Goal: Task Accomplishment & Management: Complete application form

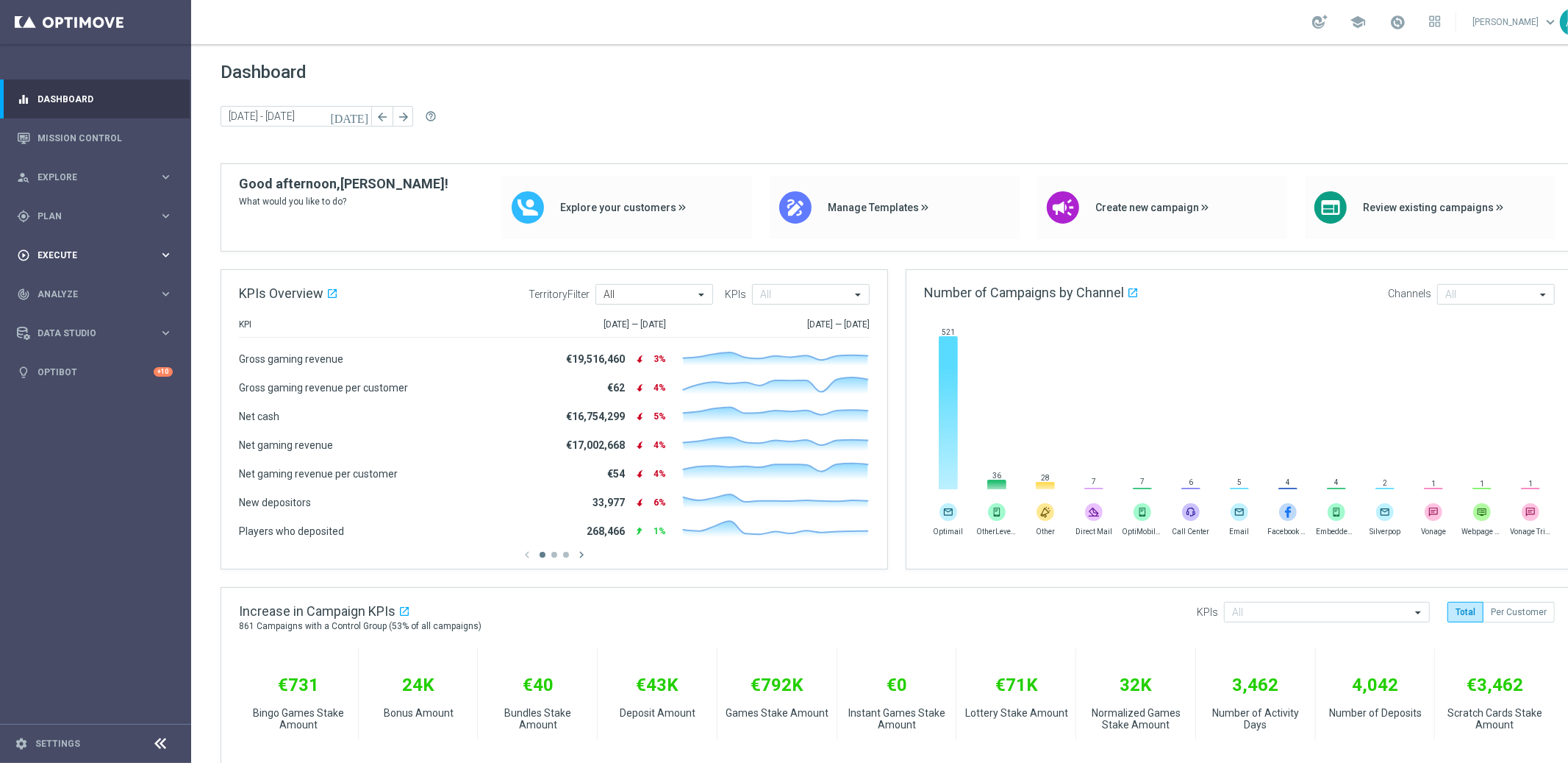
click at [91, 255] on span "Execute" at bounding box center [98, 255] width 121 height 9
click at [84, 288] on link "Campaign Builder" at bounding box center [96, 285] width 115 height 12
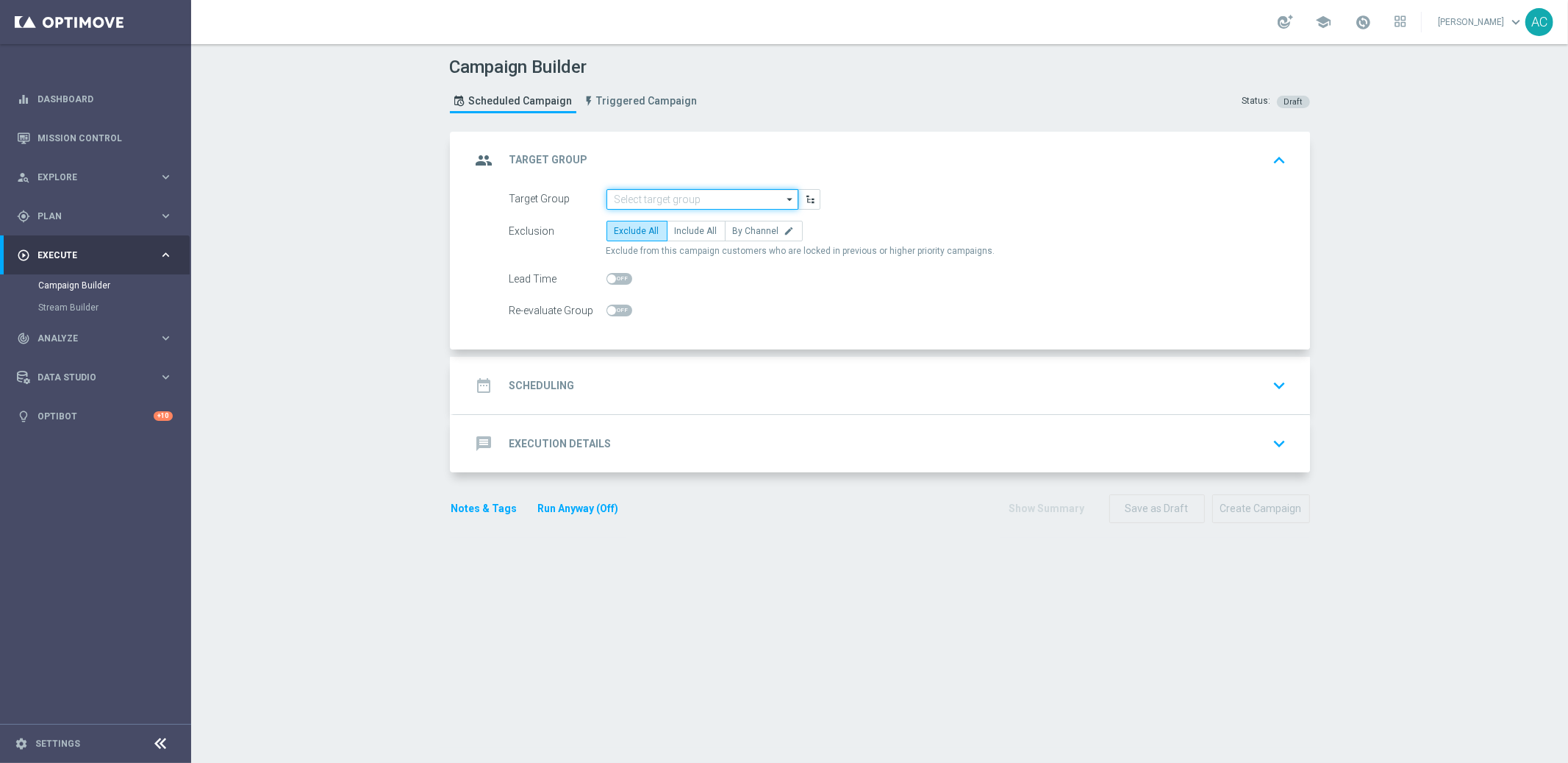
click at [628, 196] on input at bounding box center [702, 198] width 192 height 20
paste input "BR_ACTIVES_BET_2025__ALL_EMA_TAC_MIX"
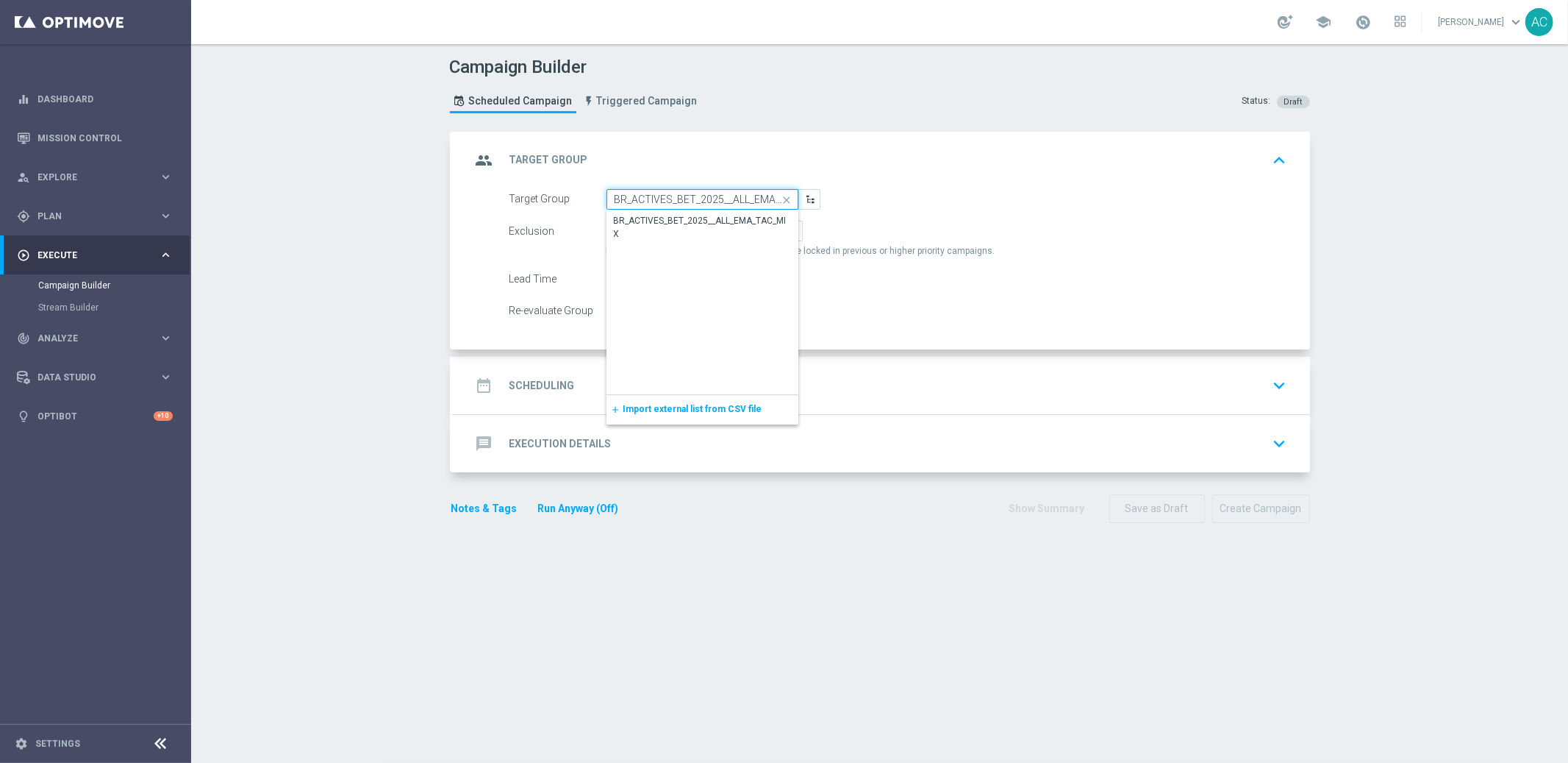
scroll to position [0, 36]
click at [651, 214] on div "BR_ACTIVES_BET_2025__ALL_EMA_TAC_MIX" at bounding box center [703, 227] width 178 height 27
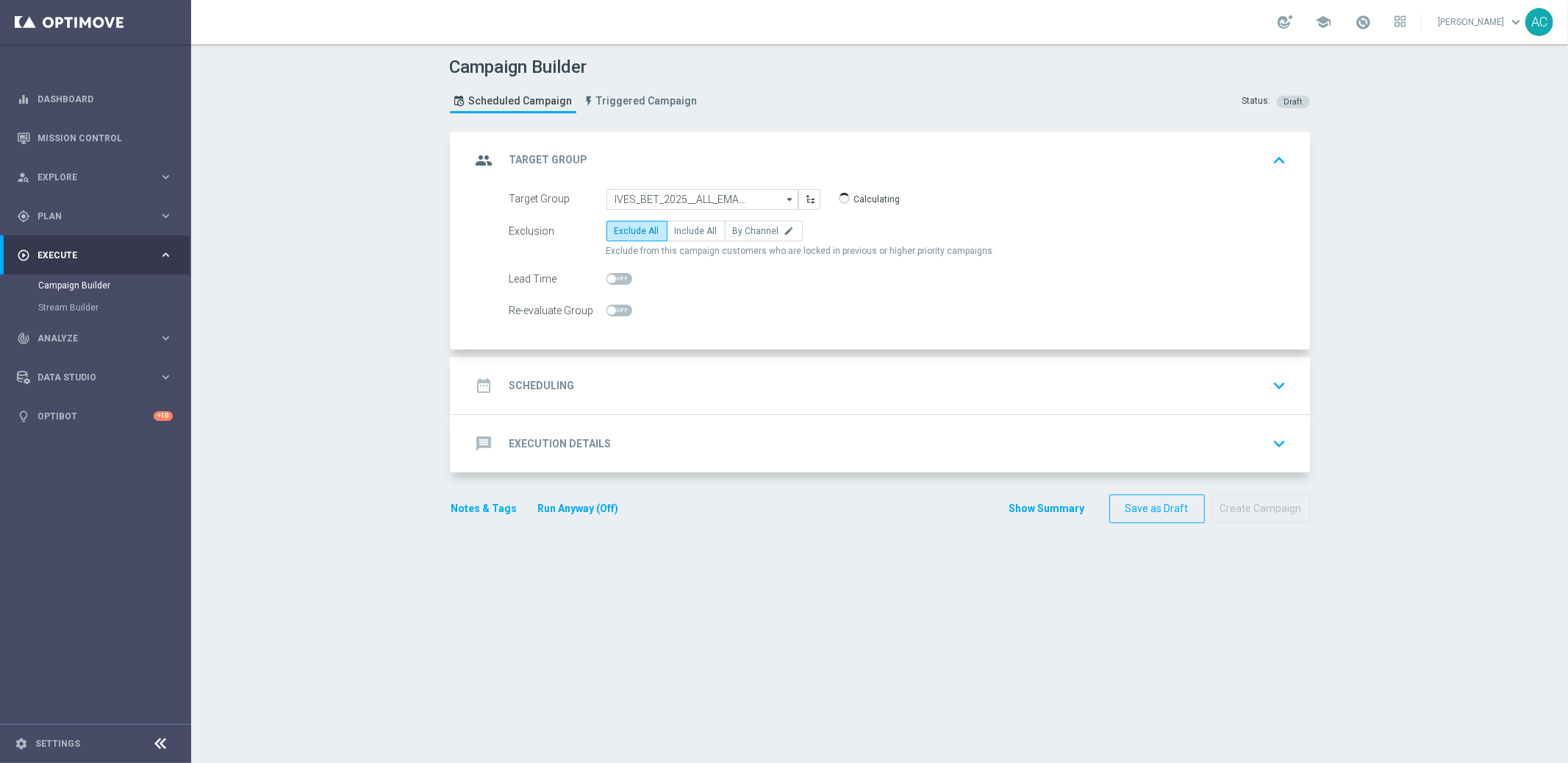
type input "BR_ACTIVES_BET_2025__ALL_EMA_TAC_MIX"
click at [686, 232] on span "Include All" at bounding box center [696, 231] width 43 height 11
click at [684, 232] on input "Include All" at bounding box center [680, 233] width 10 height 10
radio input "true"
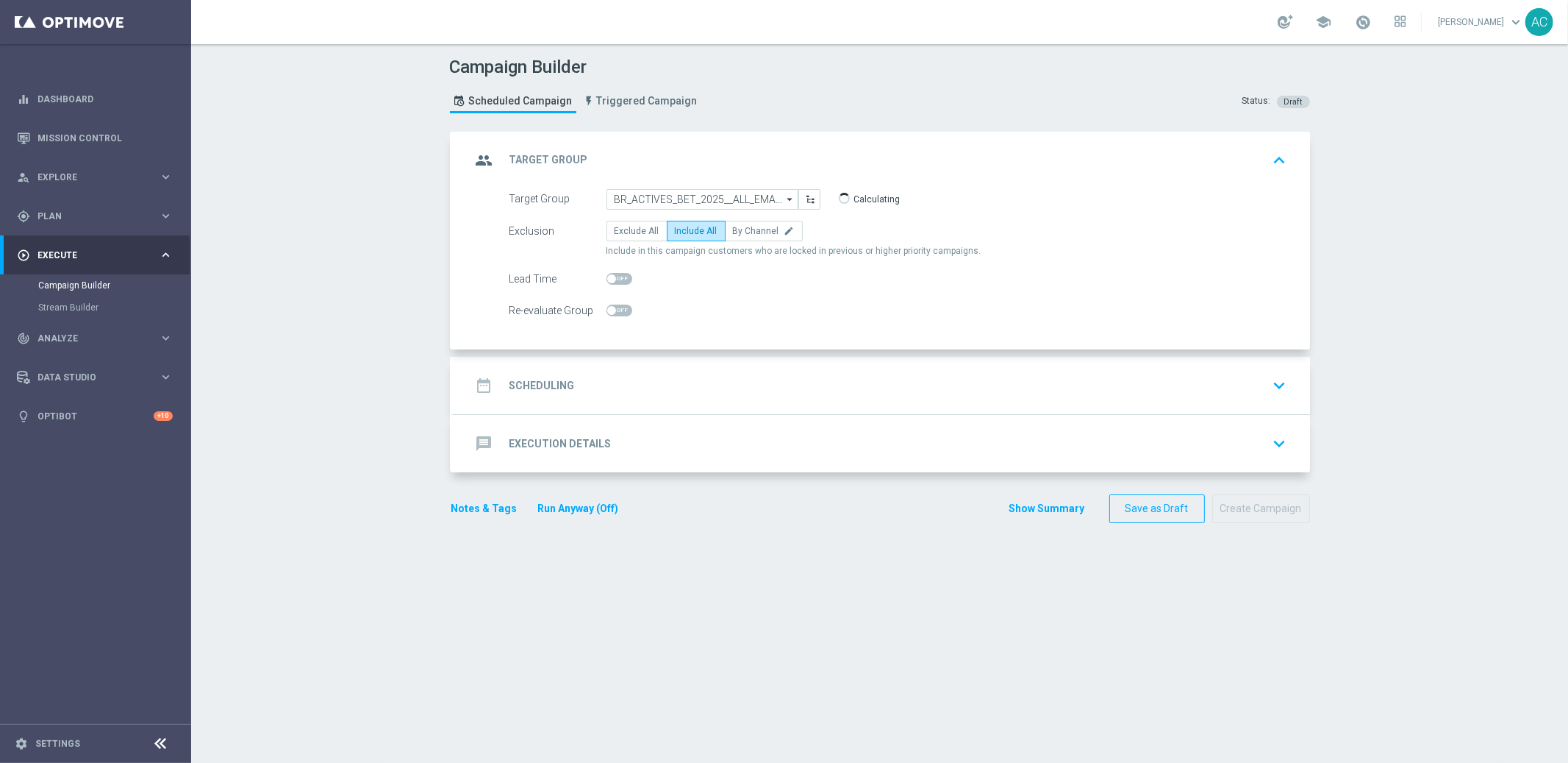
click at [542, 396] on div "date_range Scheduling" at bounding box center [523, 385] width 104 height 27
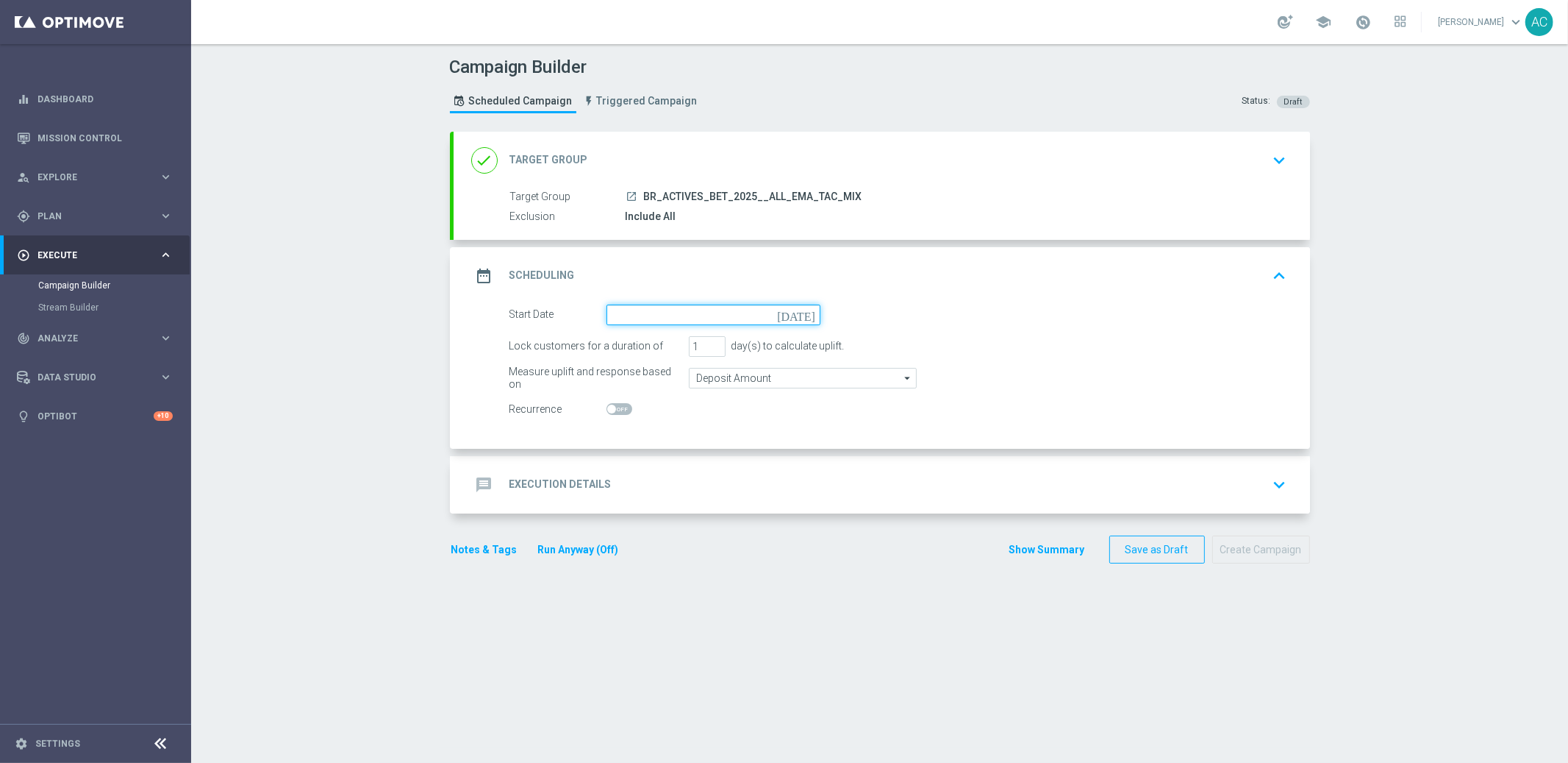
click at [683, 309] on input at bounding box center [713, 314] width 214 height 20
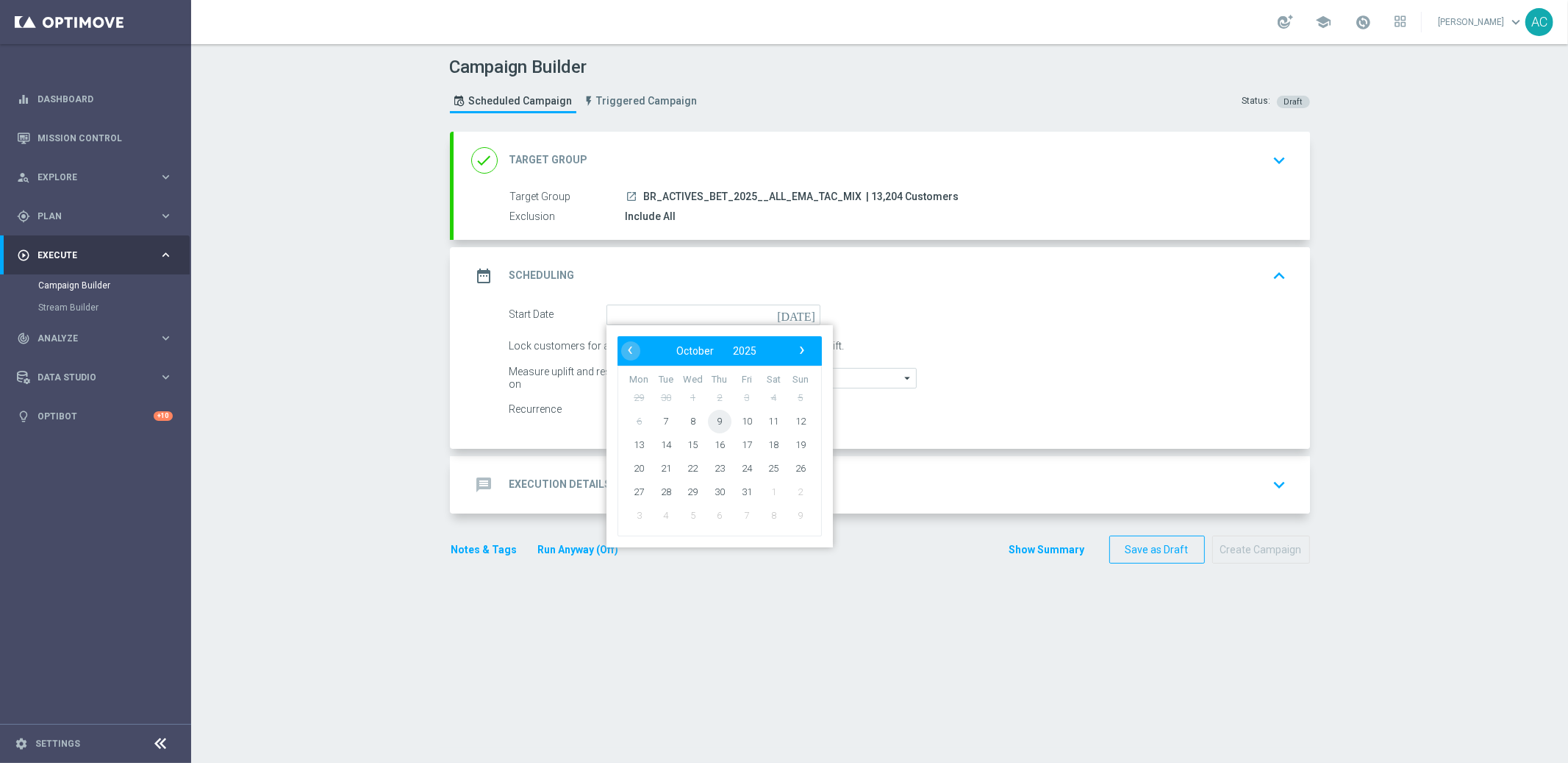
click at [708, 418] on span "9" at bounding box center [719, 420] width 23 height 23
type input "09 Oct 2025"
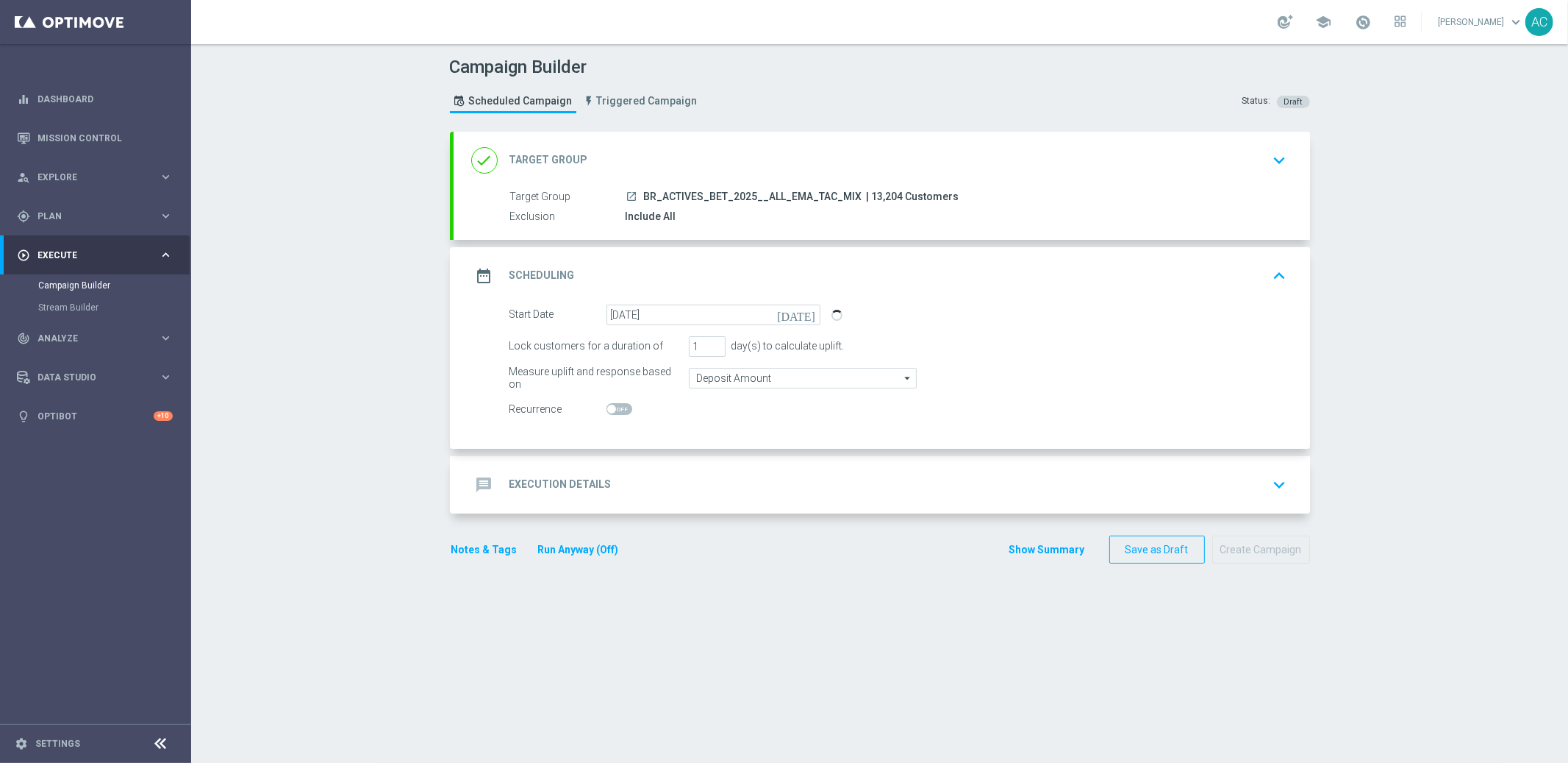
click at [607, 404] on span at bounding box center [611, 408] width 9 height 9
click at [606, 404] on input "checkbox" at bounding box center [619, 409] width 26 height 12
checkbox input "true"
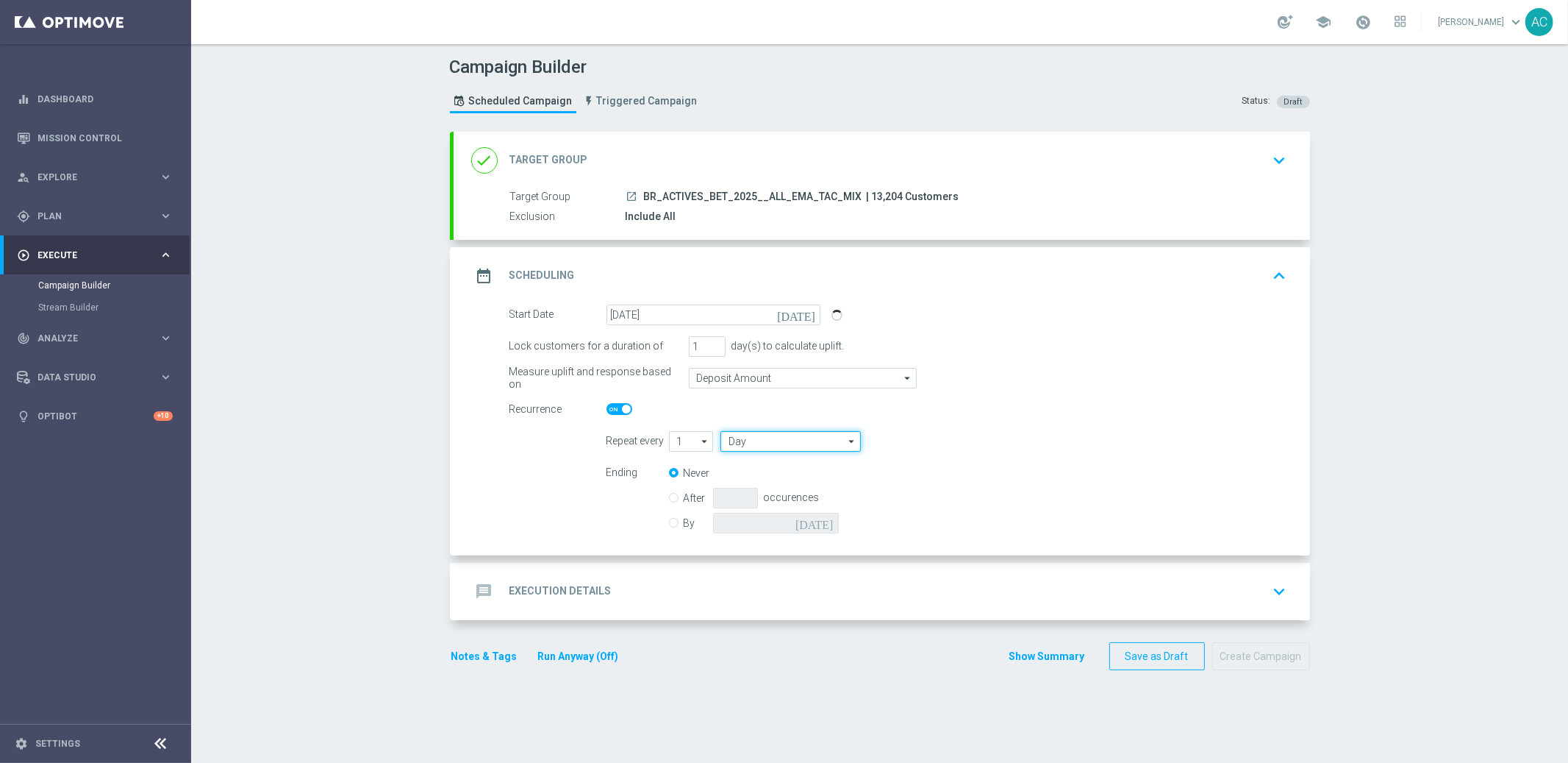
click at [784, 438] on input "Day" at bounding box center [790, 441] width 140 height 20
click at [773, 475] on div "Week" at bounding box center [785, 485] width 130 height 22
type input "Week"
click at [1006, 437] on input "checkbox" at bounding box center [1014, 441] width 22 height 20
checkbox input "true"
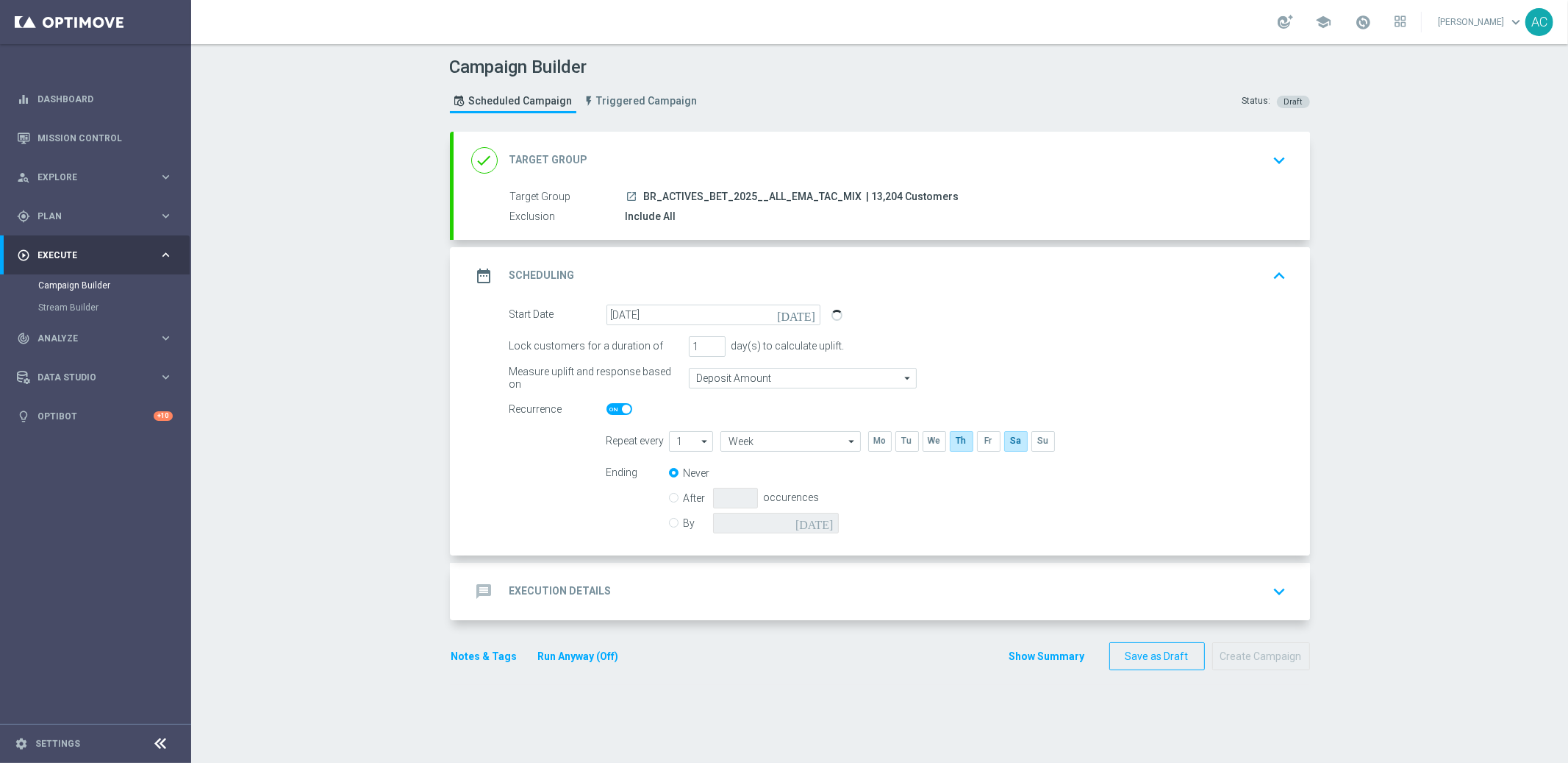
click at [669, 521] on input "By" at bounding box center [674, 521] width 10 height 10
radio input "true"
radio input "false"
click at [802, 519] on input at bounding box center [776, 522] width 125 height 20
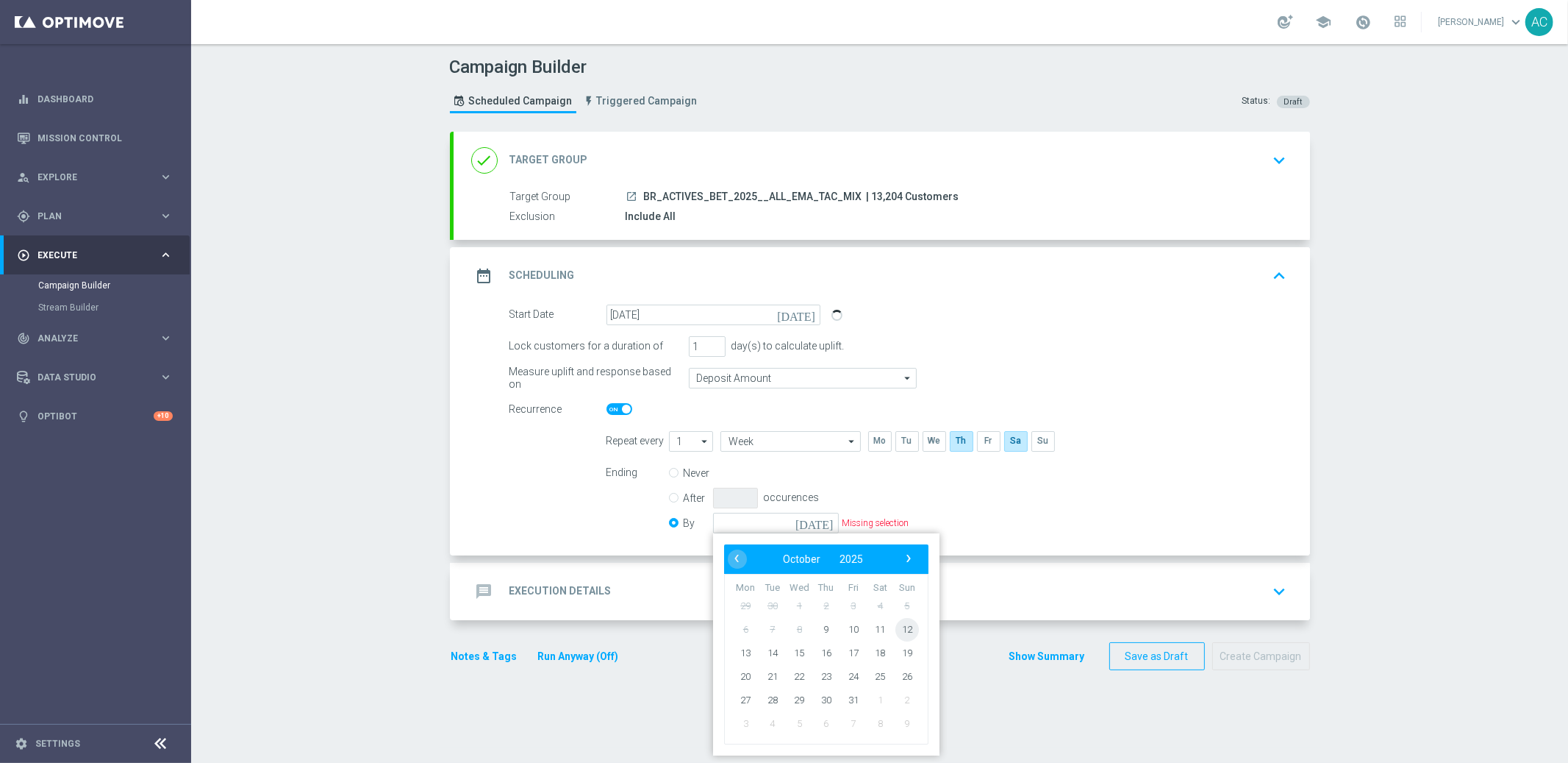
click at [899, 627] on span "12" at bounding box center [906, 629] width 23 height 23
type input "12 Oct 2025"
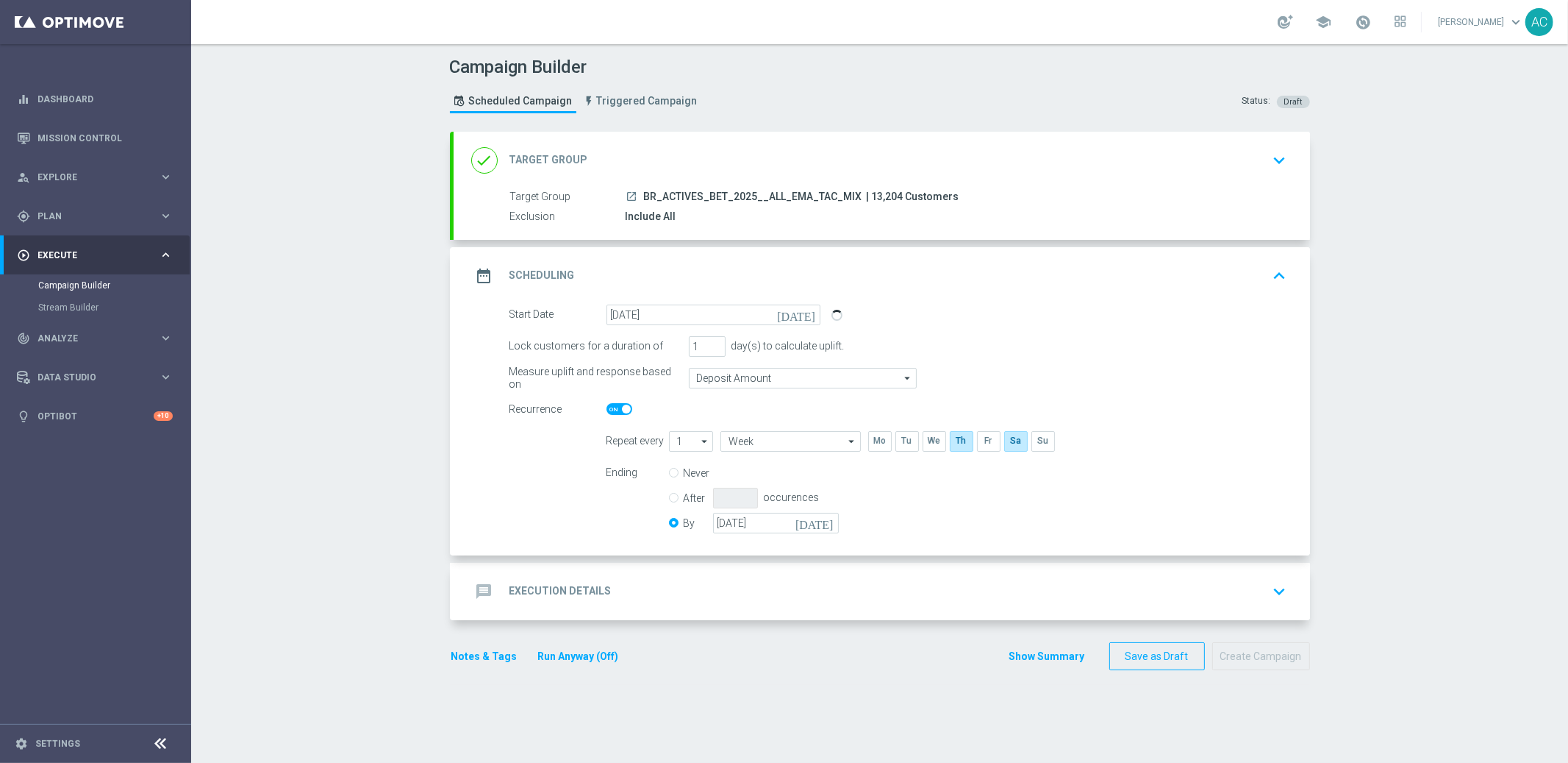
click at [559, 585] on h2 "Execution Details" at bounding box center [560, 590] width 102 height 14
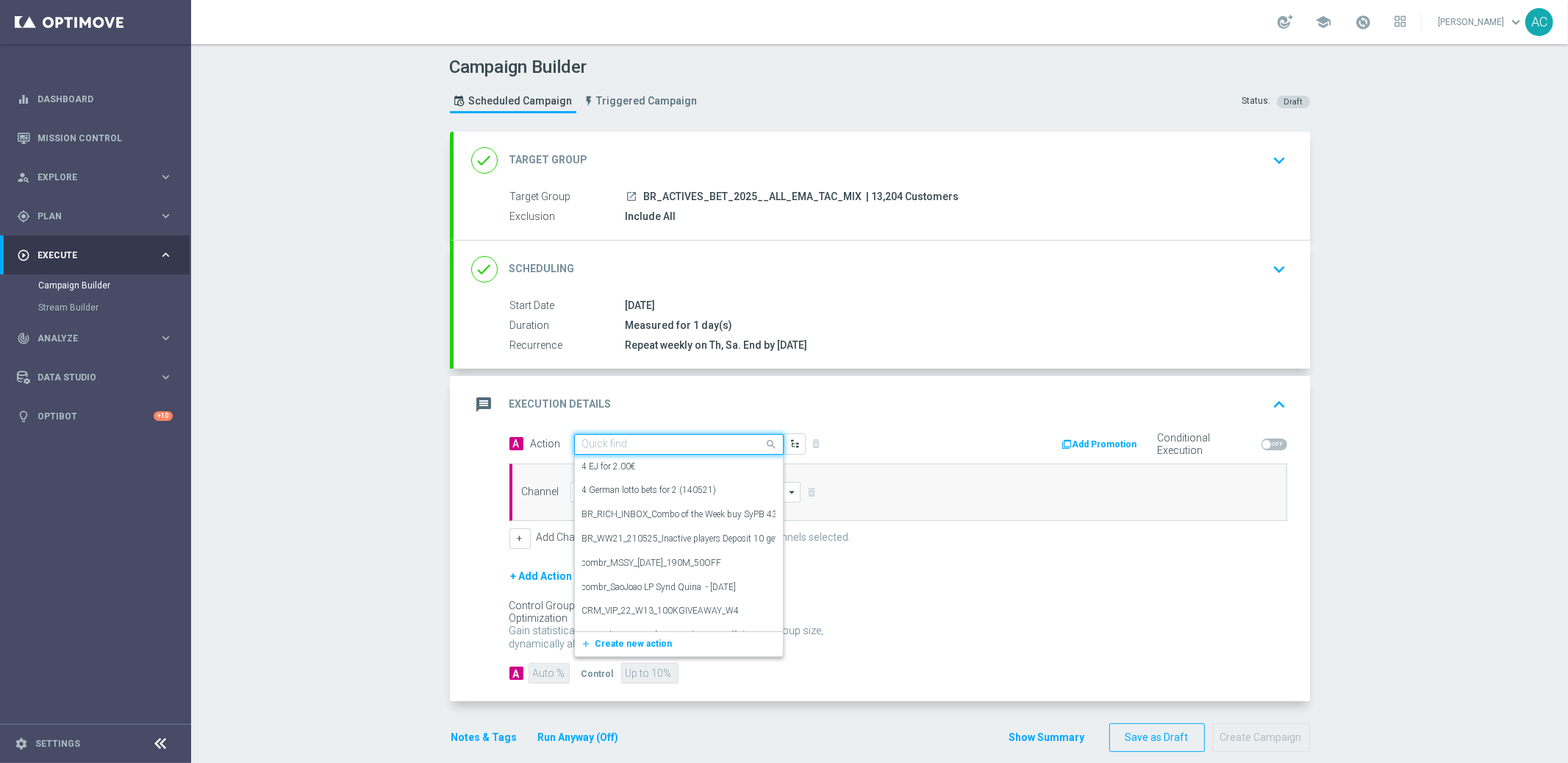
click at [630, 446] on input "text" at bounding box center [664, 444] width 164 height 12
paste input "BR_CAS__BETBOOST__ALL_EMA_TAC_SP"
type input "BR_CAS__BETBOOST__ALL_EMA_TAC_SP"
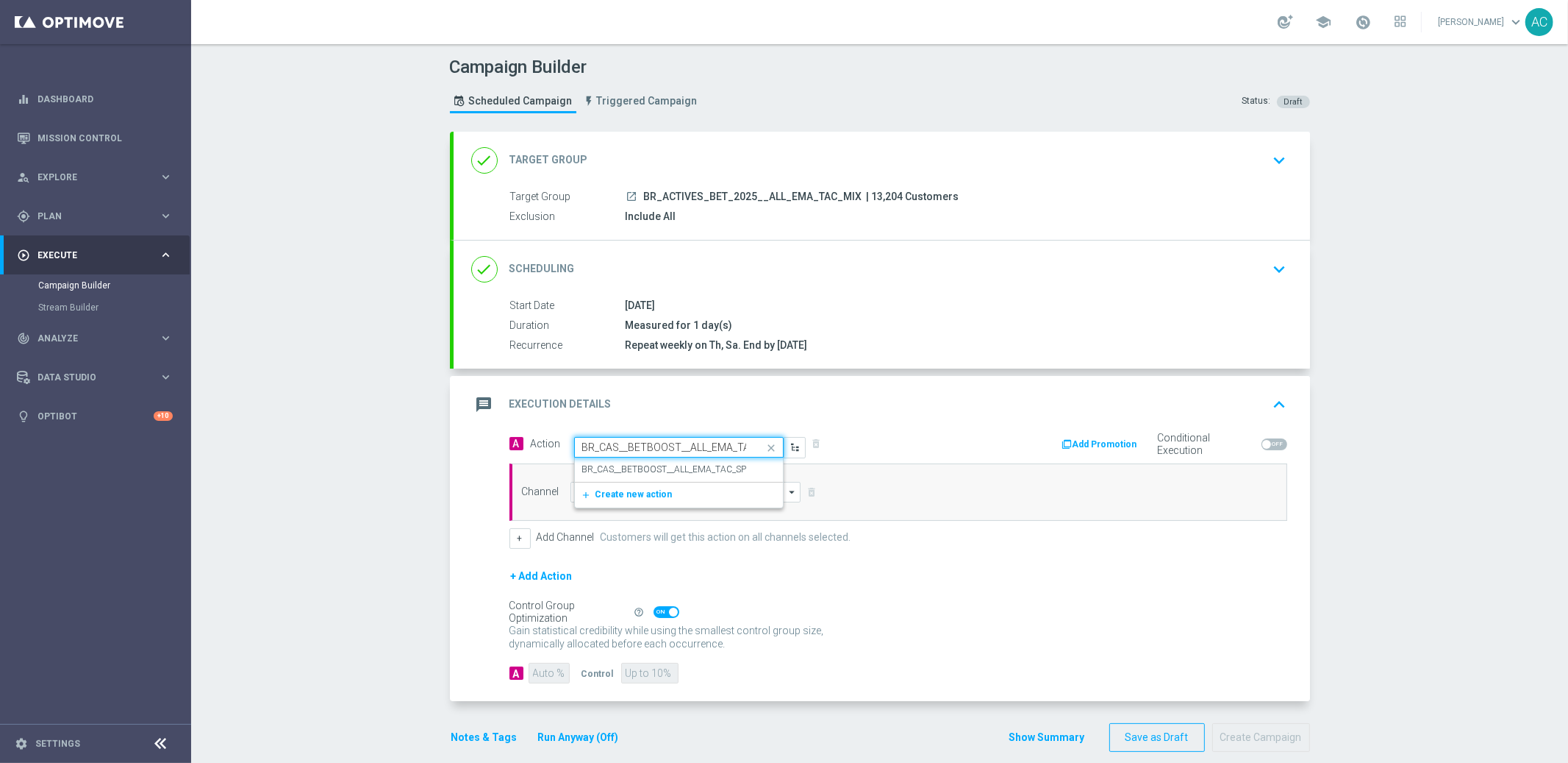
scroll to position [0, 24]
click at [635, 468] on label "BR_CAS__BETBOOST__ALL_EMA_TAC_SP" at bounding box center [664, 469] width 164 height 12
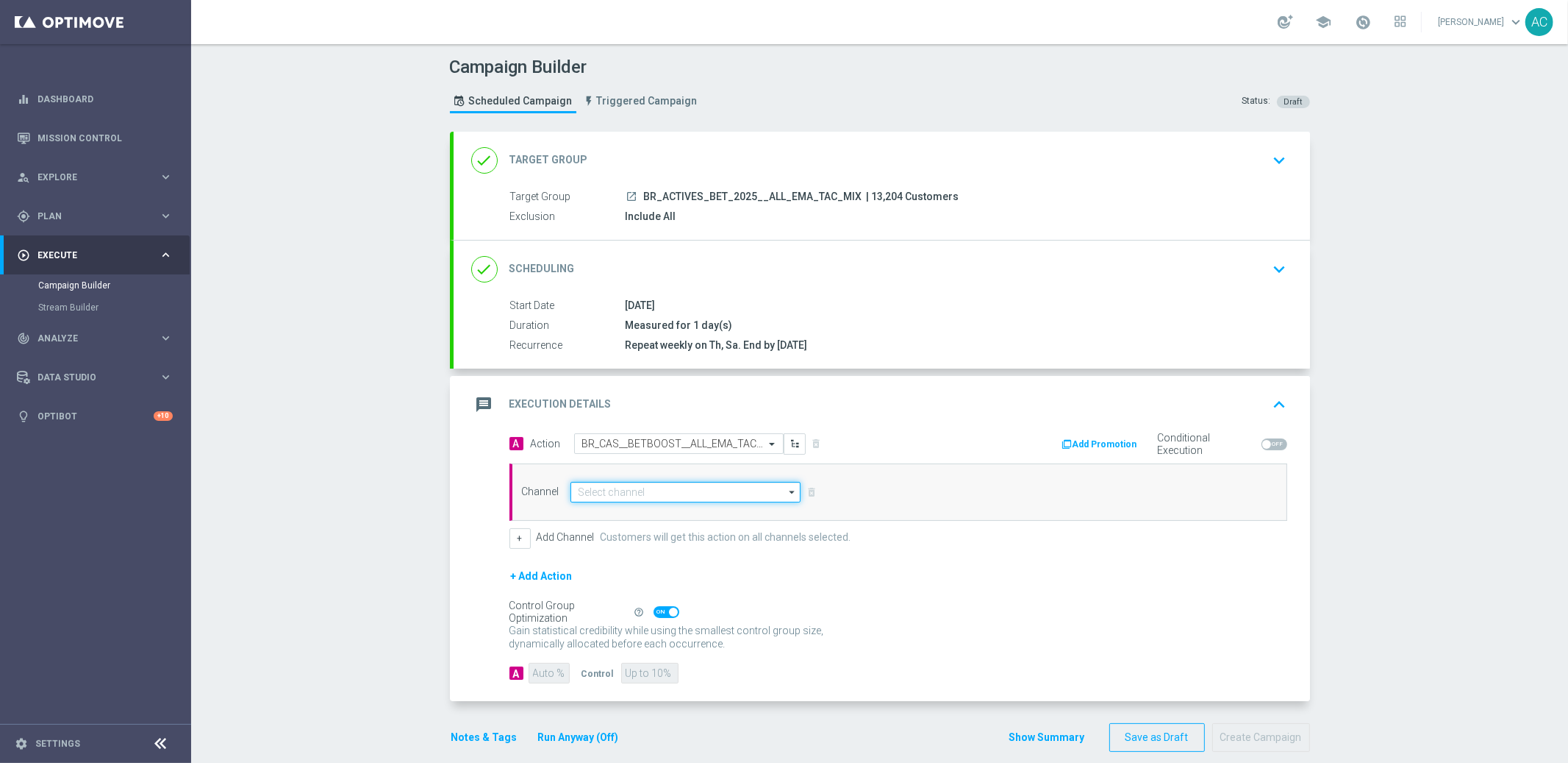
click at [657, 496] on input at bounding box center [686, 492] width 231 height 20
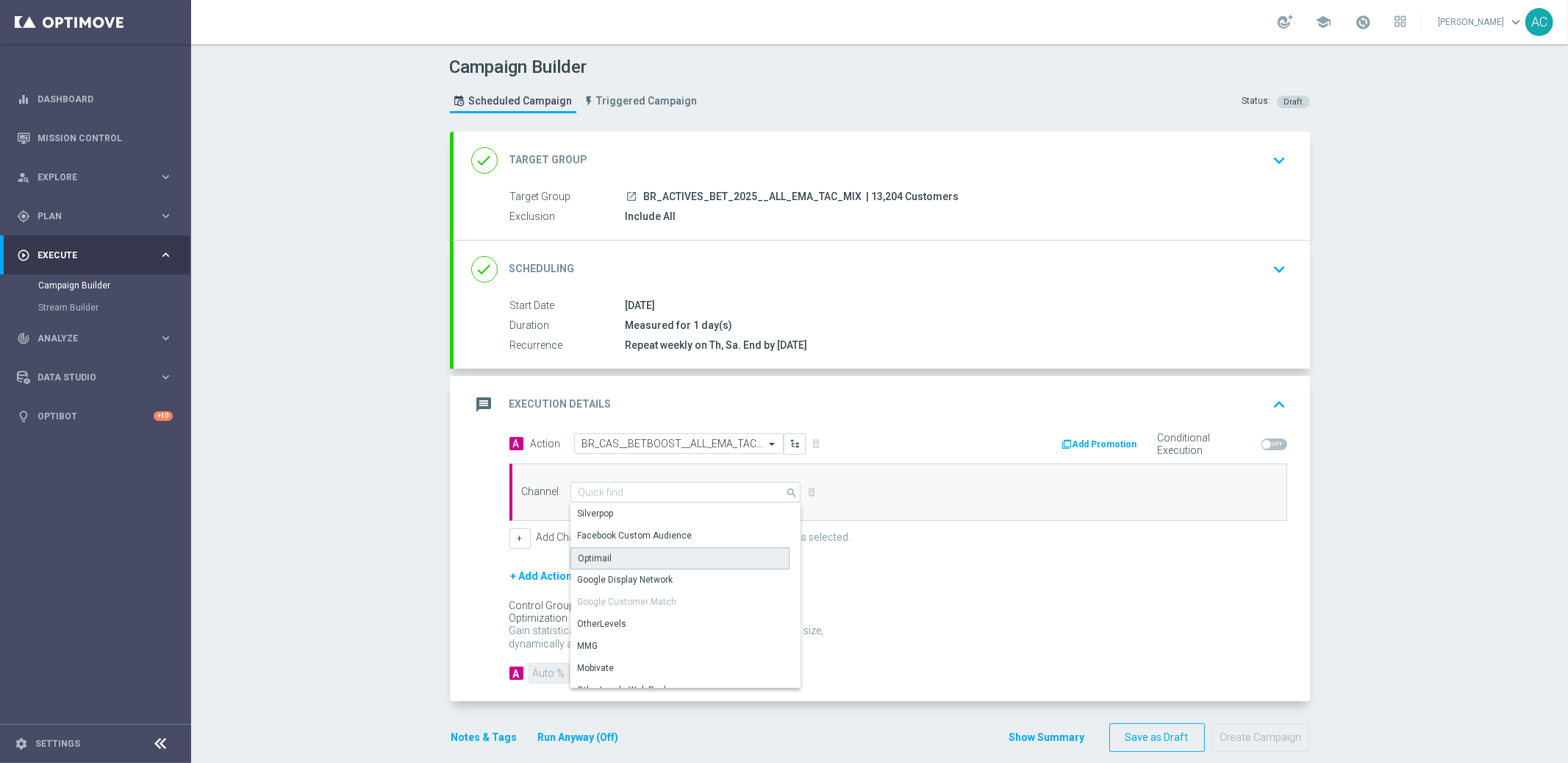
click at [643, 562] on div "Optimail" at bounding box center [680, 558] width 219 height 22
type input "Optimail"
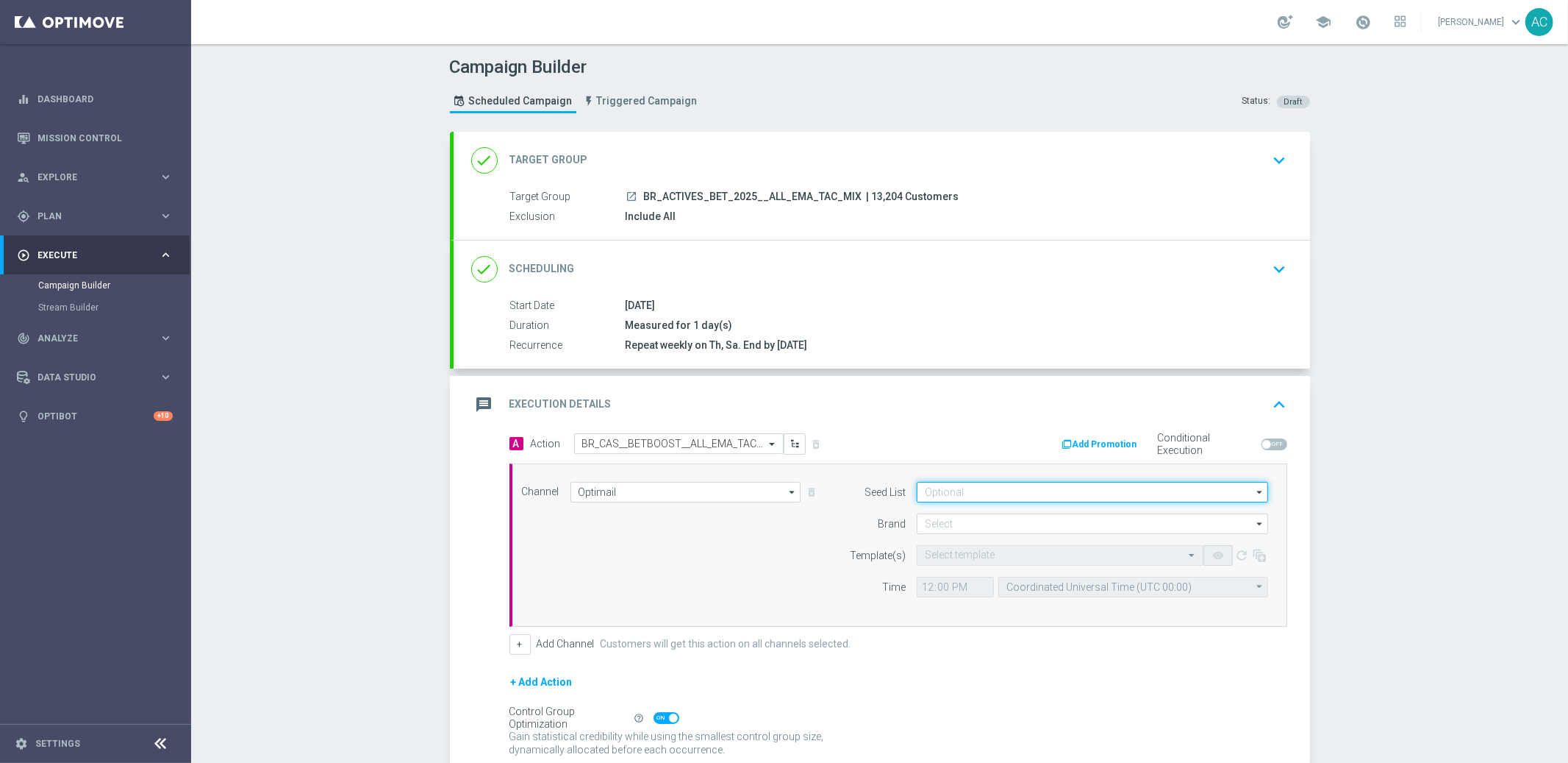
click at [1052, 492] on input at bounding box center [1092, 492] width 351 height 20
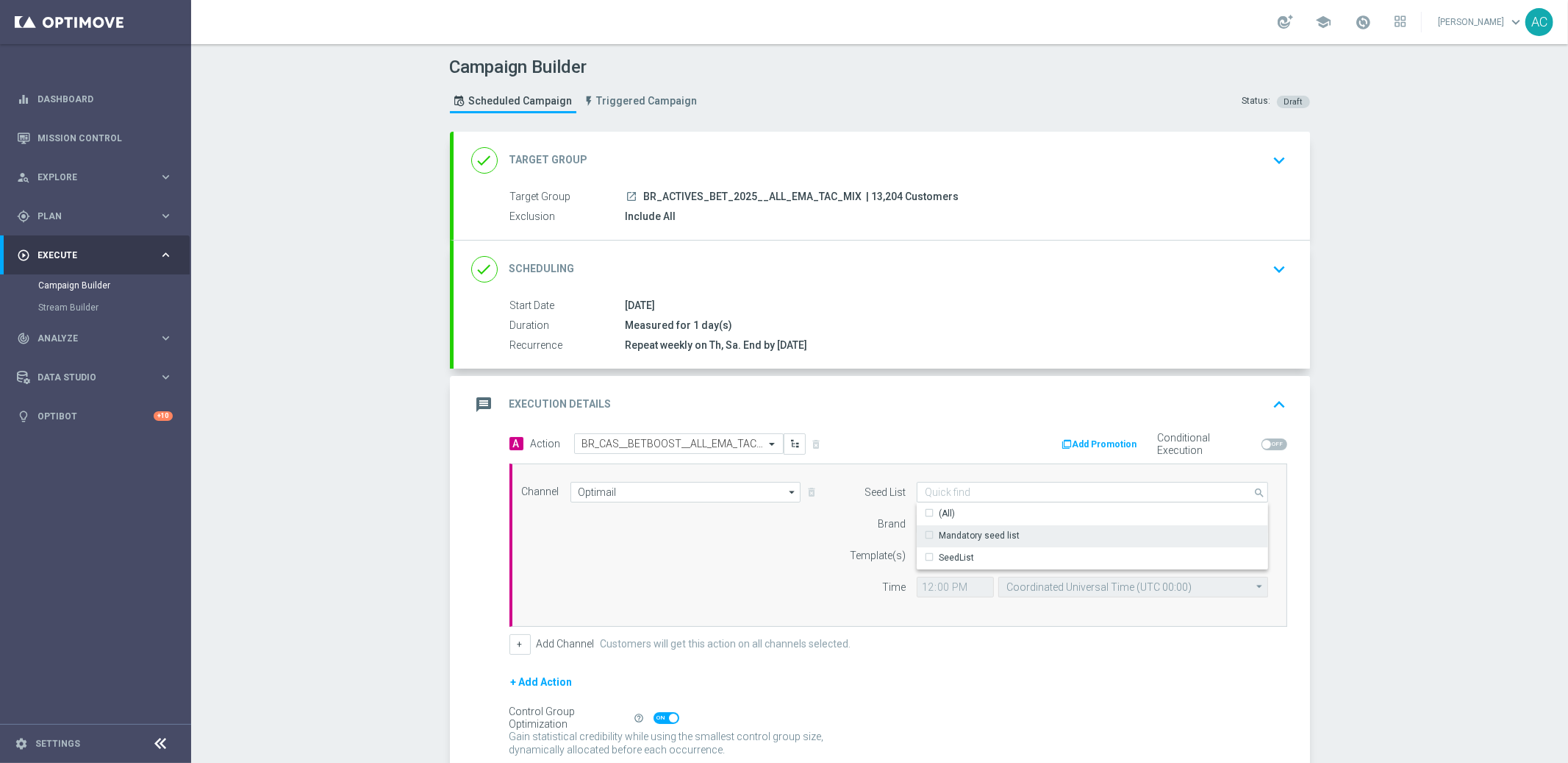
drag, startPoint x: 1018, startPoint y: 531, endPoint x: 979, endPoint y: 531, distance: 39.0
click at [1017, 531] on div "Mandatory seed list" at bounding box center [1092, 535] width 352 height 20
click at [795, 563] on div "Channel Optimail Optimail arrow_drop_down Show Selected 1 of 26 Silverpop" at bounding box center [895, 545] width 769 height 126
type input "Mandatory seed list"
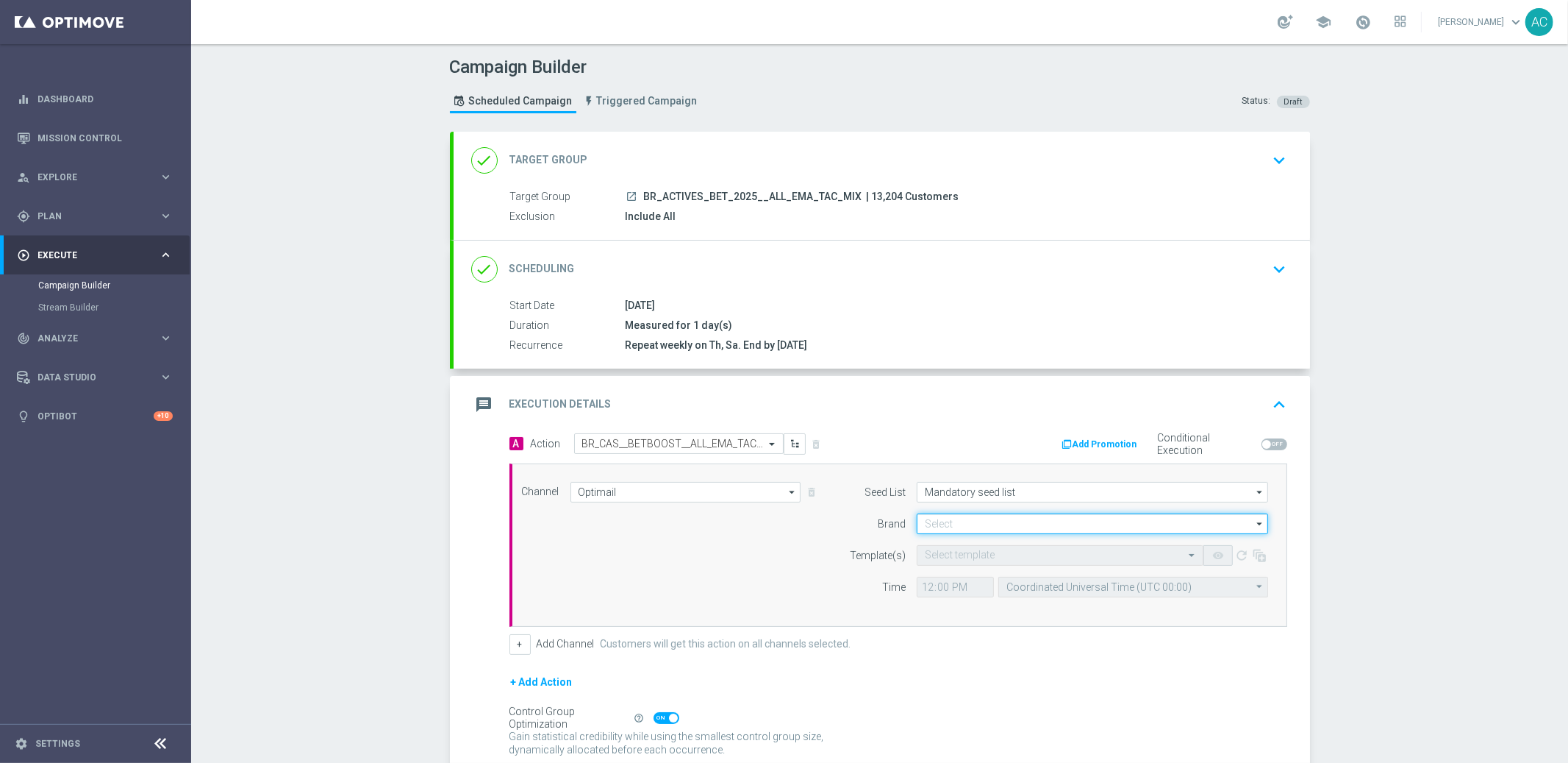
click at [991, 524] on input at bounding box center [1092, 523] width 351 height 20
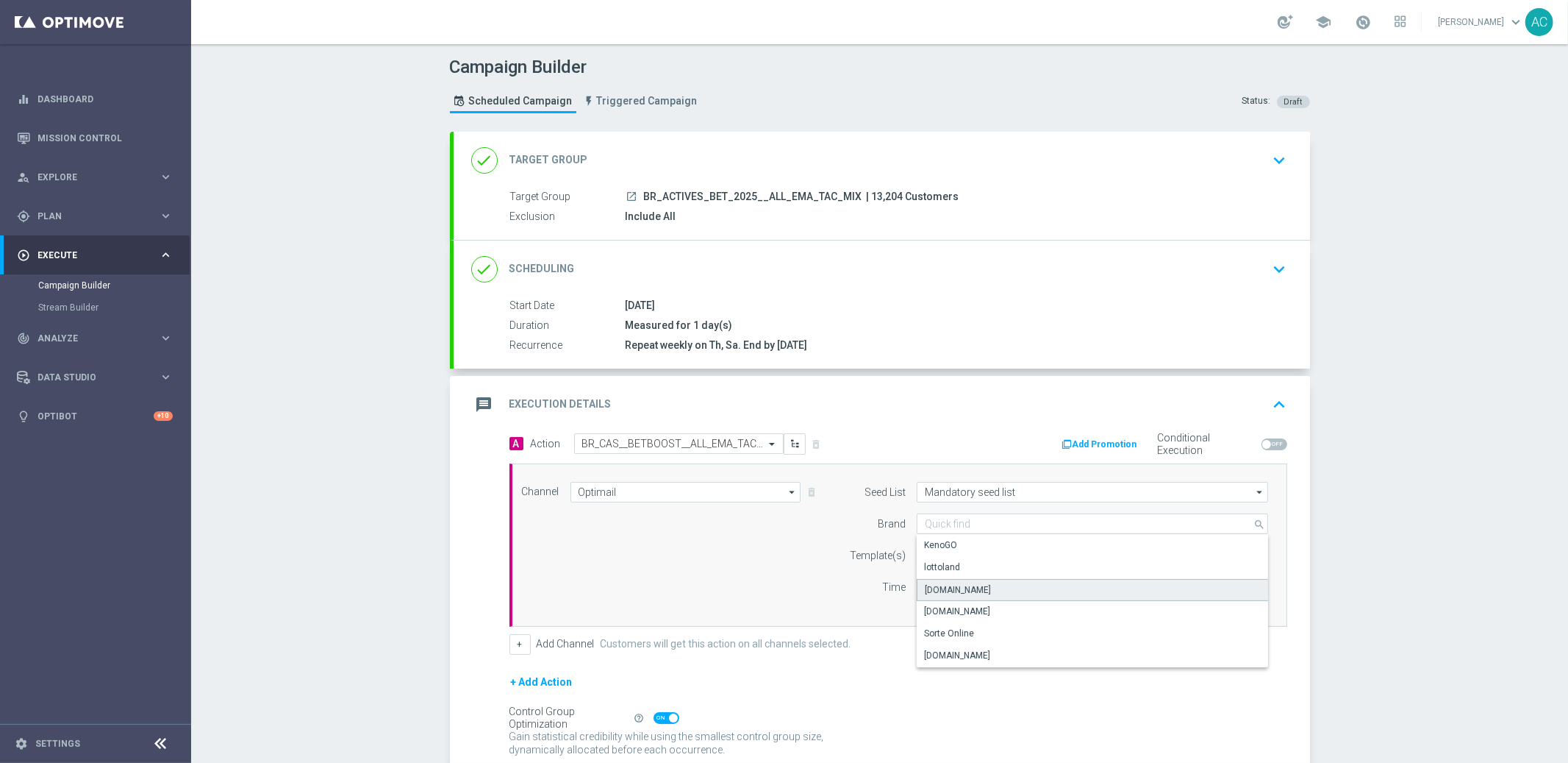
click at [1001, 590] on div "Lottoland.bet.br" at bounding box center [1092, 590] width 352 height 22
type input "Lottoland.bet.br"
drag, startPoint x: 670, startPoint y: 608, endPoint x: 945, endPoint y: 569, distance: 277.8
click at [682, 604] on div "Channel Optimail Optimail arrow_drop_down Show Selected 1 of 26 Silverpop" at bounding box center [898, 545] width 778 height 164
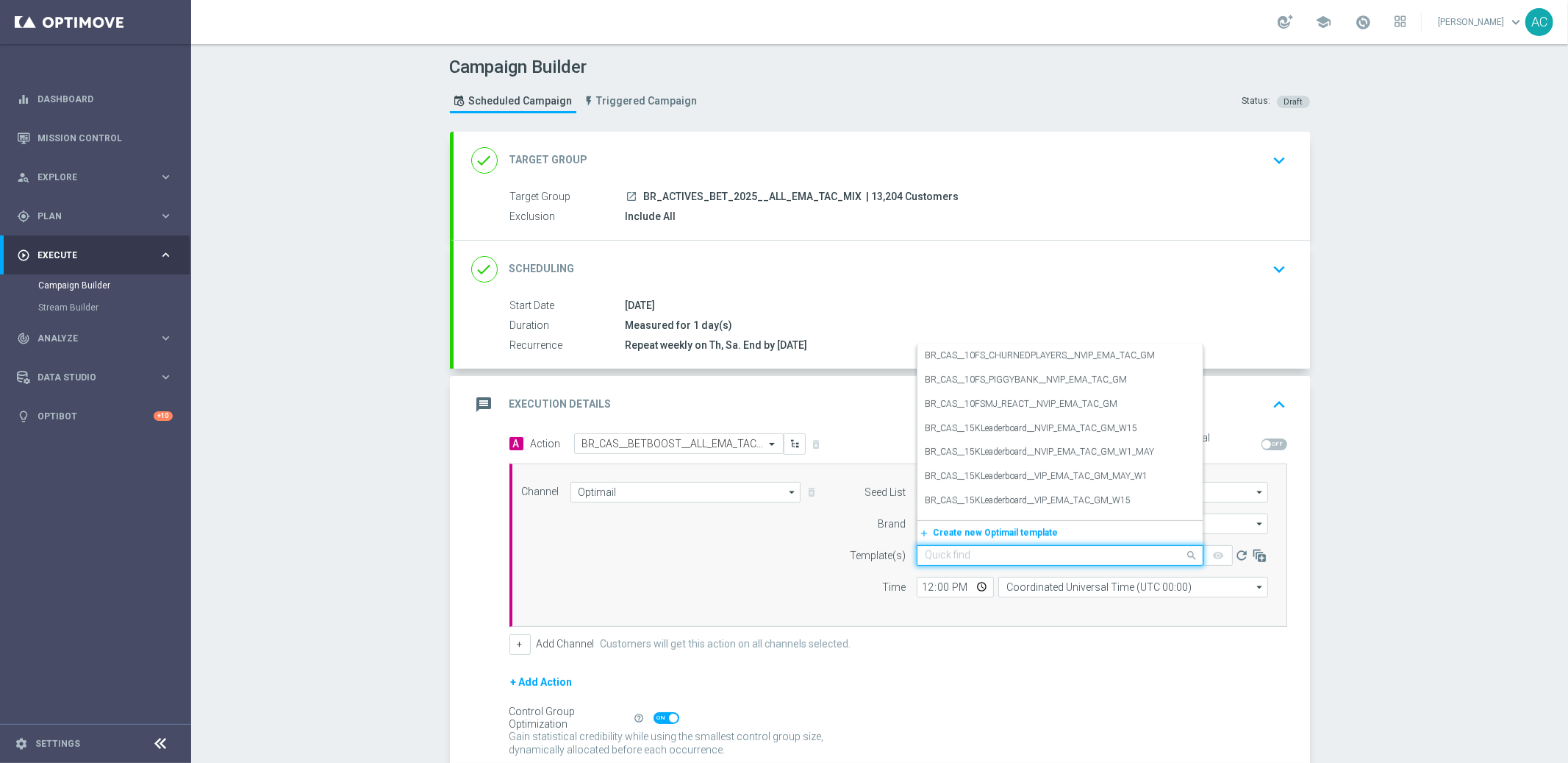
click at [967, 556] on input "text" at bounding box center [1045, 555] width 241 height 12
paste input "BR_CAS__BETBOOST__ALL_EMA_TAC_SP"
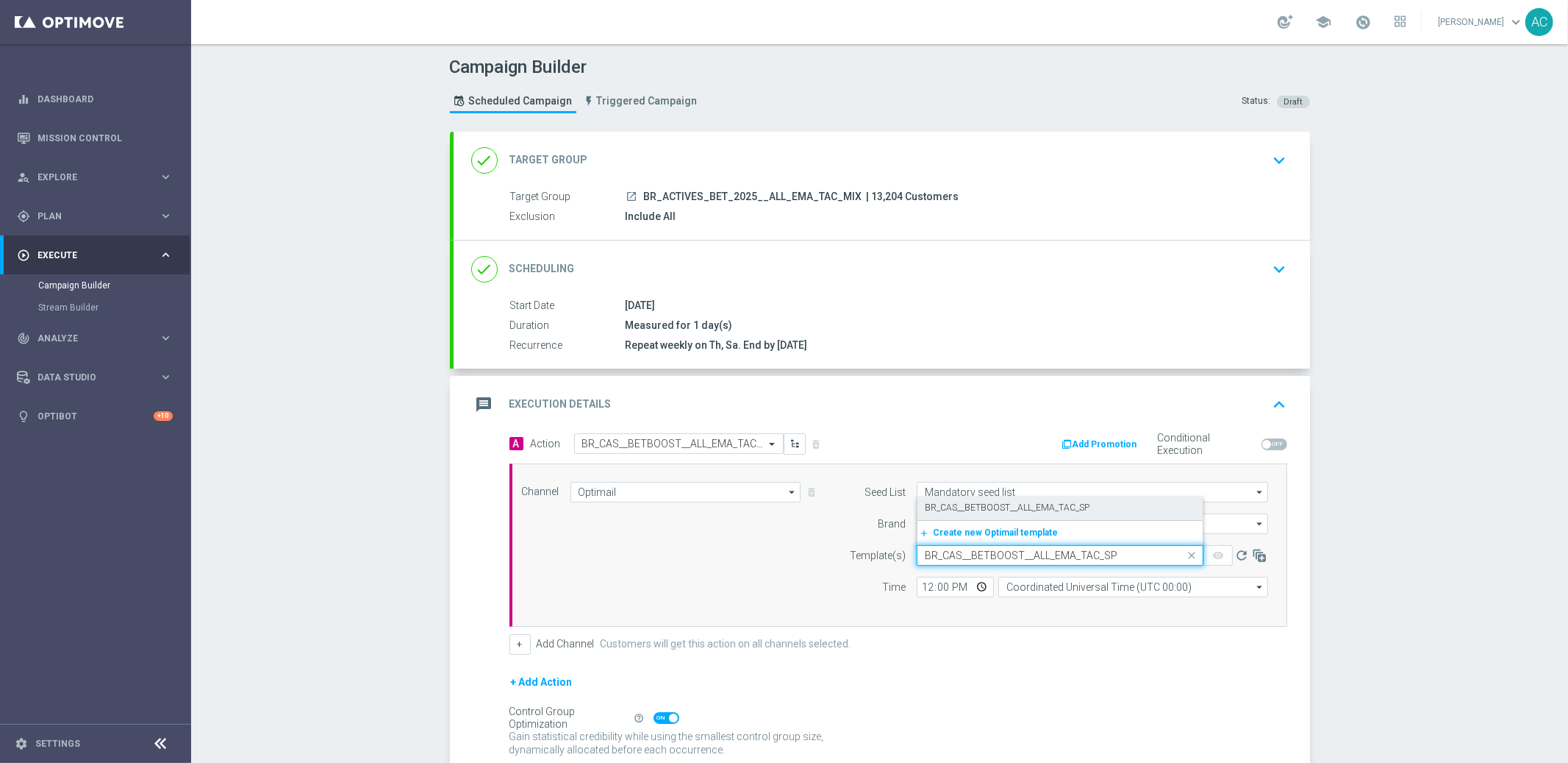
click at [977, 508] on label "BR_CAS__BETBOOST__ALL_EMA_TAC_SP" at bounding box center [1006, 507] width 164 height 12
type input "BR_CAS__BETBOOST__ALL_EMA_TAC_SP"
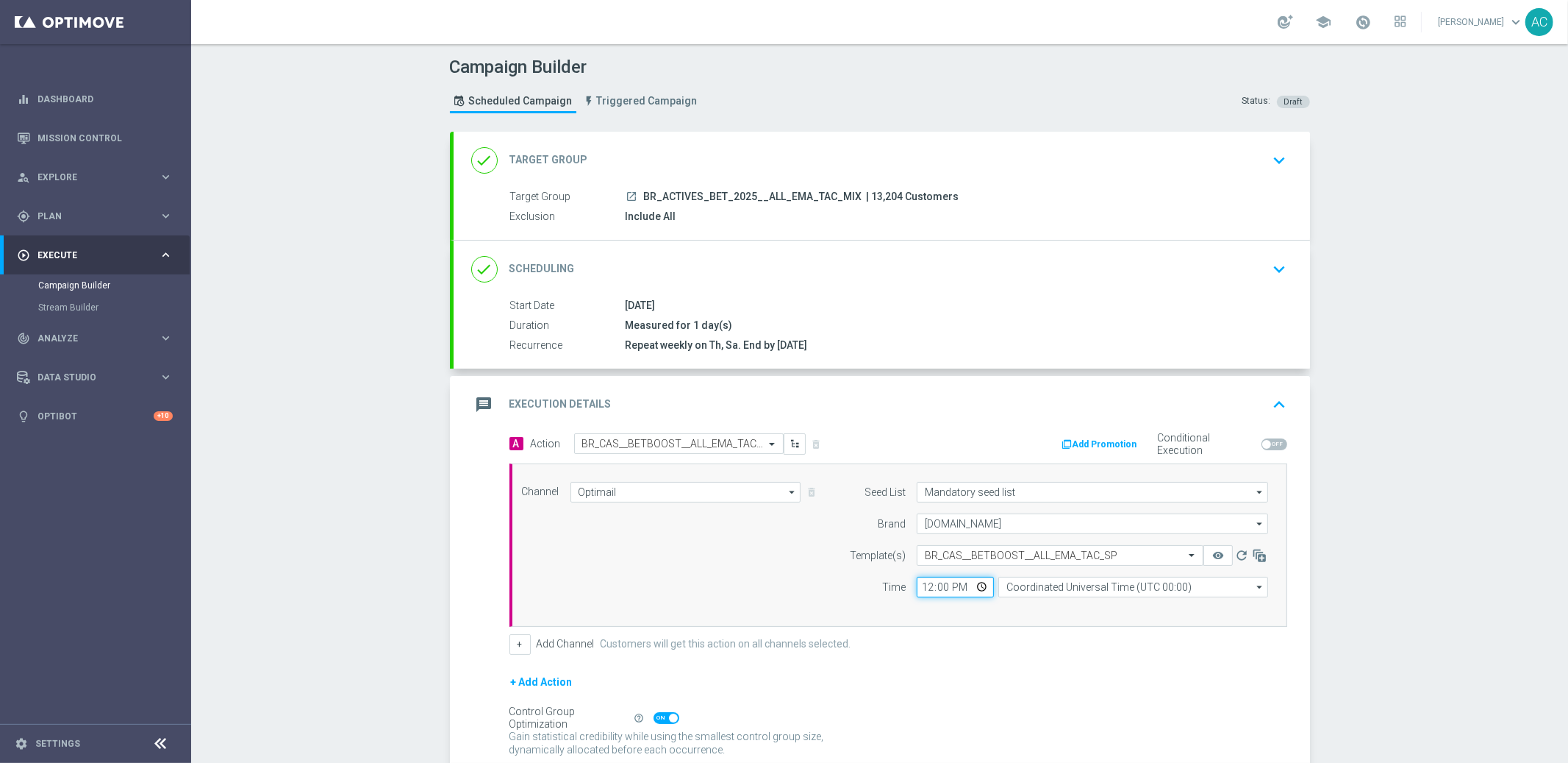
click at [918, 589] on input "12:00" at bounding box center [954, 586] width 77 height 20
type input "14:00"
click at [1047, 585] on input "Coordinated Universal Time (UTC 00:00)" at bounding box center [1132, 586] width 270 height 20
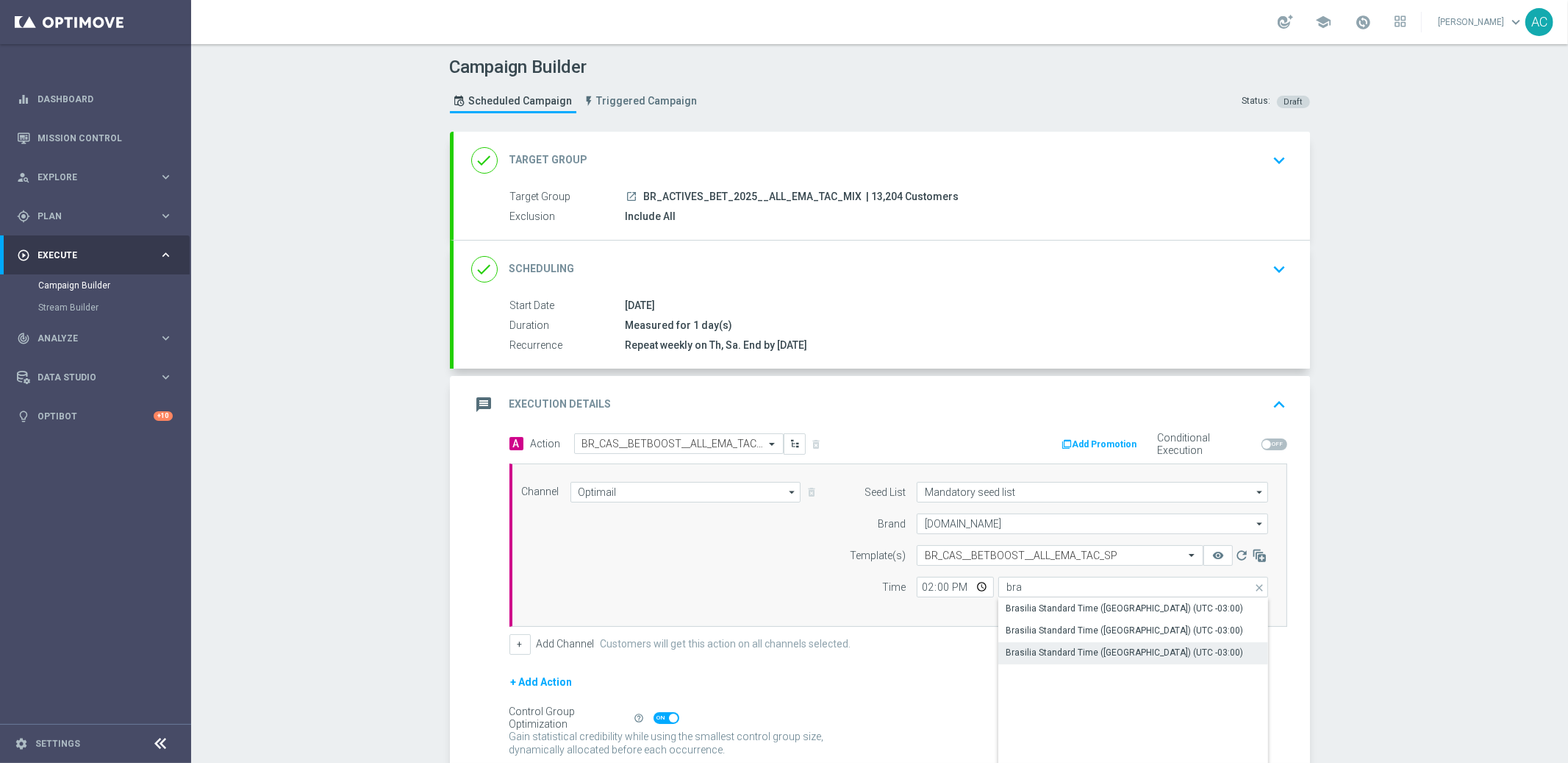
click at [1118, 648] on div "Brasilia Standard Time (Sao Paulo) (UTC -03:00)" at bounding box center [1124, 652] width 237 height 13
type input "Brasilia Standard Time (Sao Paulo) (UTC -03:00)"
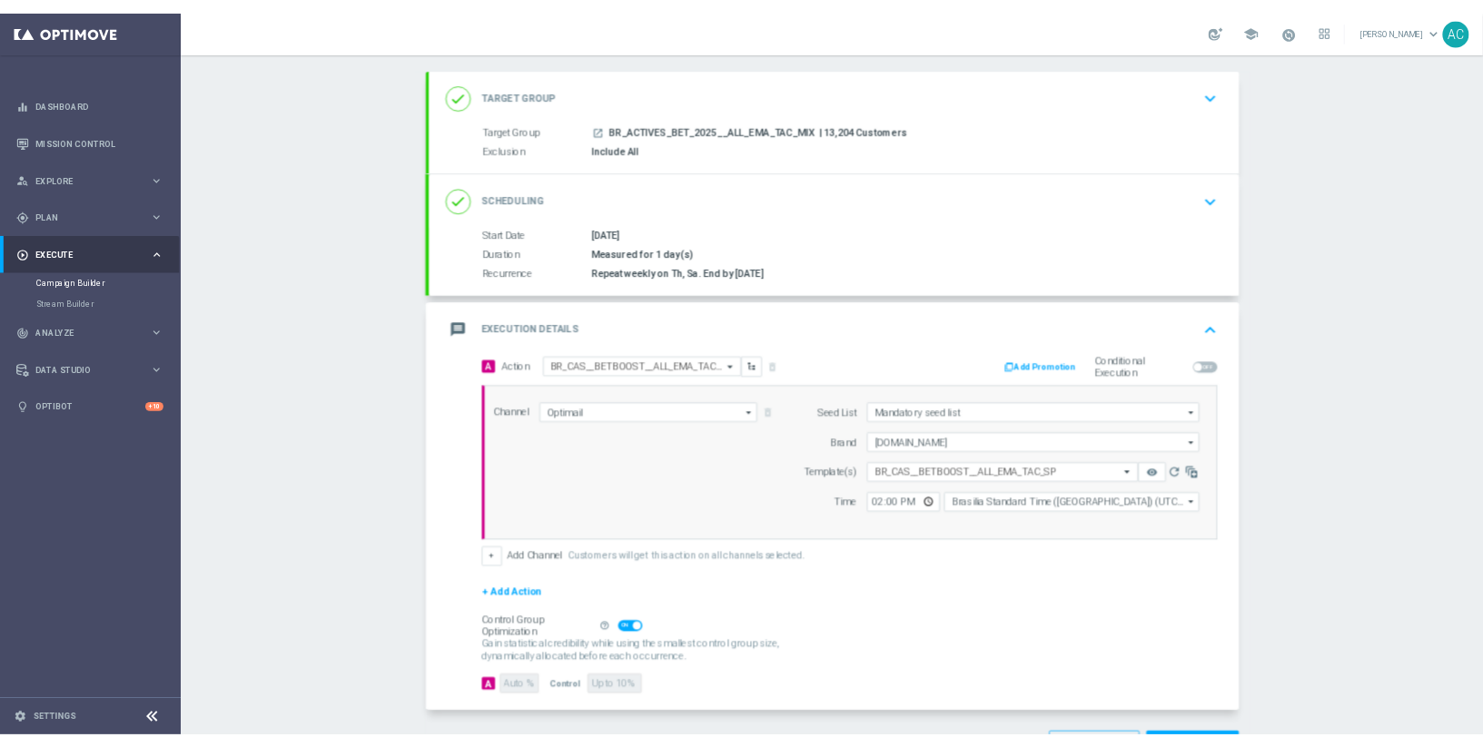
scroll to position [153, 0]
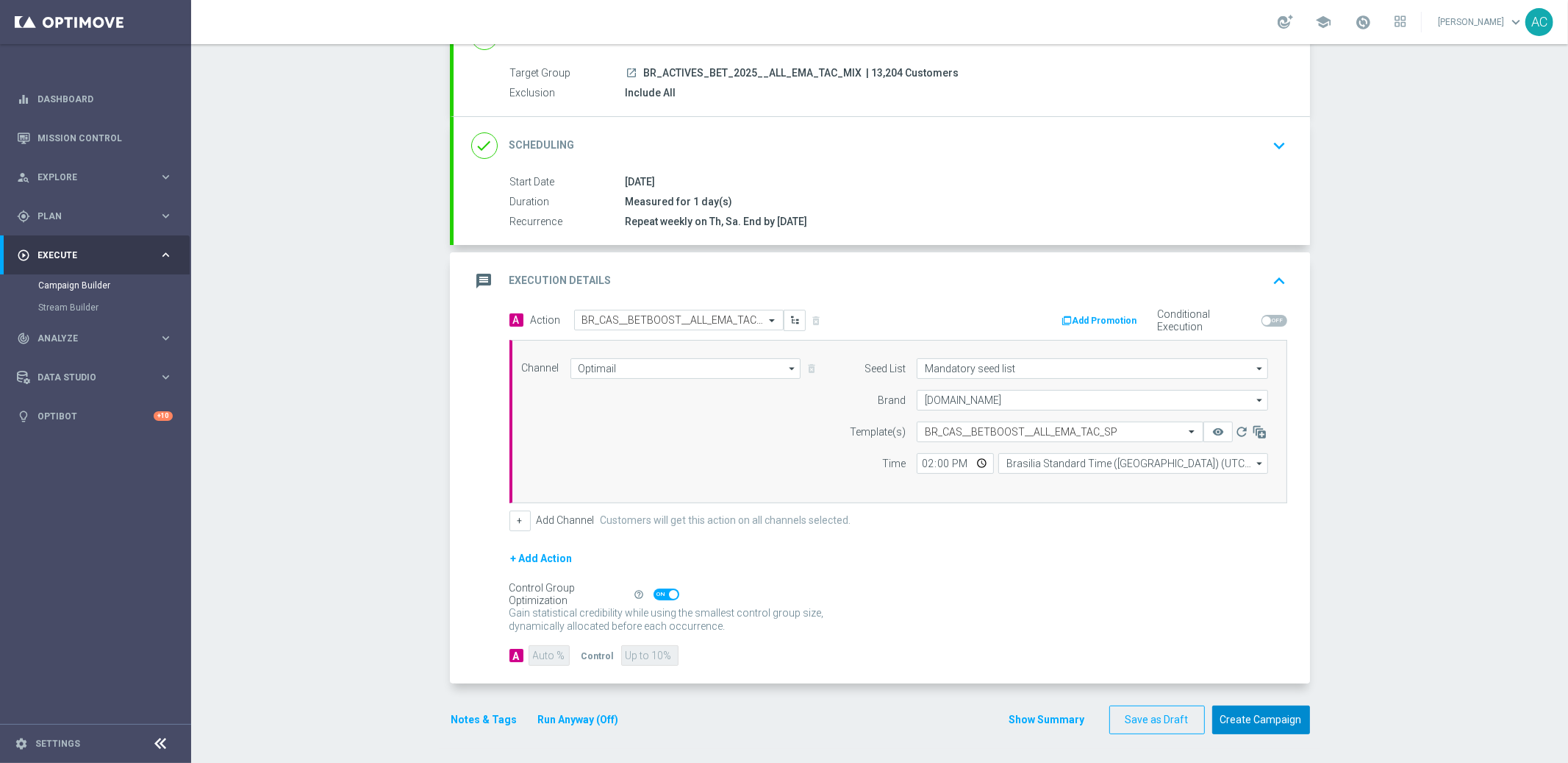
click at [1272, 716] on button "Create Campaign" at bounding box center [1260, 719] width 98 height 28
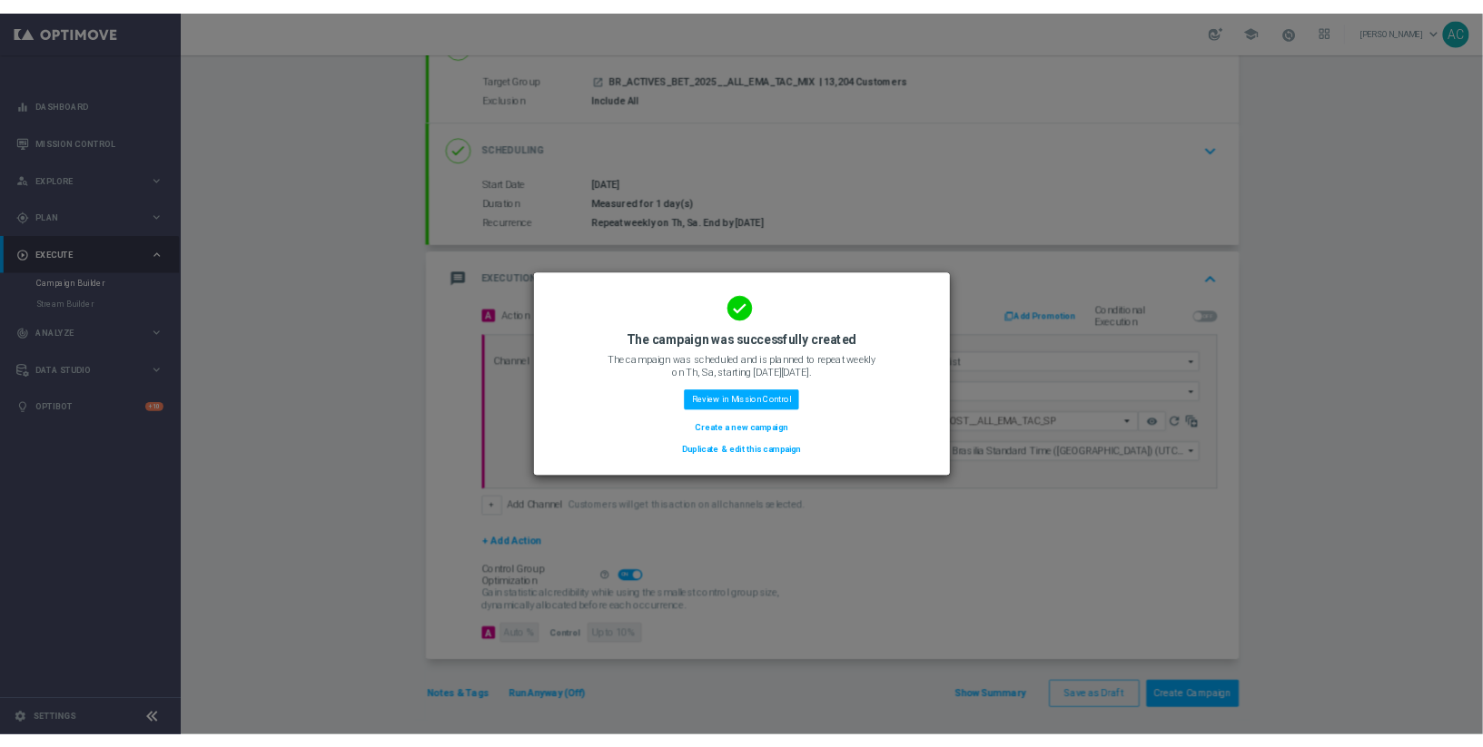
scroll to position [145, 0]
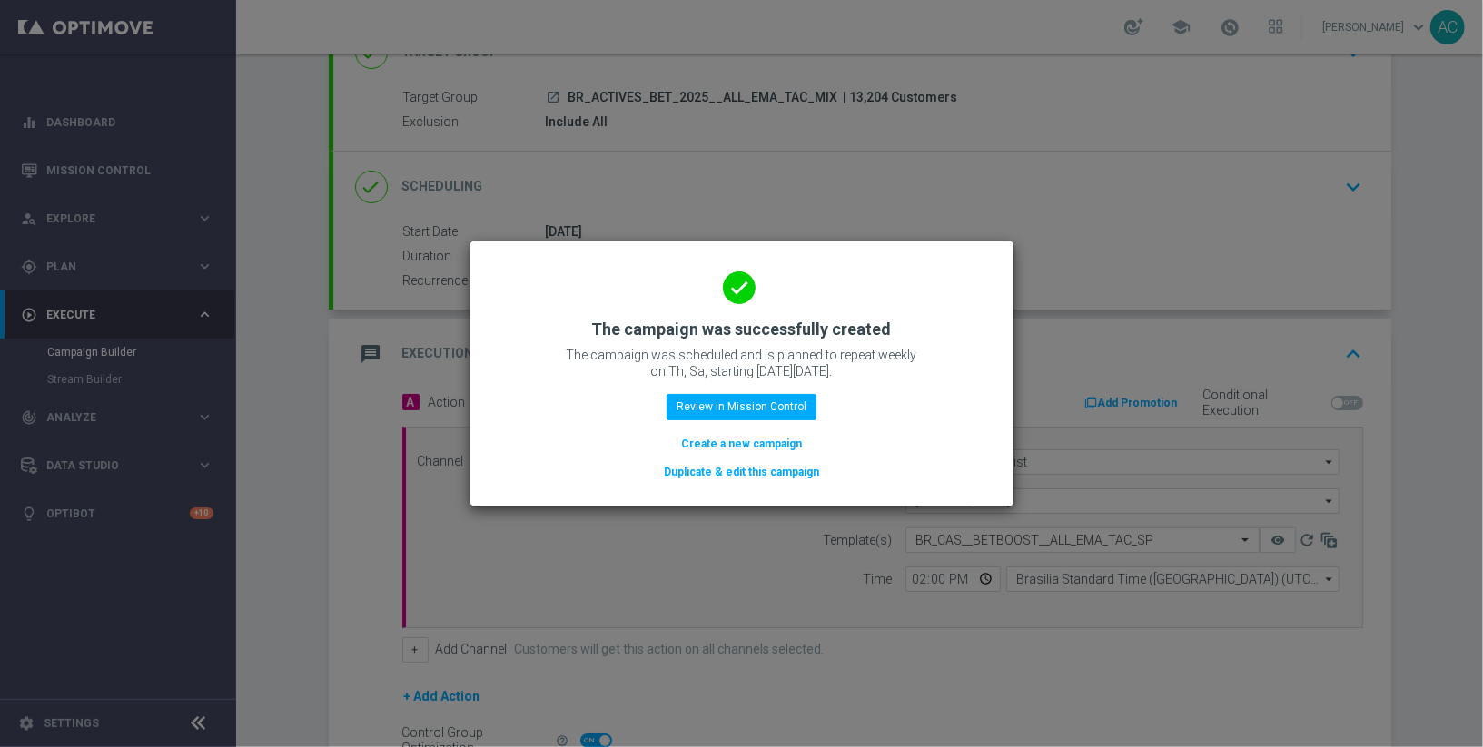
click at [734, 446] on button "Create a new campaign" at bounding box center [741, 444] width 124 height 20
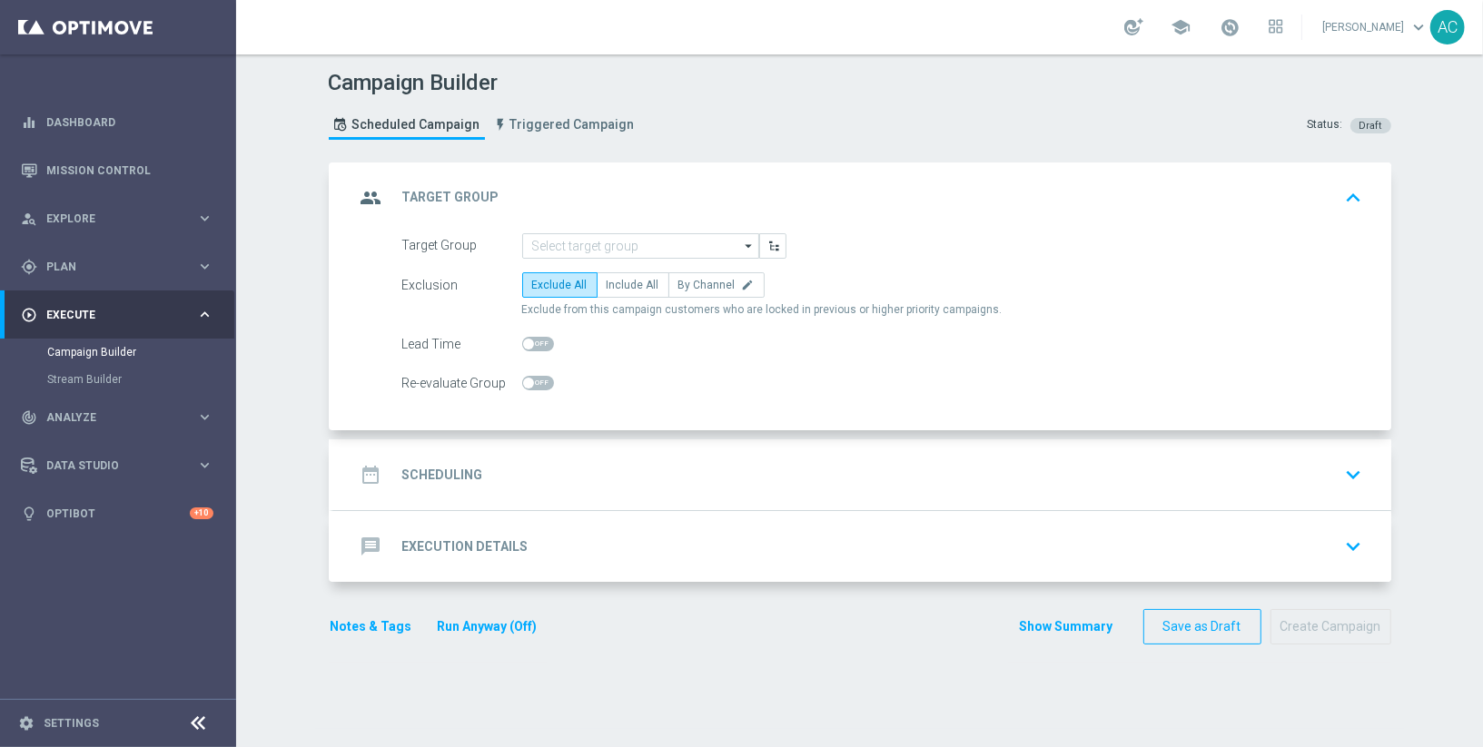
scroll to position [0, 0]
click at [635, 246] on input at bounding box center [640, 245] width 237 height 25
paste input "BR_ACTIVES_BET_2025__ALL_RI_TAC_MIX"
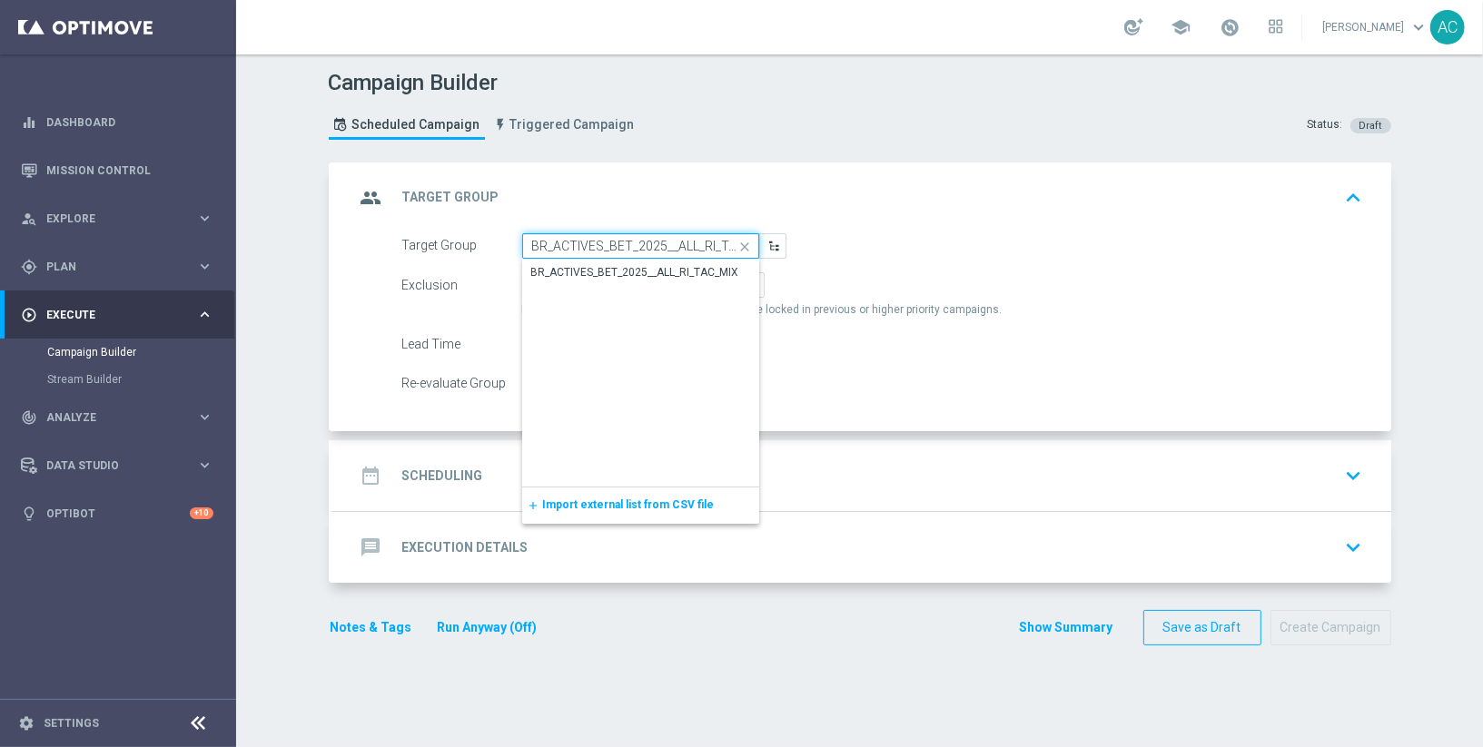
scroll to position [0, 29]
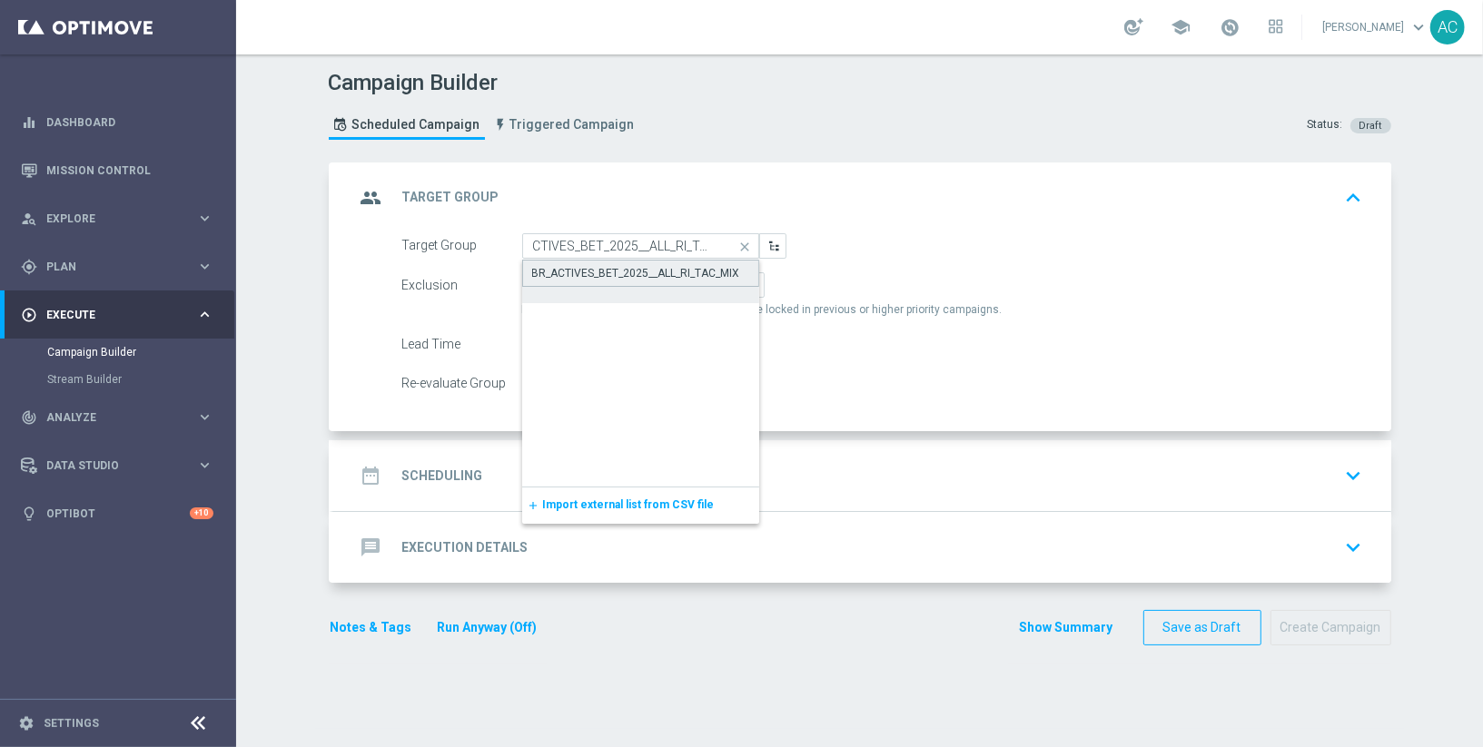
click at [622, 272] on div "BR_ACTIVES_BET_2025__ALL_RI_TAC_MIX" at bounding box center [636, 273] width 208 height 16
type input "BR_ACTIVES_BET_2025__ALL_RI_TAC_MIX"
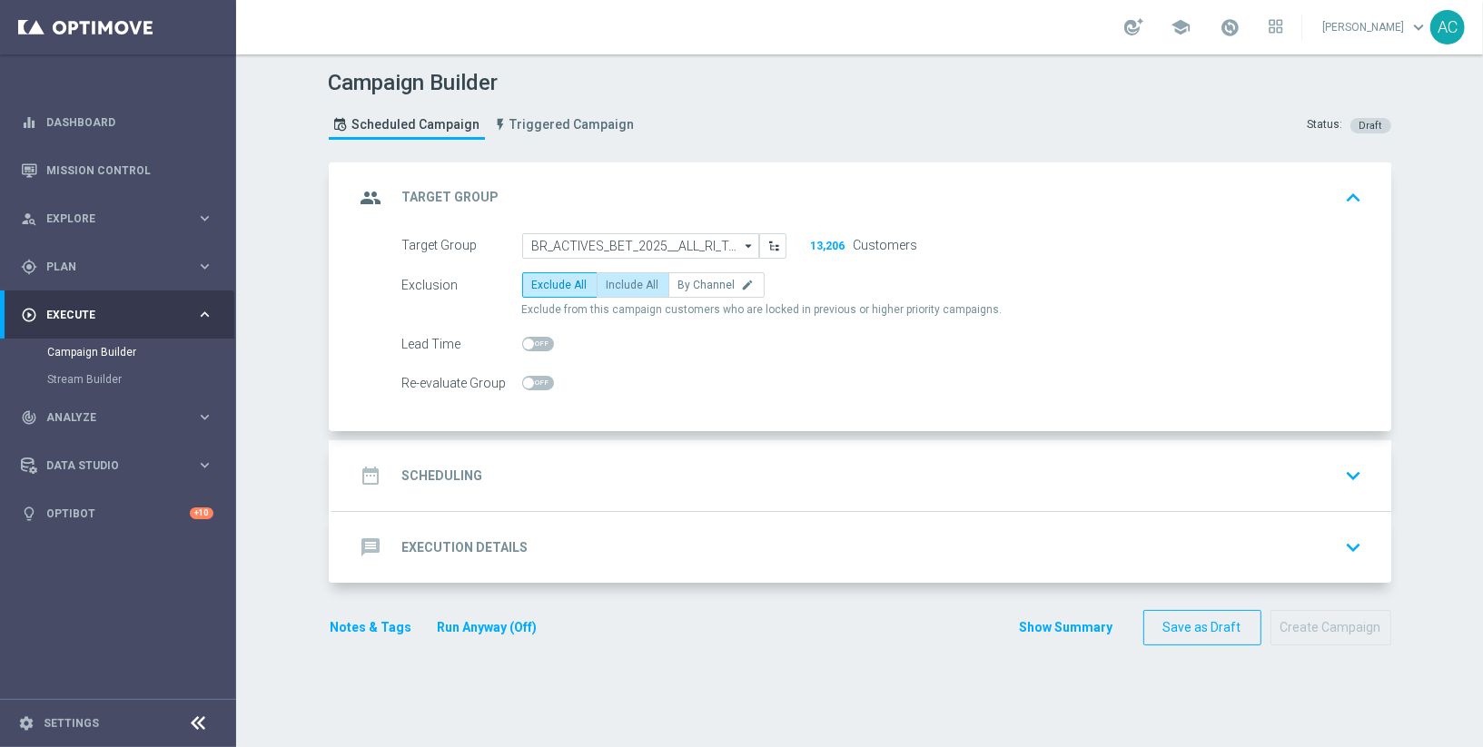
click at [638, 279] on span "Include All" at bounding box center [633, 285] width 53 height 13
click at [618, 282] on input "Include All" at bounding box center [613, 288] width 12 height 12
radio input "true"
click at [481, 482] on div "date_range Scheduling keyboard_arrow_down" at bounding box center [862, 476] width 1014 height 35
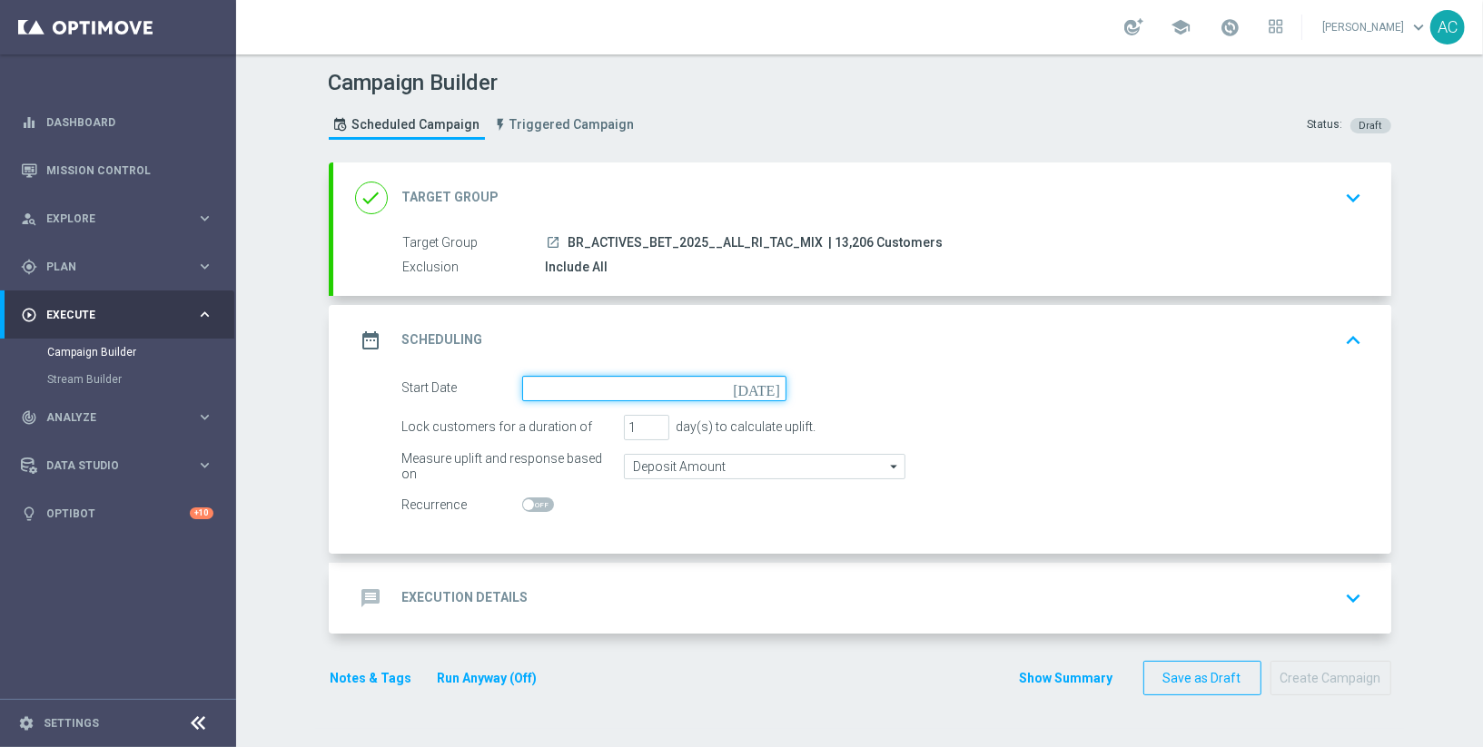
click at [563, 383] on input at bounding box center [654, 388] width 264 height 25
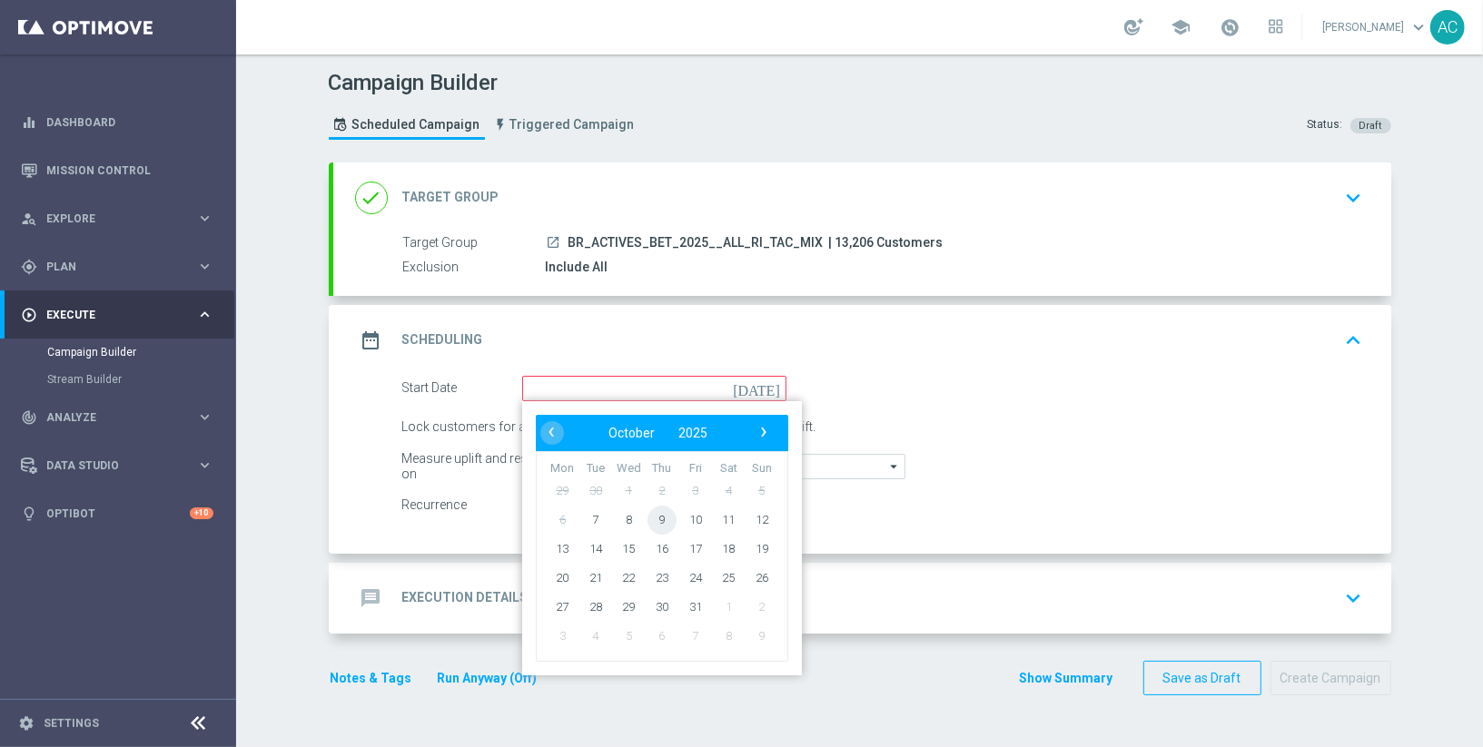
click at [661, 516] on span "9" at bounding box center [661, 519] width 29 height 29
type input "09 Oct 2025"
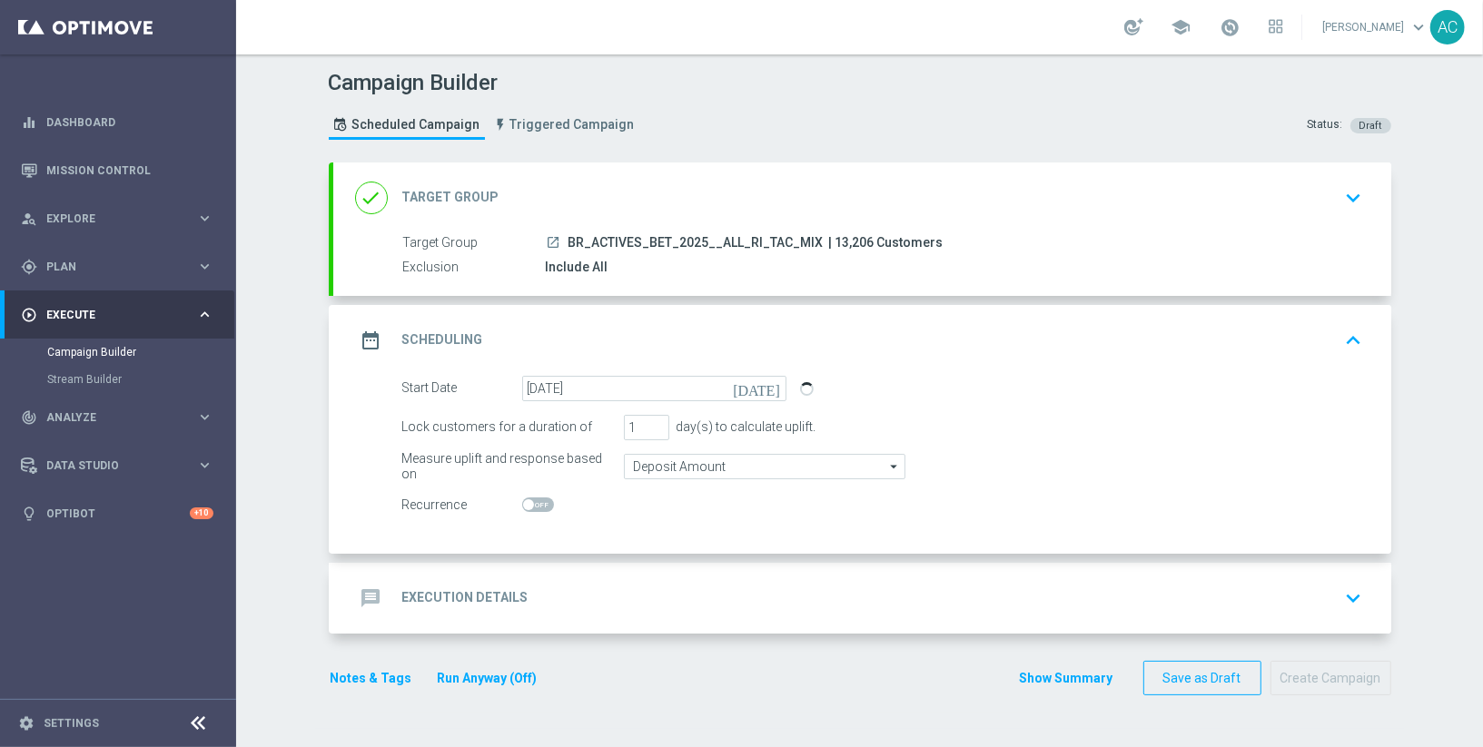
click at [530, 498] on span at bounding box center [538, 505] width 32 height 15
click at [530, 498] on input "checkbox" at bounding box center [538, 505] width 32 height 15
checkbox input "true"
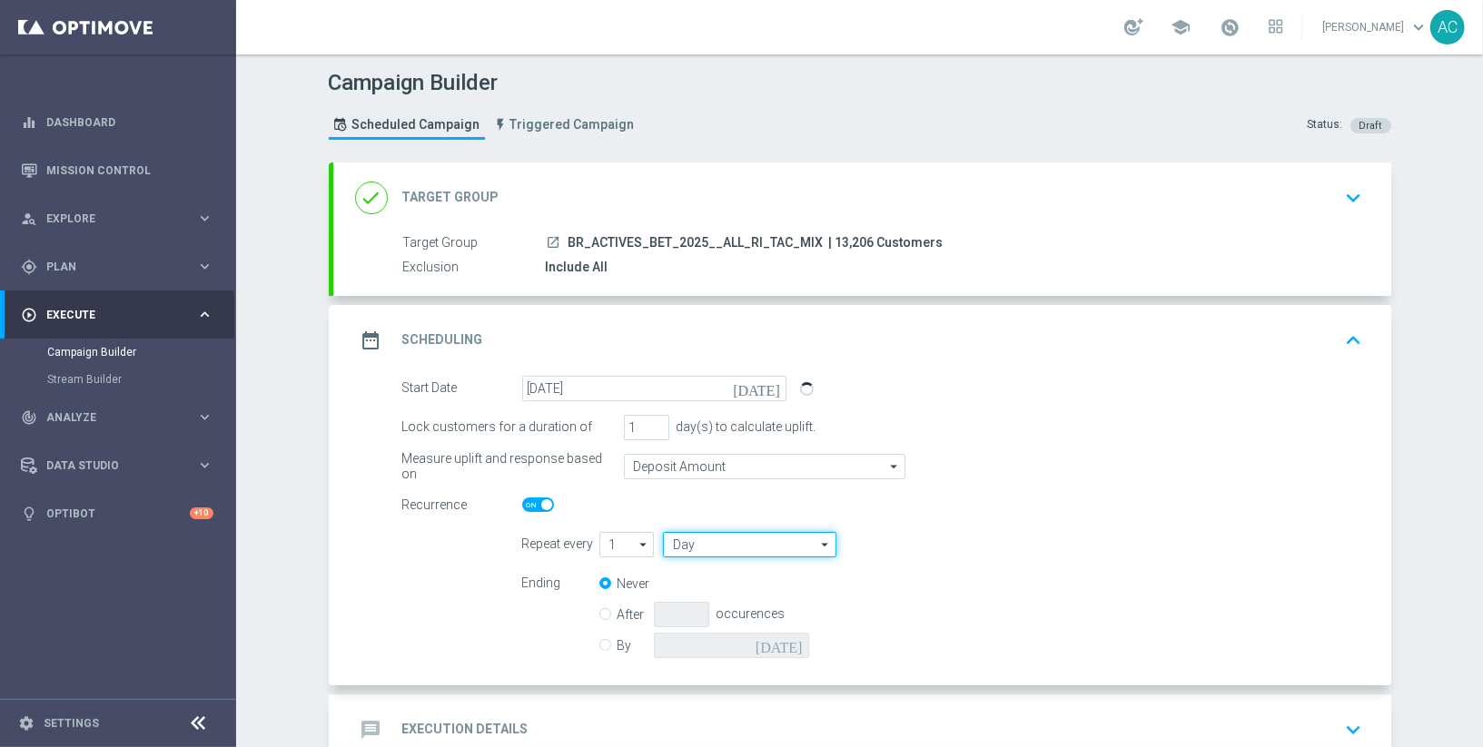
click at [737, 542] on input "Day" at bounding box center [749, 544] width 173 height 25
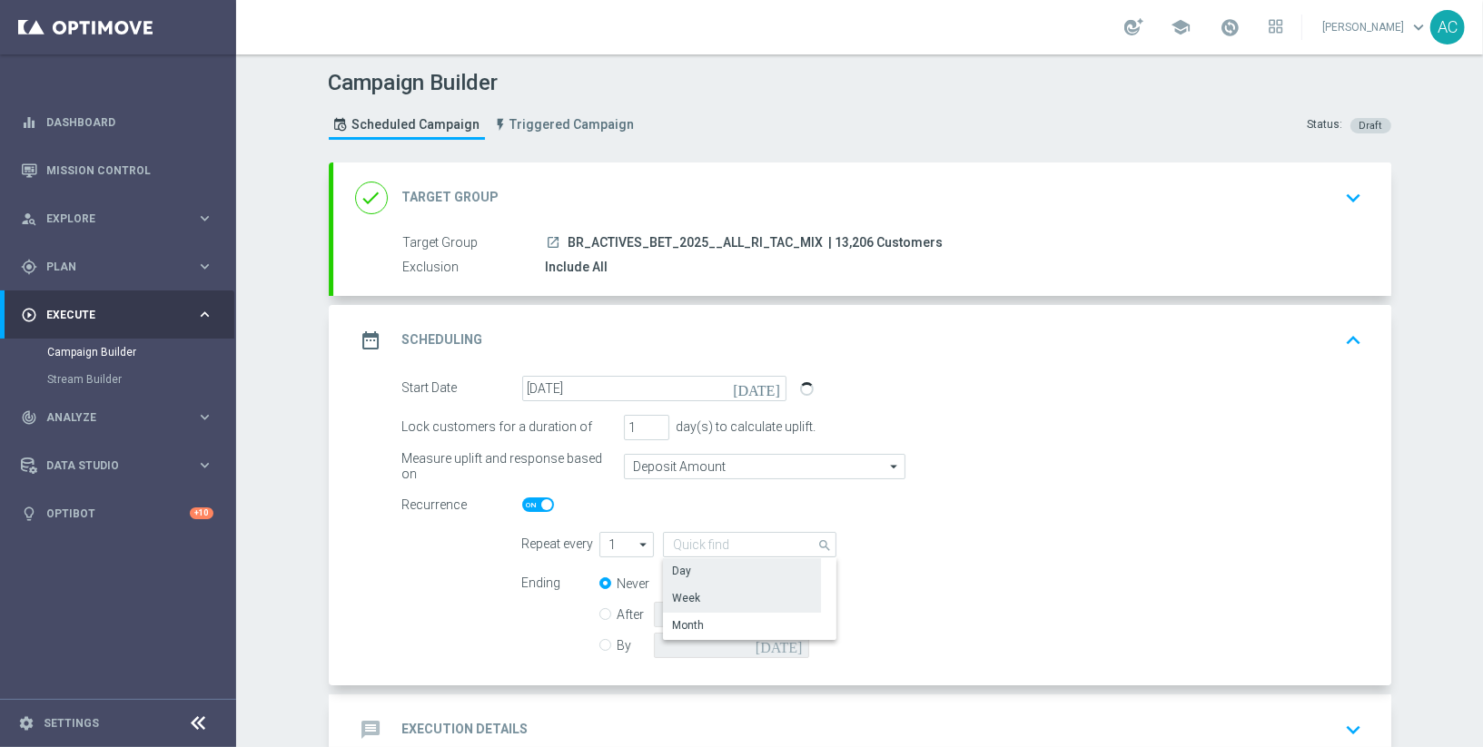
click at [737, 587] on div "Week" at bounding box center [742, 598] width 158 height 25
type input "Week"
click at [1029, 544] on input "checkbox" at bounding box center [1026, 544] width 27 height 25
checkbox input "true"
click at [607, 640] on input "By" at bounding box center [605, 643] width 12 height 12
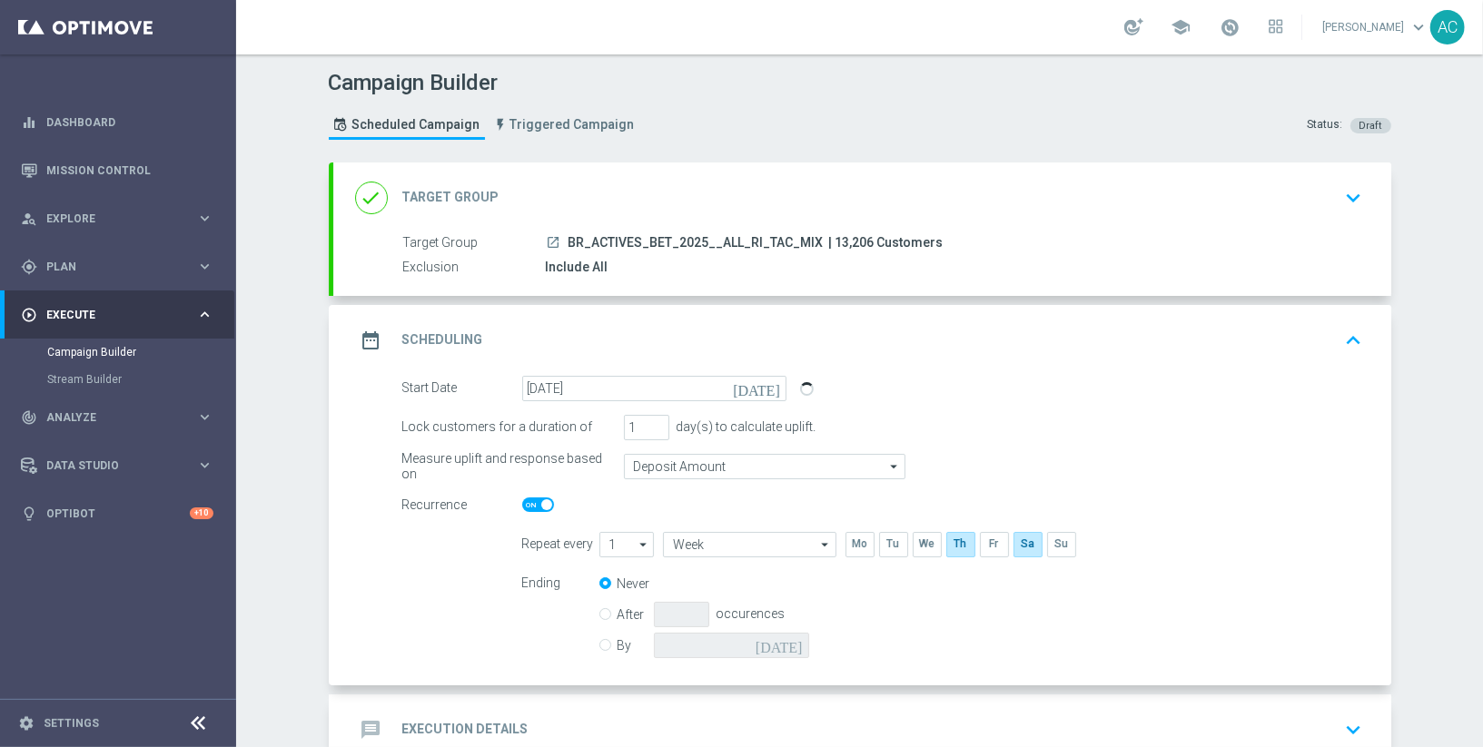
radio input "true"
radio input "false"
click at [793, 642] on icon "[DATE]" at bounding box center [782, 643] width 54 height 20
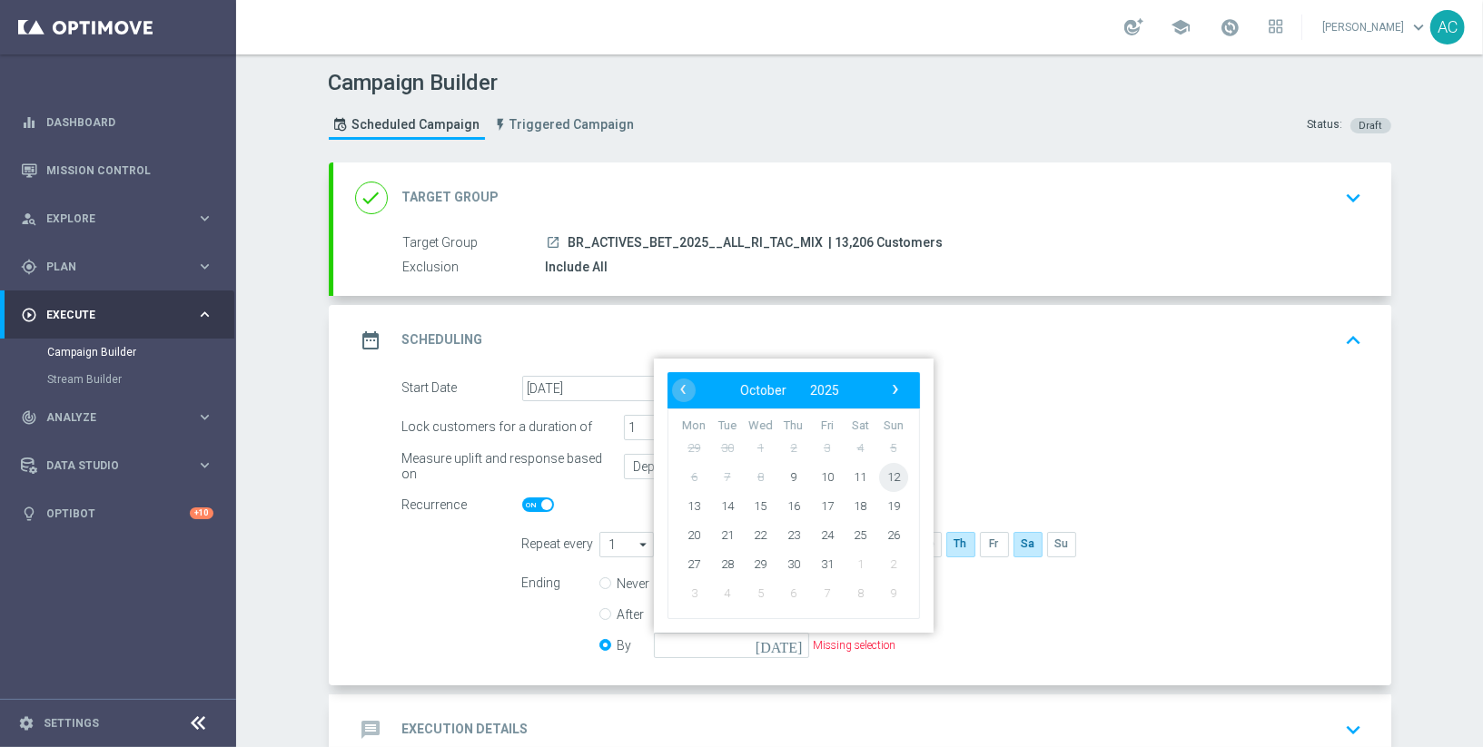
click at [895, 467] on span "12" at bounding box center [892, 476] width 29 height 29
type input "12 Oct 2025"
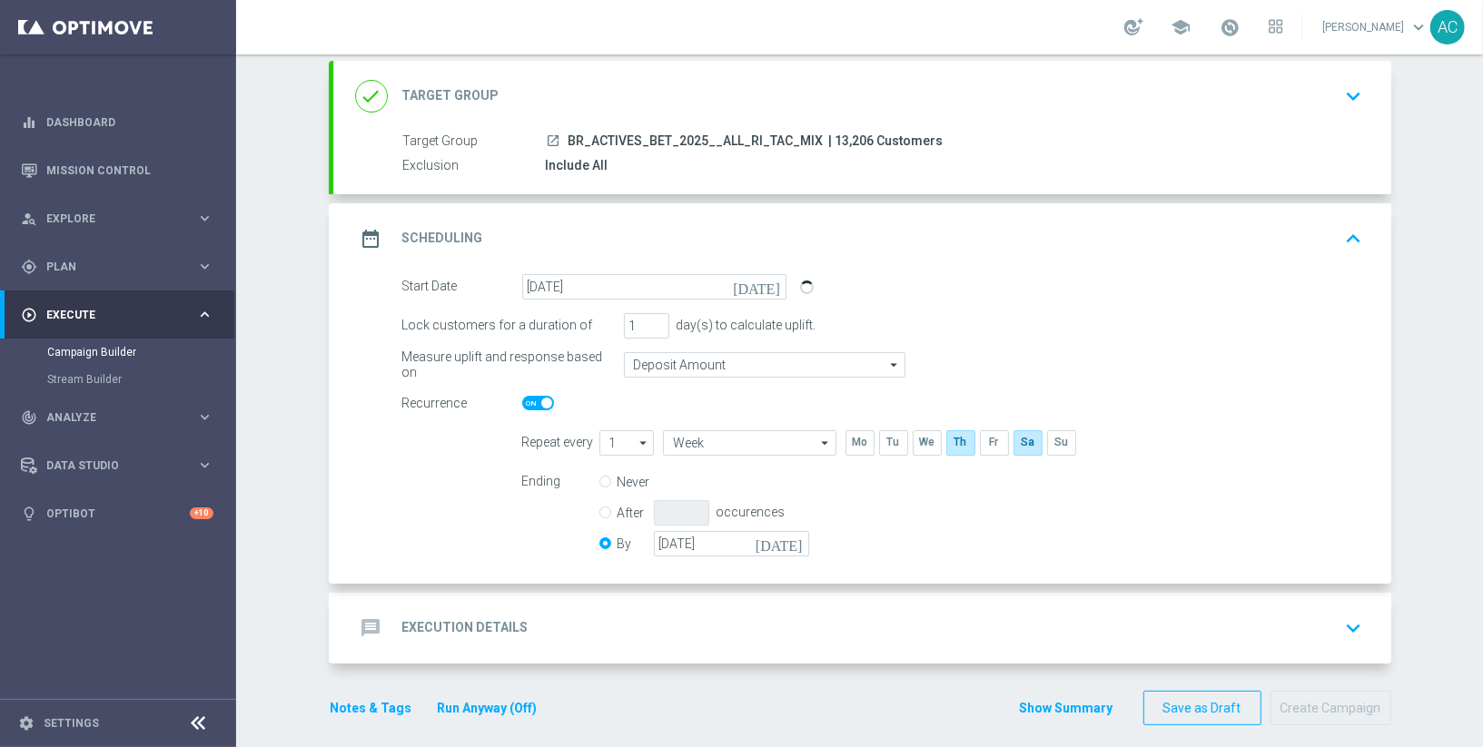
scroll to position [112, 0]
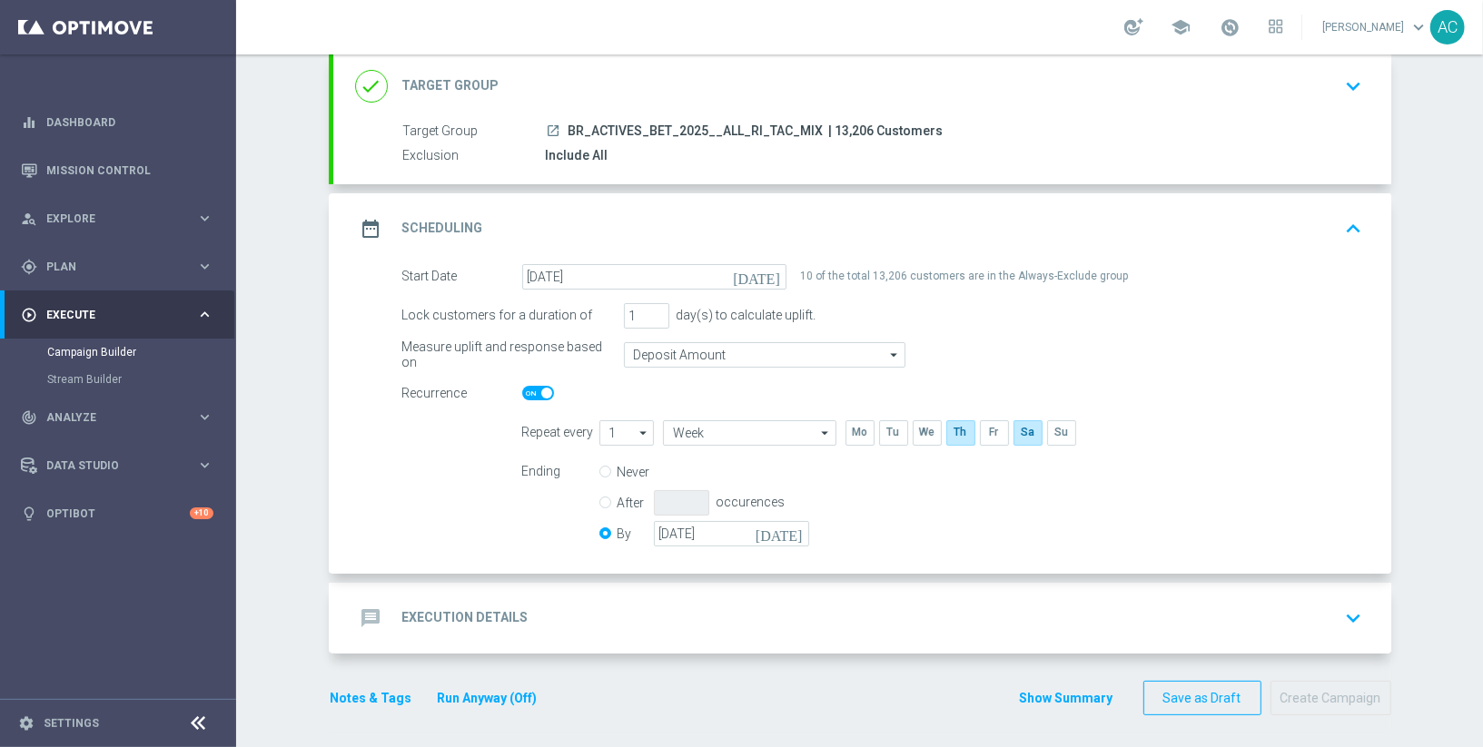
click at [594, 605] on div "message Execution Details keyboard_arrow_down" at bounding box center [862, 618] width 1014 height 35
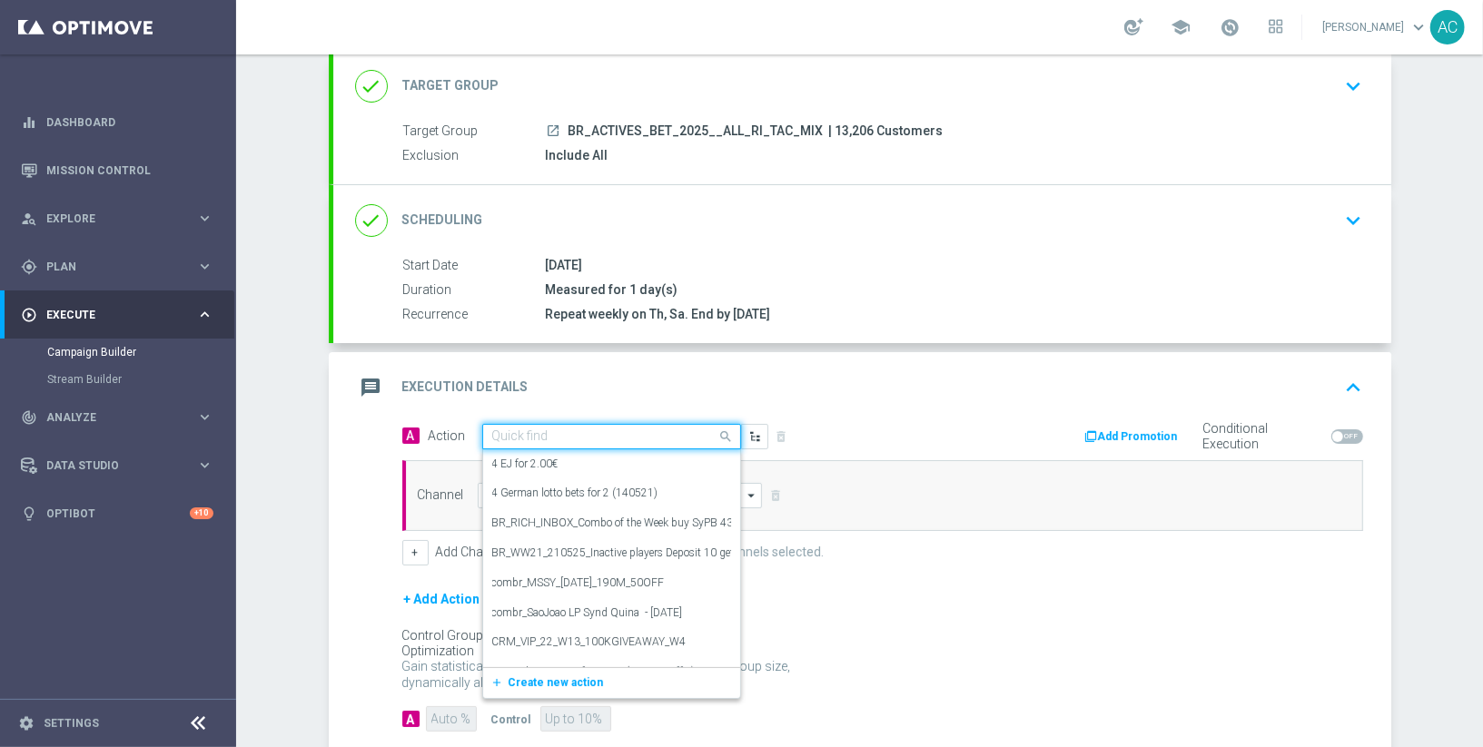
click at [559, 429] on input "text" at bounding box center [593, 436] width 202 height 15
paste input "BR_CAS__BETBOOST__ALL_RI_TAC_SP"
type input "BR_CAS__BETBOOST__ALL_RI_TAC_SP"
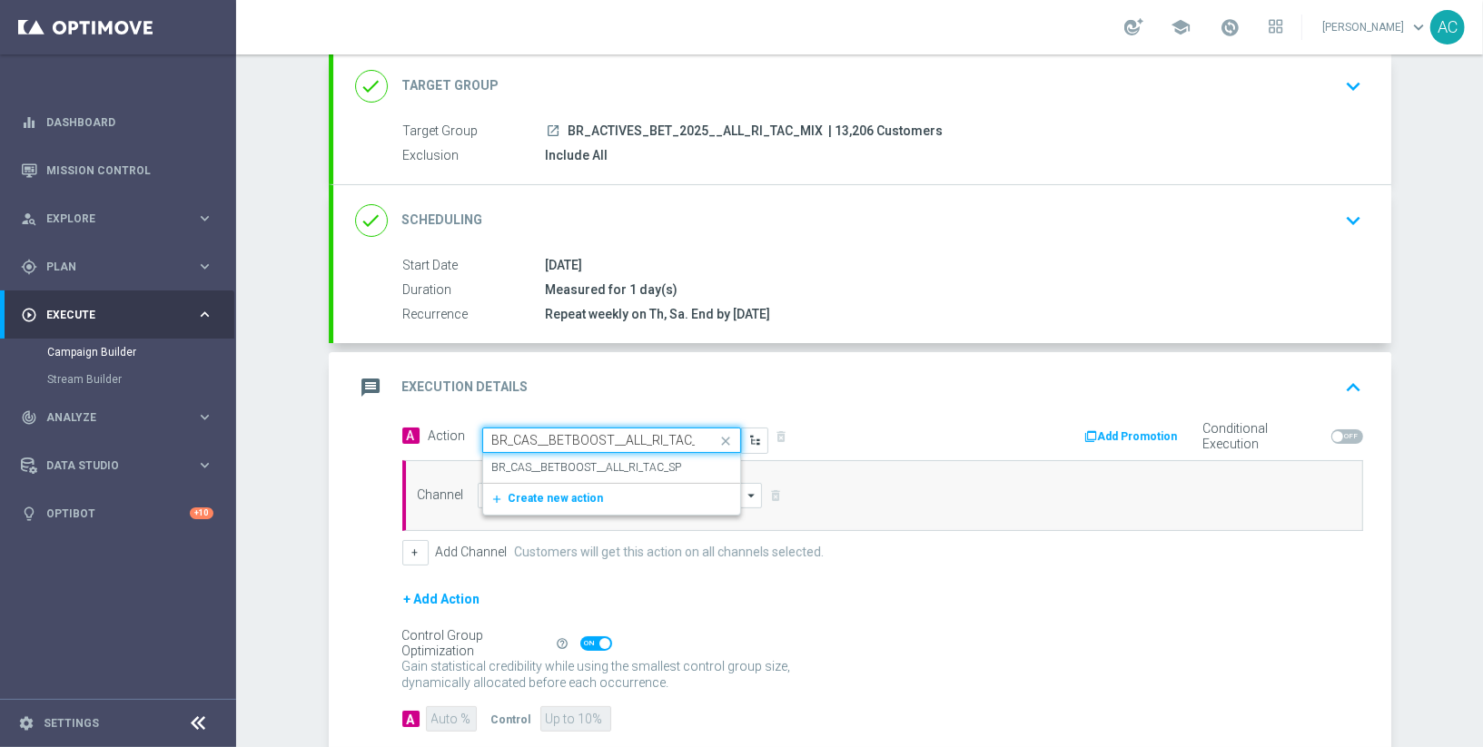
scroll to position [0, 15]
click at [565, 466] on label "BR_CAS__BETBOOST__ALL_RI_TAC_SP" at bounding box center [587, 467] width 190 height 15
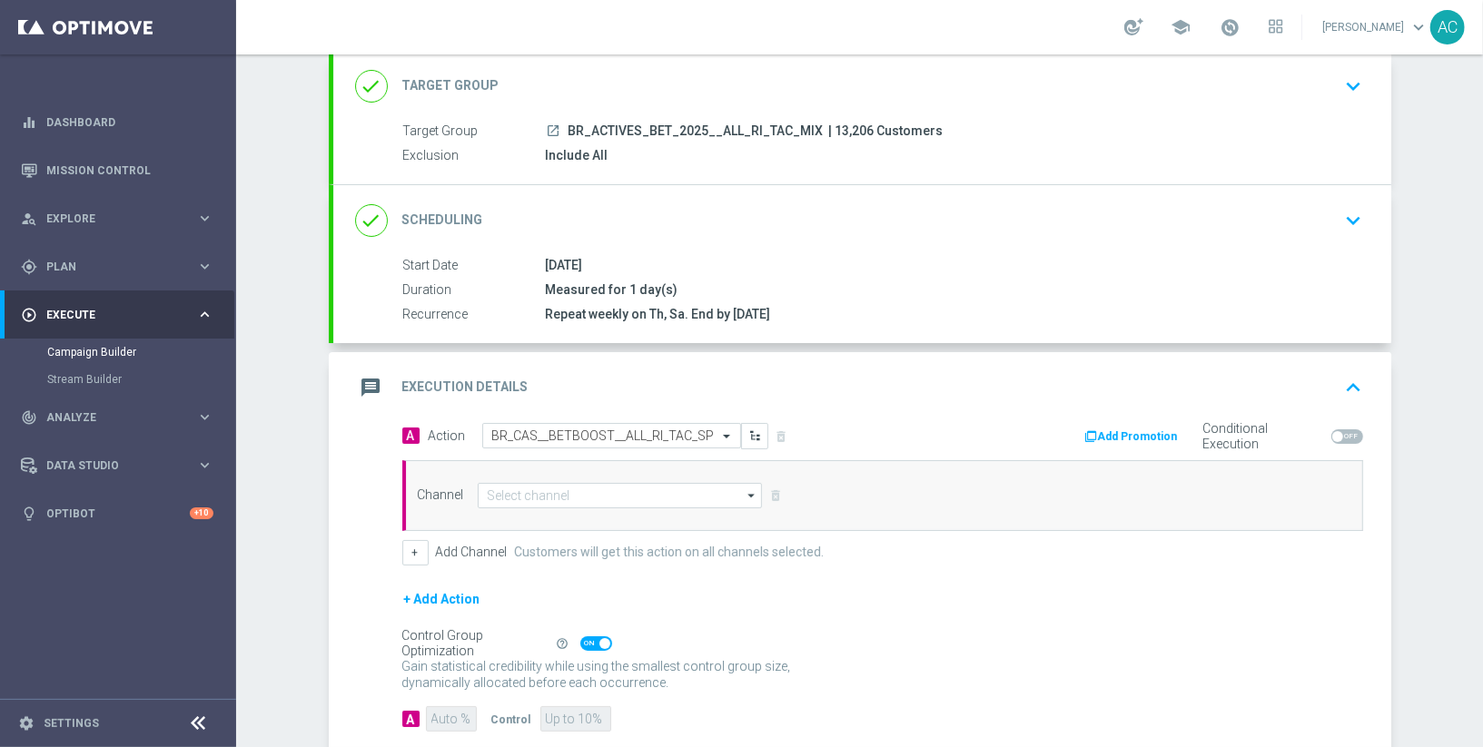
scroll to position [0, 0]
click at [566, 502] on input at bounding box center [620, 495] width 285 height 25
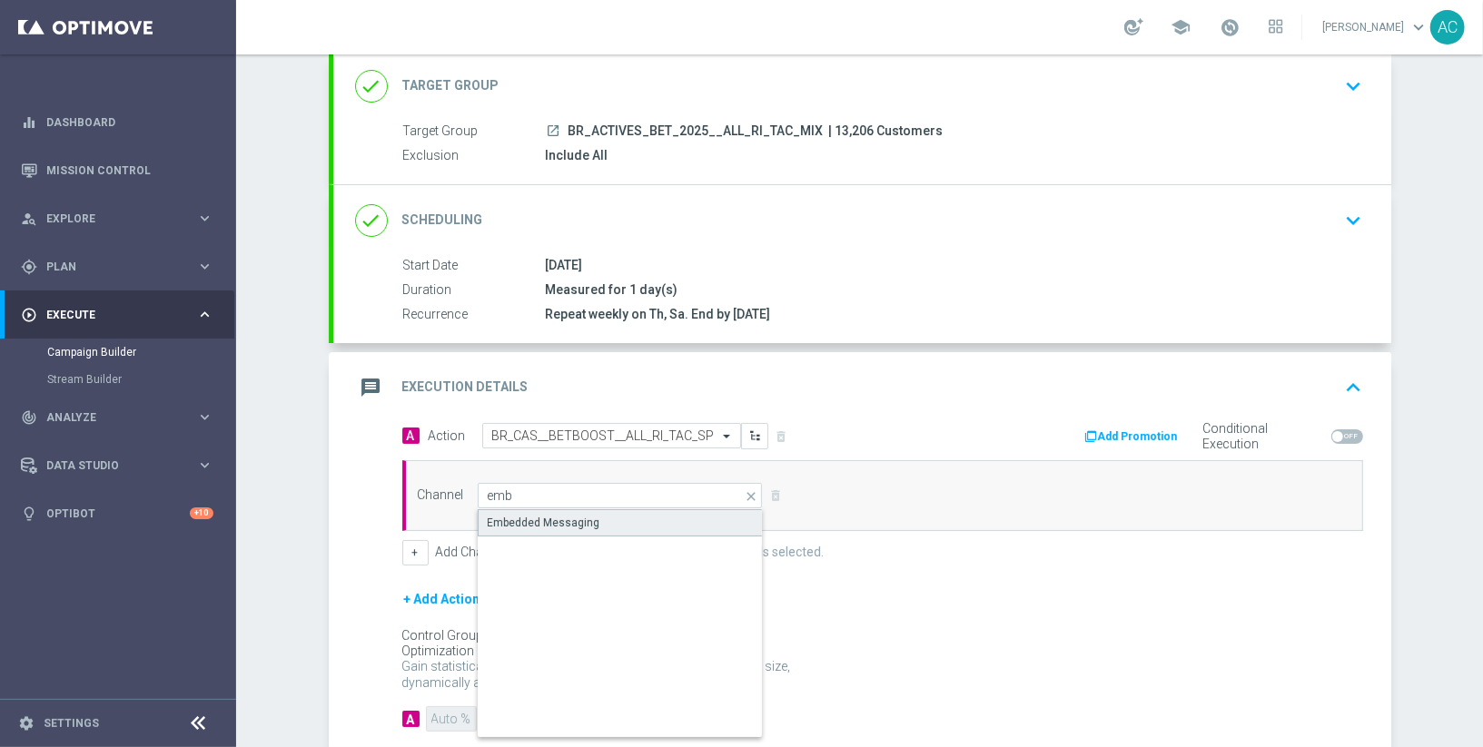
click at [565, 517] on div "Embedded Messaging" at bounding box center [544, 523] width 113 height 16
type input "Embedded Messaging"
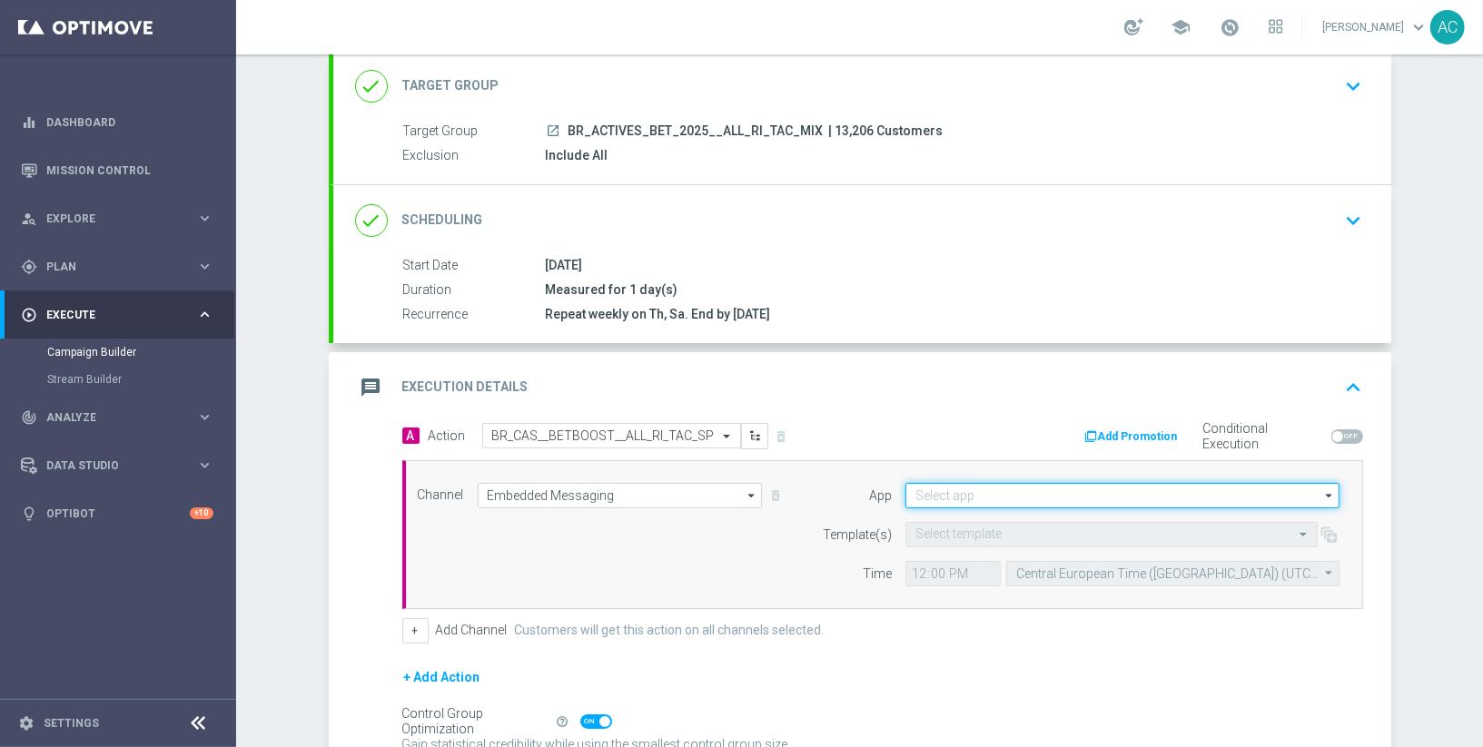
click at [953, 488] on input at bounding box center [1122, 495] width 434 height 25
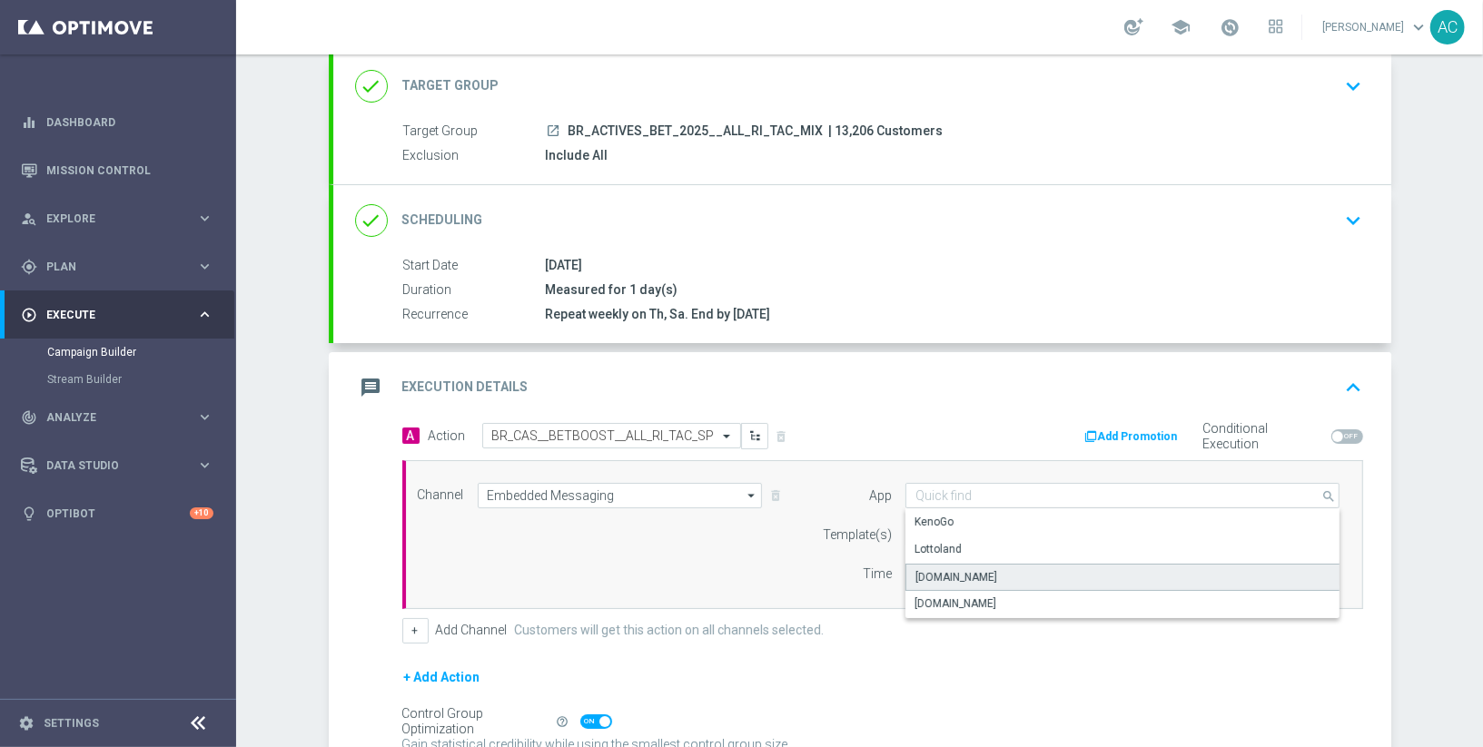
click at [982, 571] on div "Lottoland.bet.br" at bounding box center [956, 577] width 82 height 16
type input "Lottoland.bet.br"
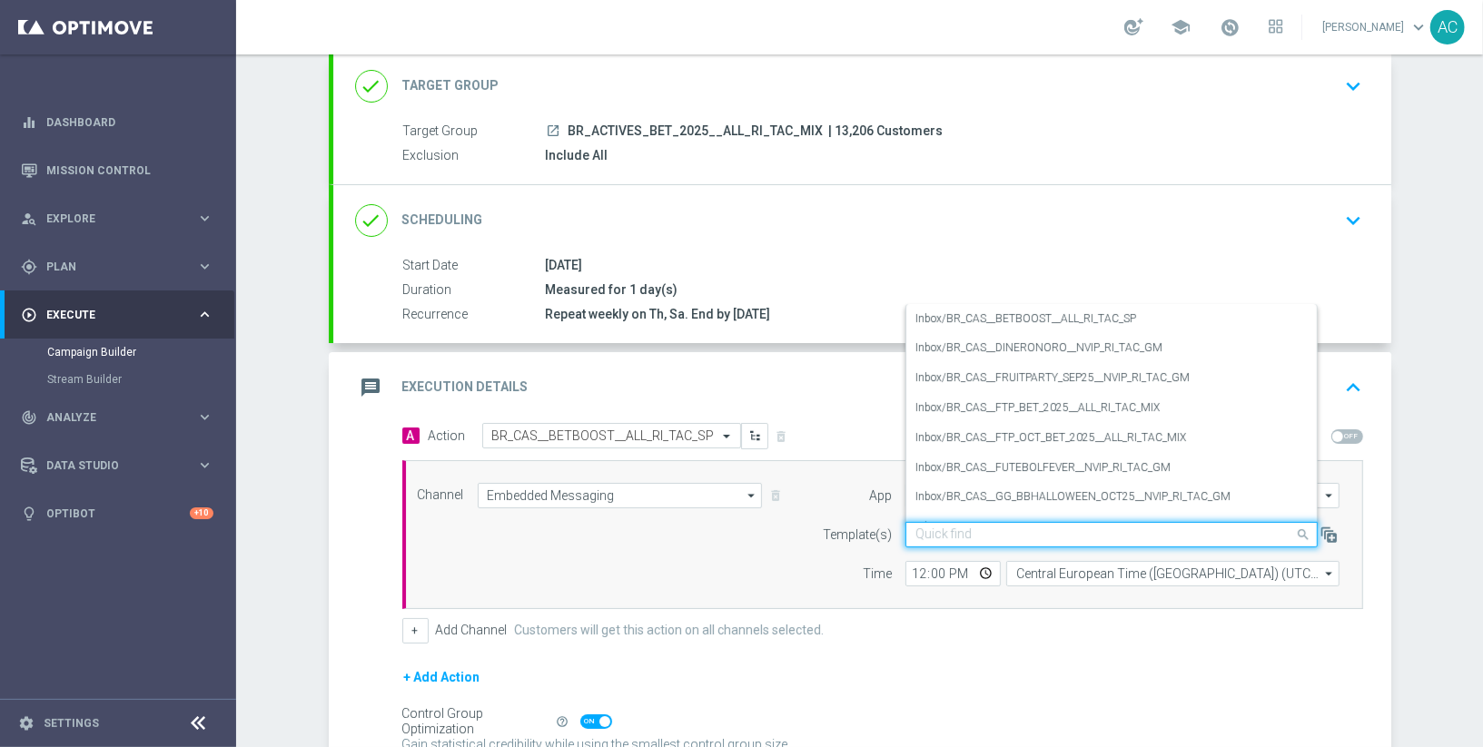
click at [1013, 531] on input "text" at bounding box center [1093, 535] width 356 height 15
paste input "BR_CAS__BETBOOST__ALL_RI_TAC_SP"
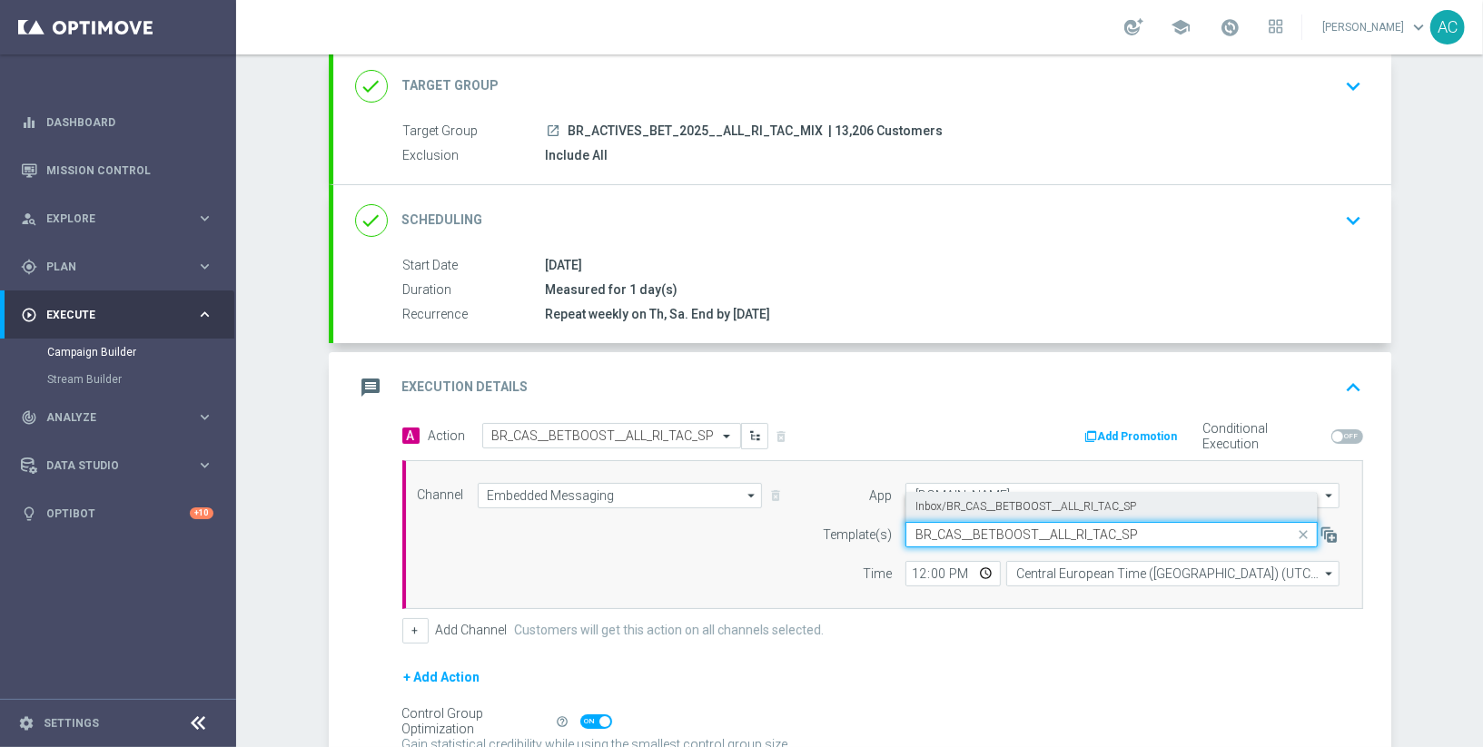
click at [1032, 506] on label "Inbox/BR_CAS__BETBOOST__ALL_RI_TAC_SP" at bounding box center [1025, 506] width 221 height 15
type input "BR_CAS__BETBOOST__ALL_RI_TAC_SP"
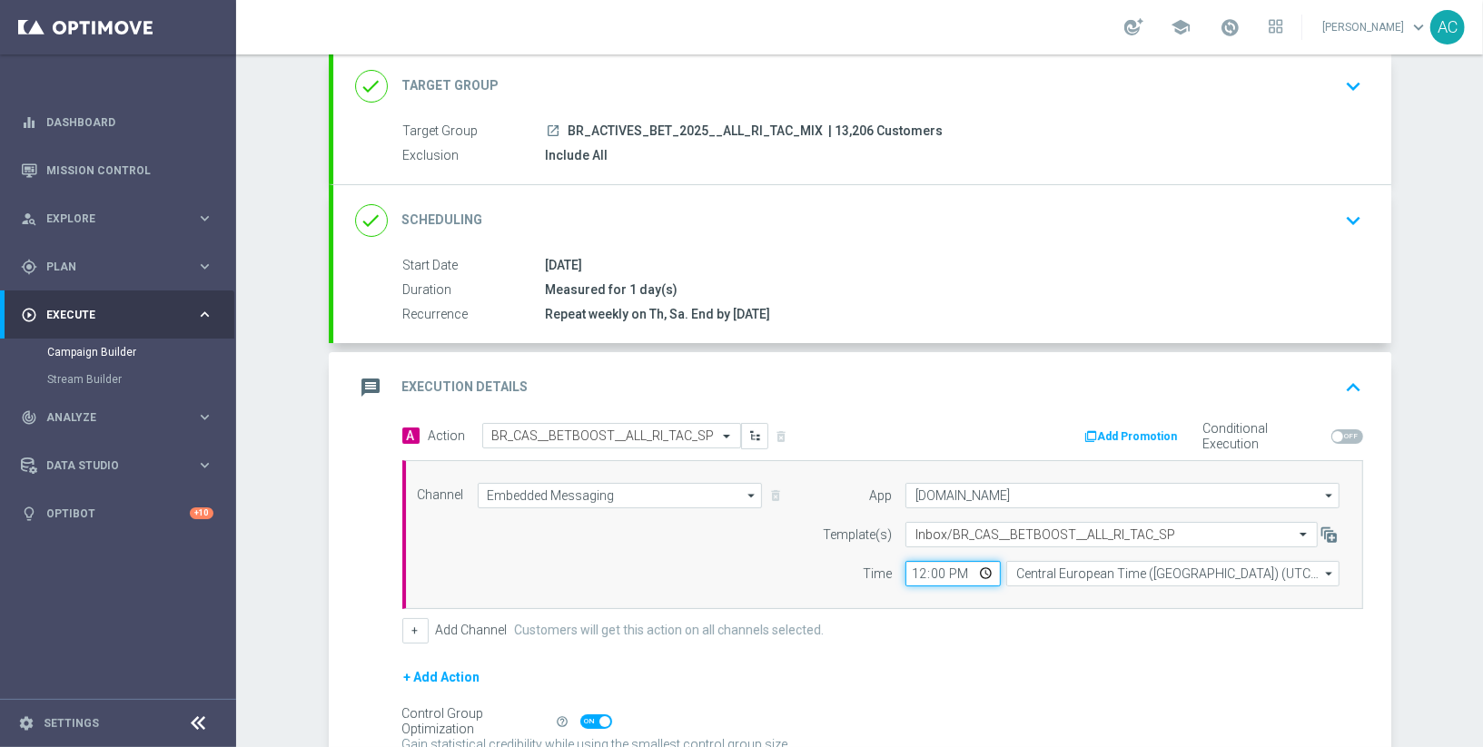
click at [915, 566] on input "12:00" at bounding box center [952, 573] width 95 height 25
type input "01:00"
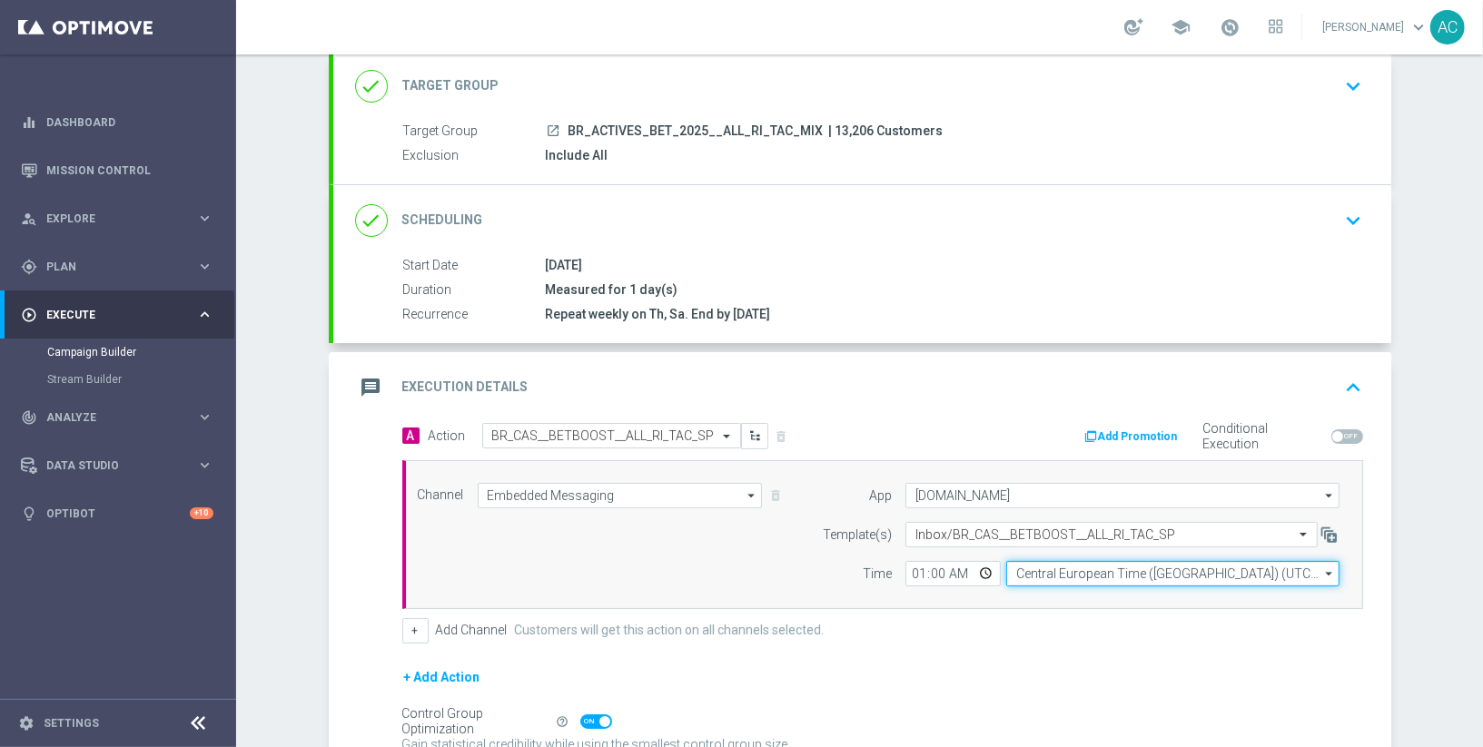
click at [1164, 563] on input "Central European Time (Budapest) (UTC +02:00)" at bounding box center [1172, 573] width 333 height 25
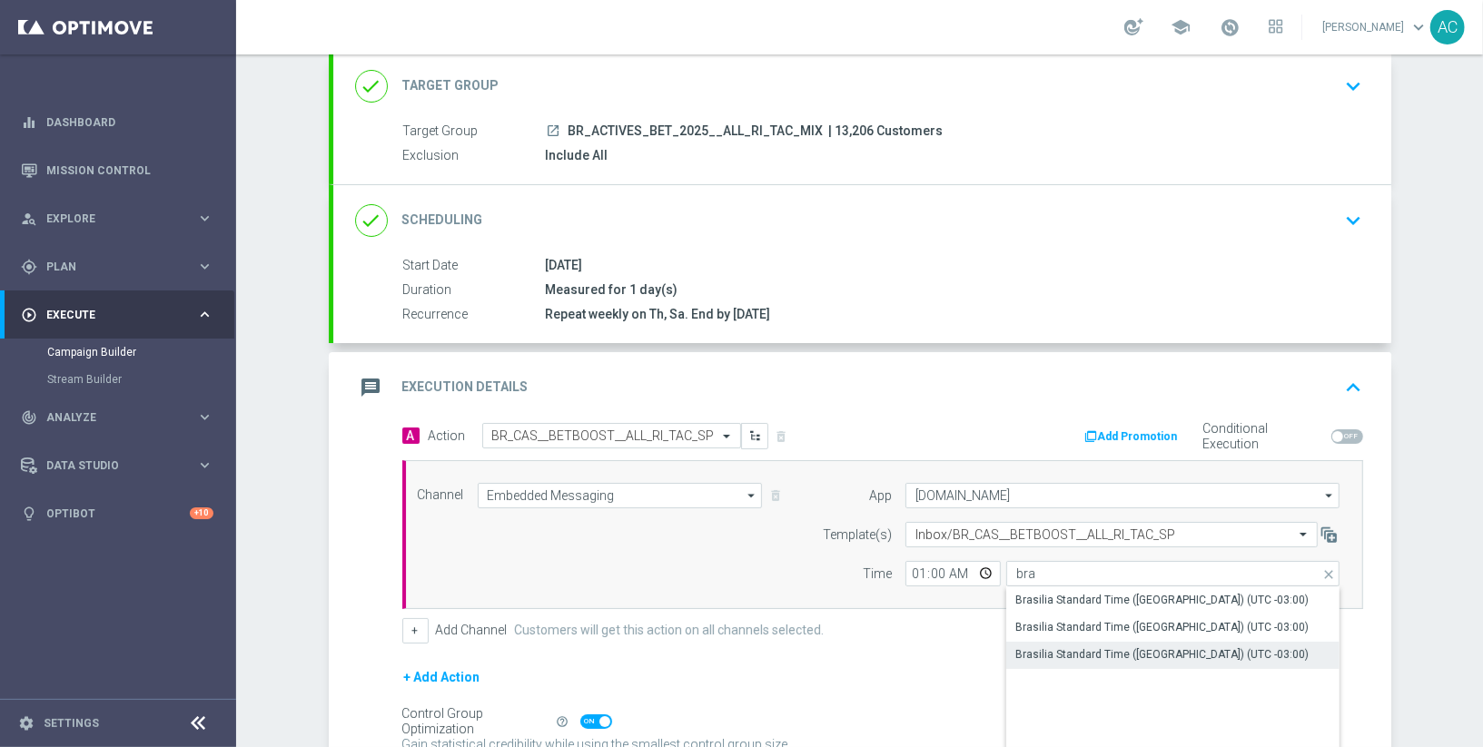
click at [1180, 647] on div "Brasilia Standard Time (Sao Paulo) (UTC -03:00)" at bounding box center [1161, 655] width 293 height 16
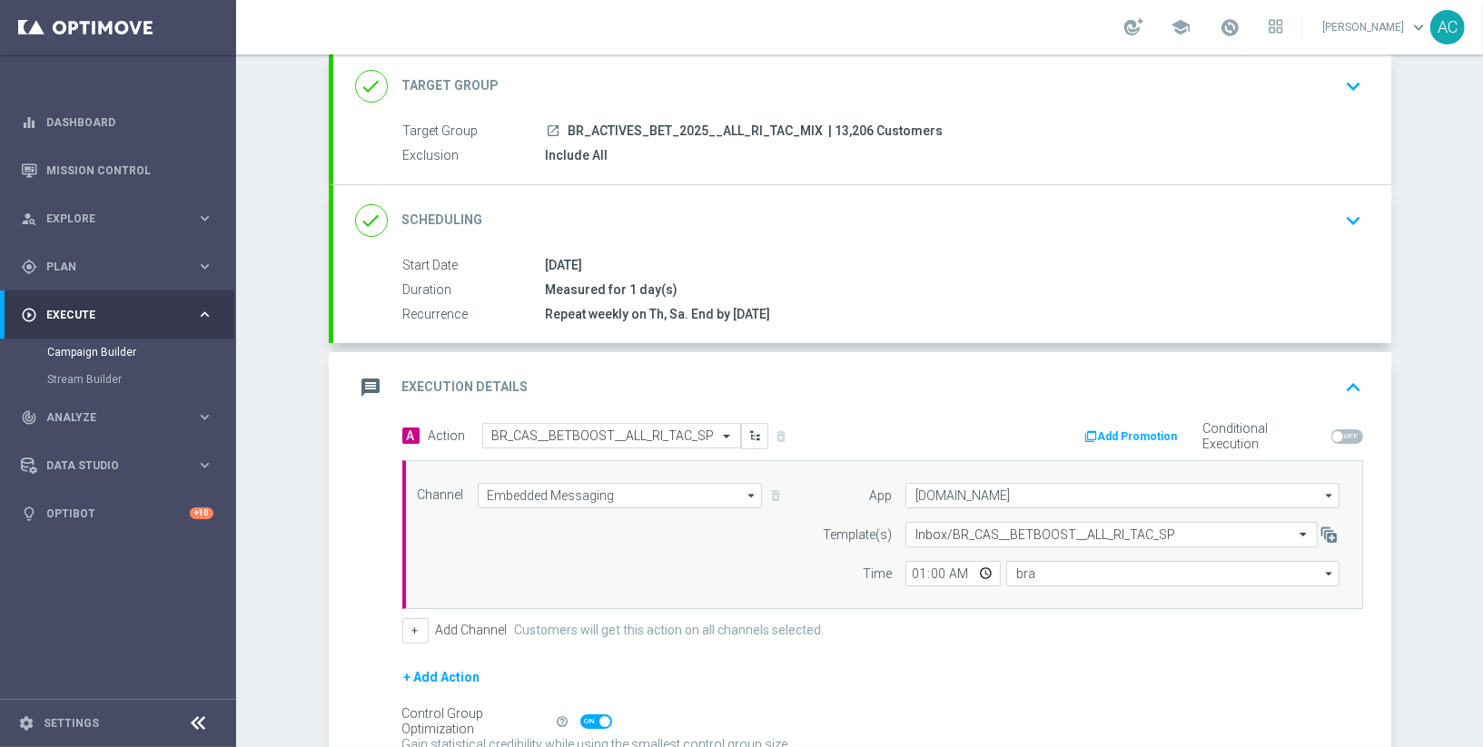
type input "Brasilia Standard Time (Sao Paulo) (UTC -03:00)"
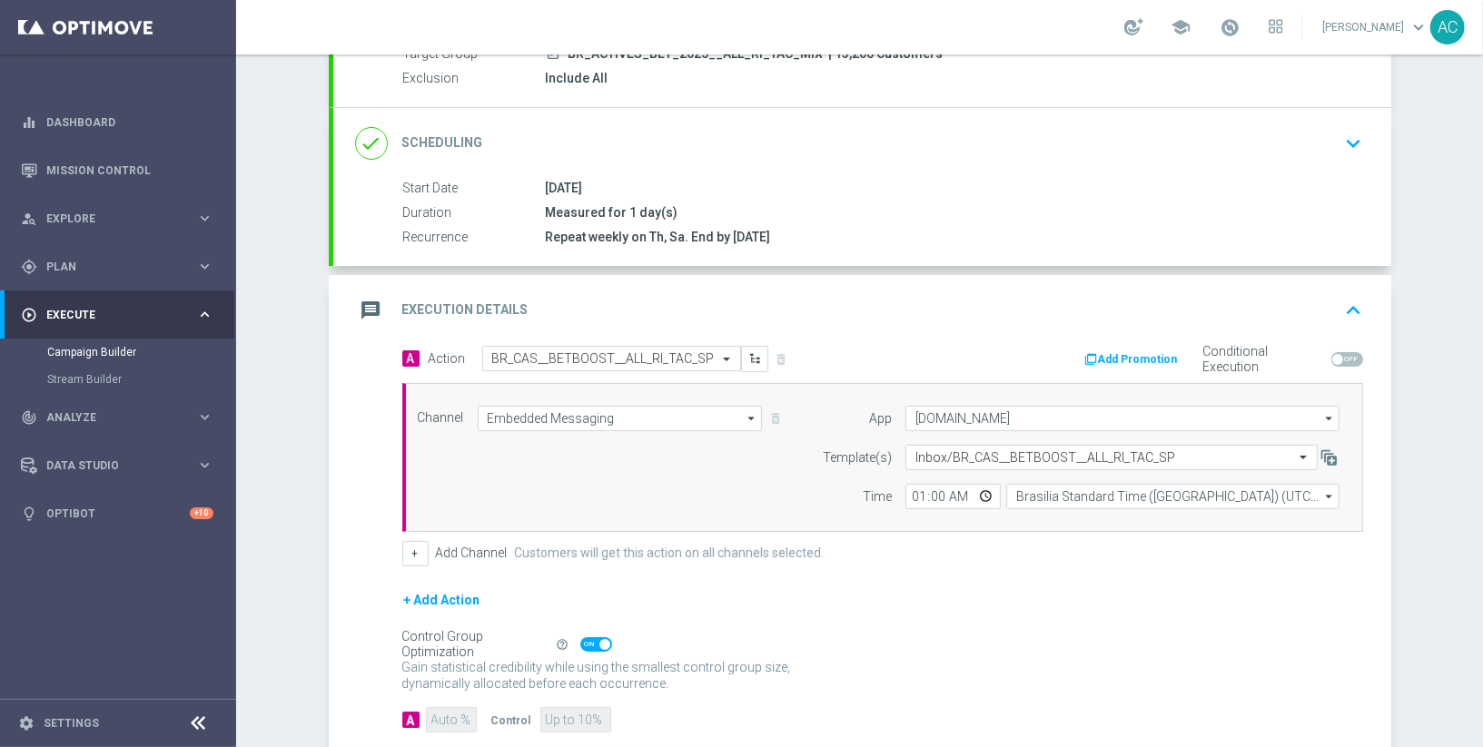
scroll to position [287, 0]
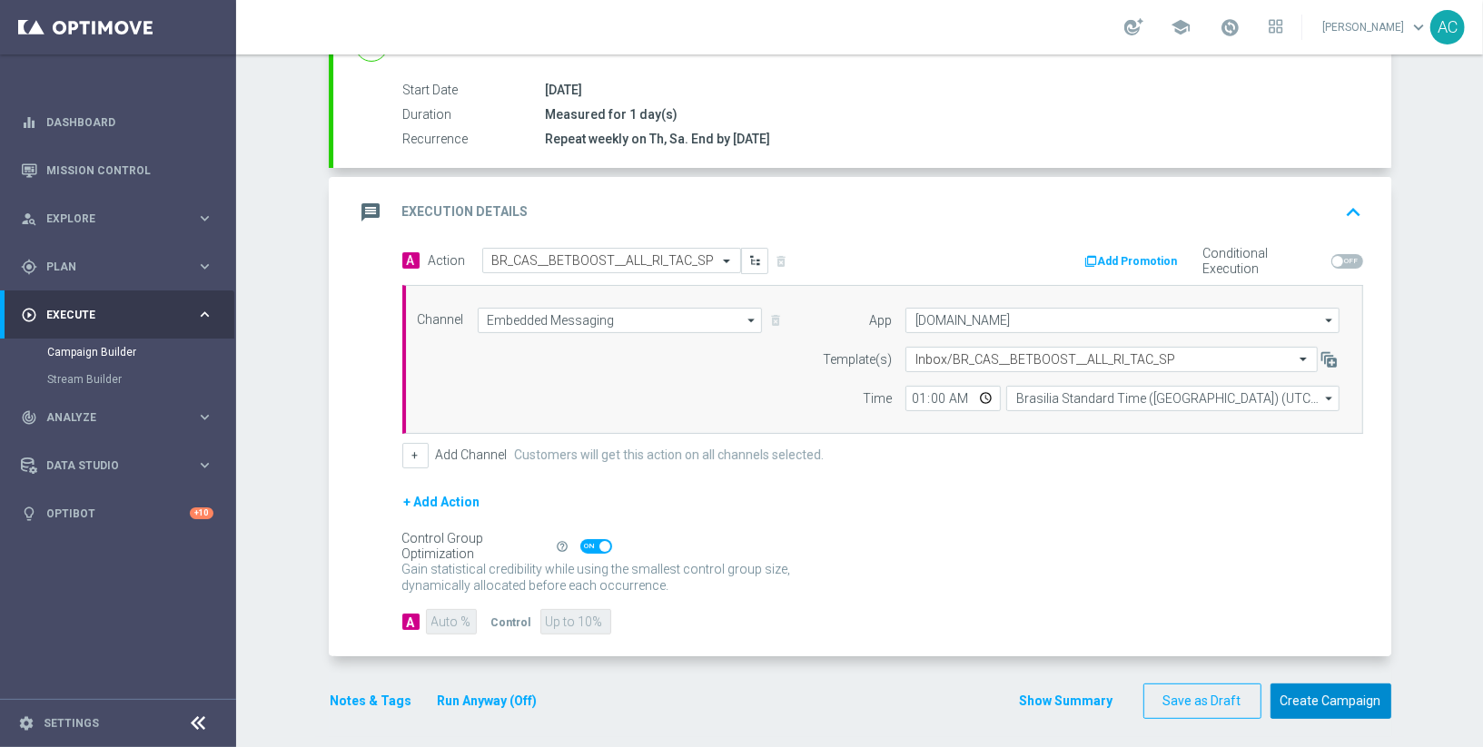
click at [1318, 694] on button "Create Campaign" at bounding box center [1330, 701] width 121 height 35
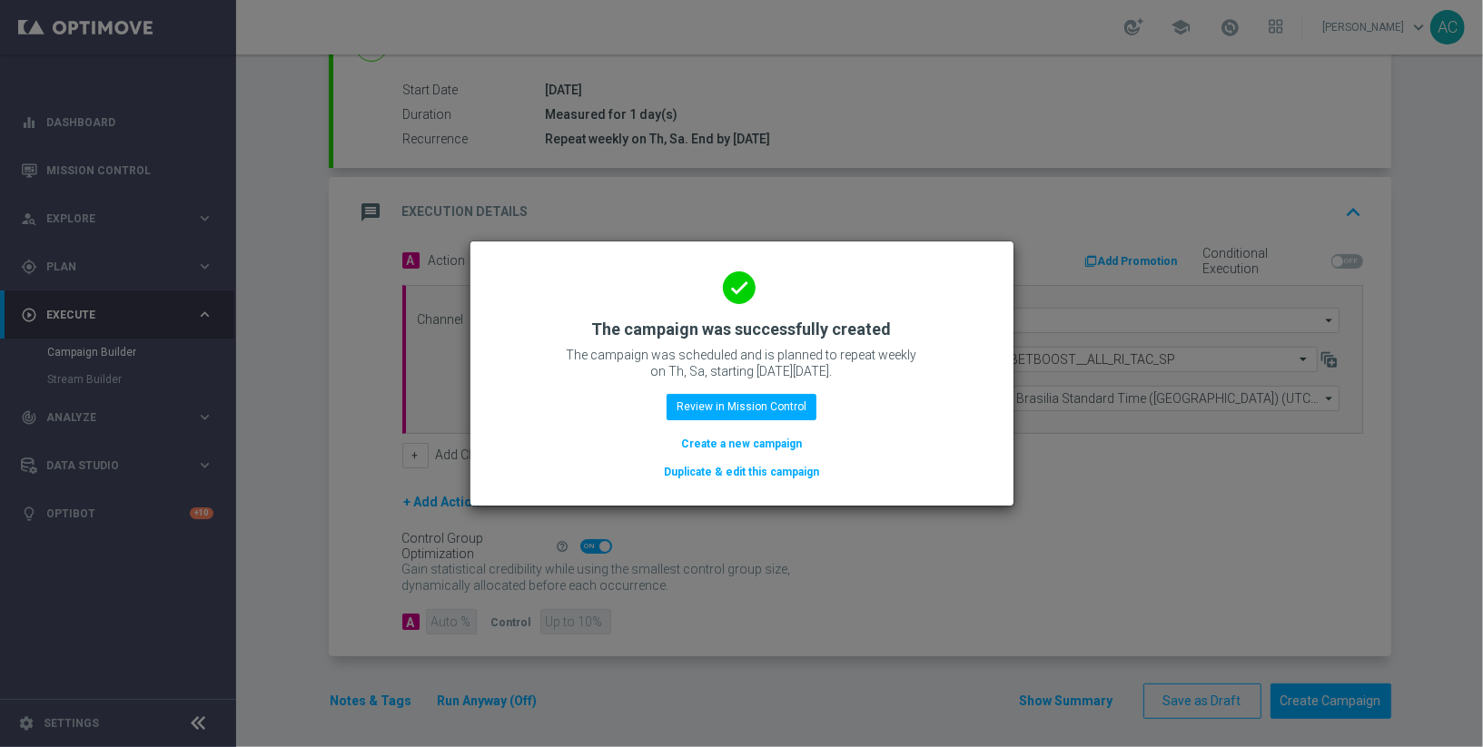
click at [723, 441] on button "Create a new campaign" at bounding box center [741, 444] width 124 height 20
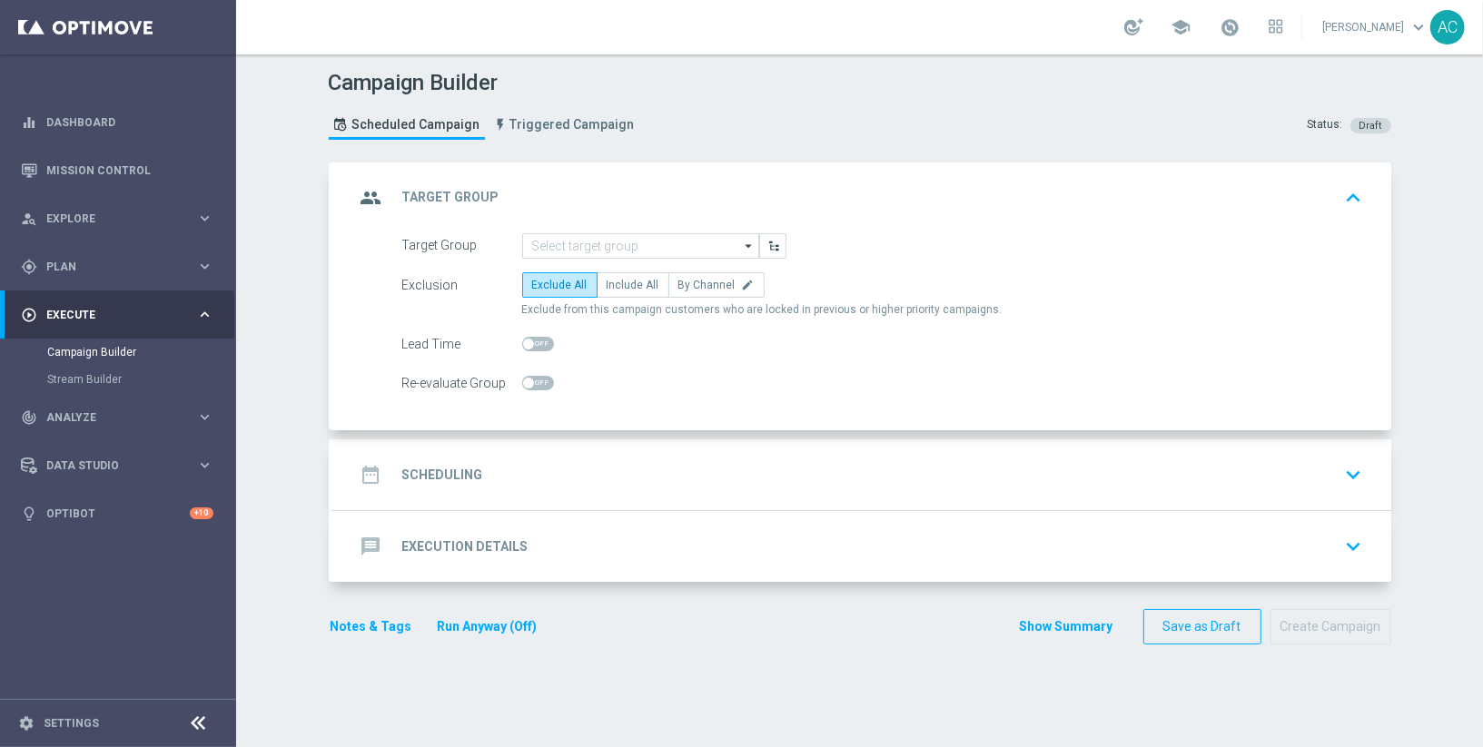
scroll to position [0, 0]
click at [592, 241] on input at bounding box center [640, 245] width 237 height 25
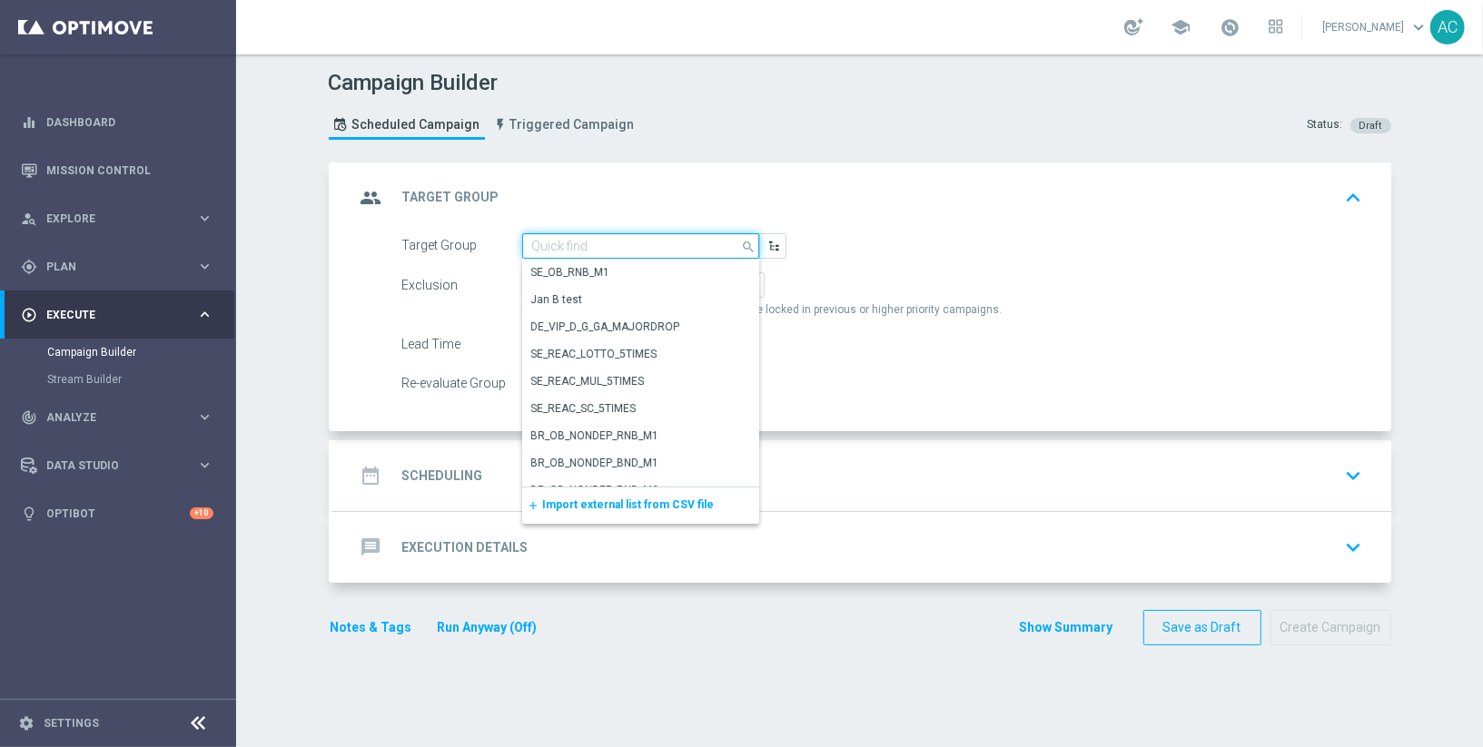
paste input "BR_ACTIVES_BET_2025__ALL_EMA_TAC_MIX"
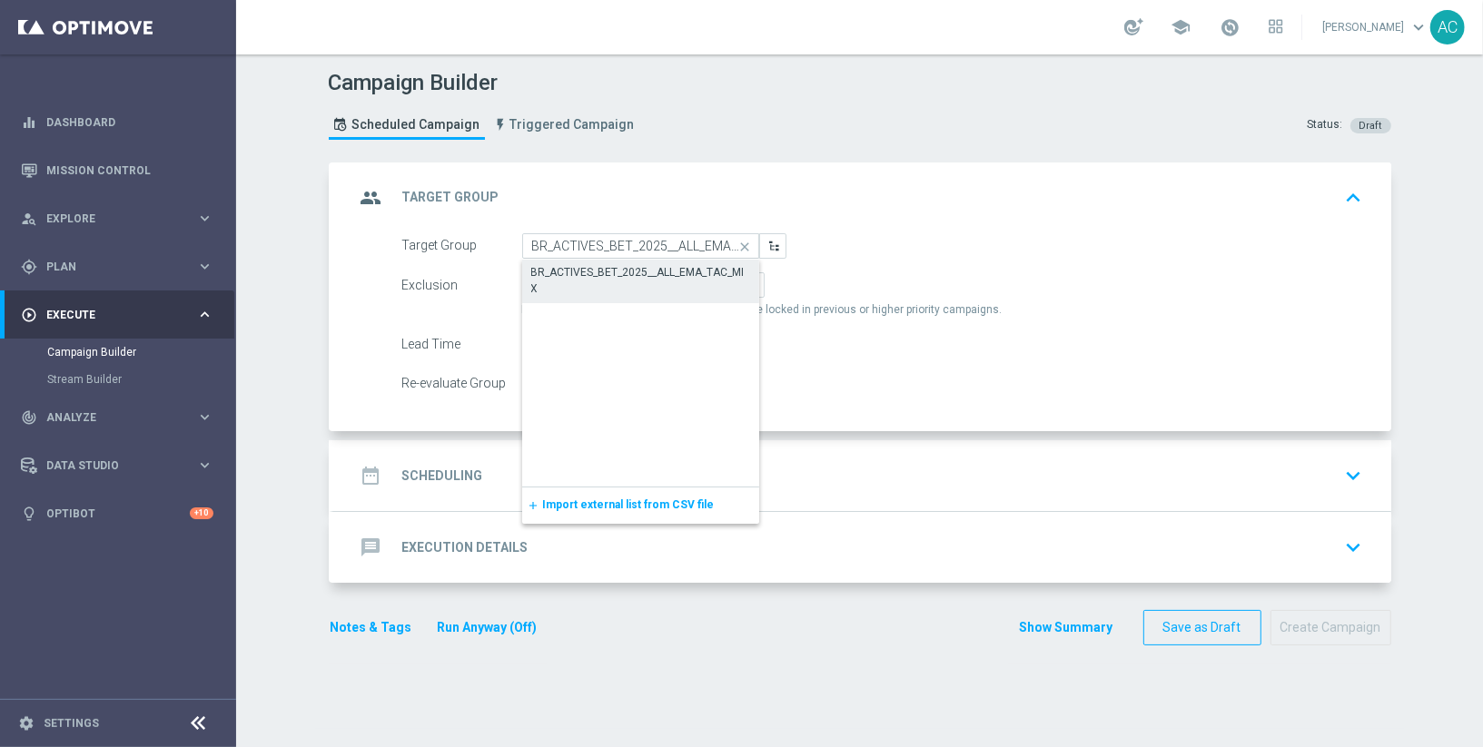
click at [602, 265] on div "BR_ACTIVES_BET_2025__ALL_EMA_TAC_MIX" at bounding box center [640, 280] width 219 height 33
type input "BR_ACTIVES_BET_2025__ALL_EMA_TAC_MIX"
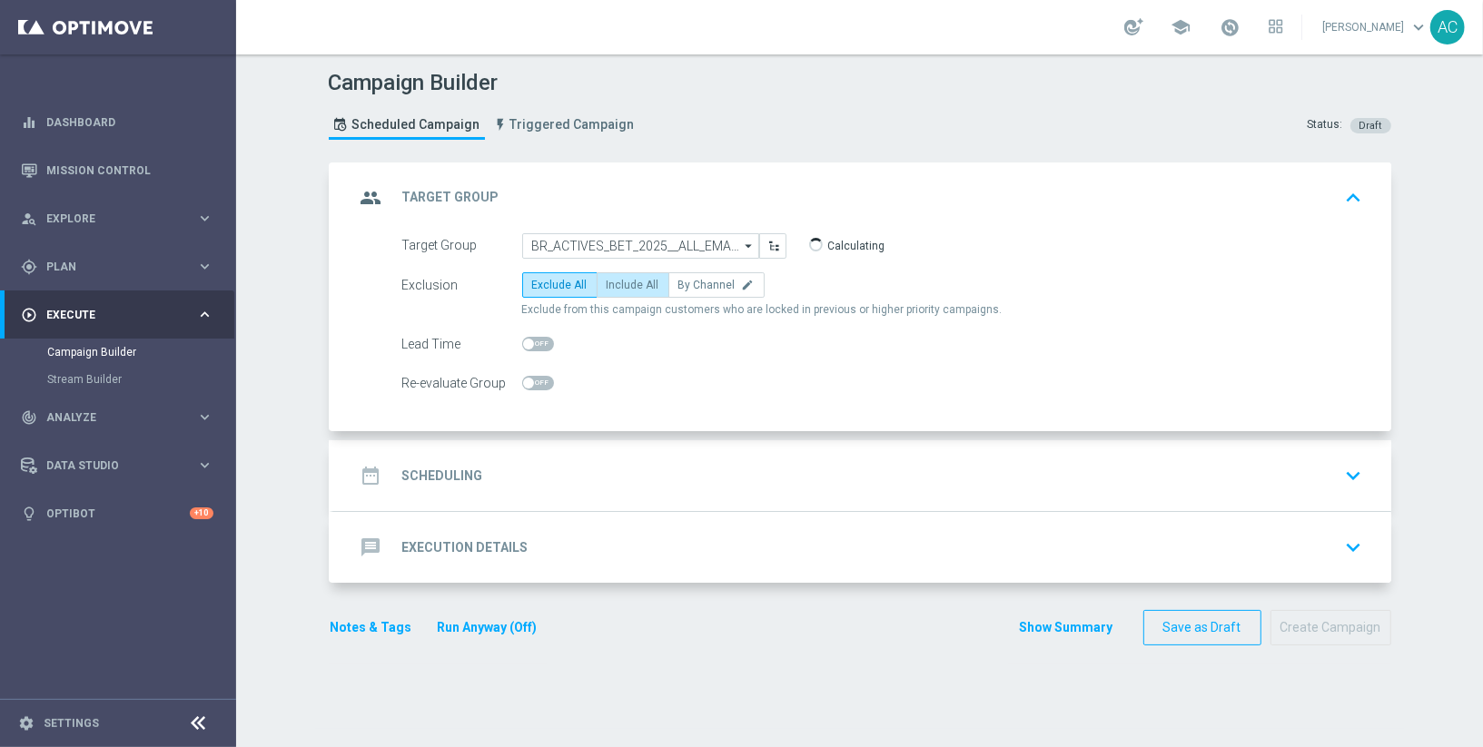
click at [621, 283] on span "Include All" at bounding box center [633, 285] width 53 height 13
click at [618, 283] on input "Include All" at bounding box center [613, 288] width 12 height 12
radio input "true"
click at [457, 495] on div "date_range Scheduling keyboard_arrow_down" at bounding box center [862, 475] width 1058 height 71
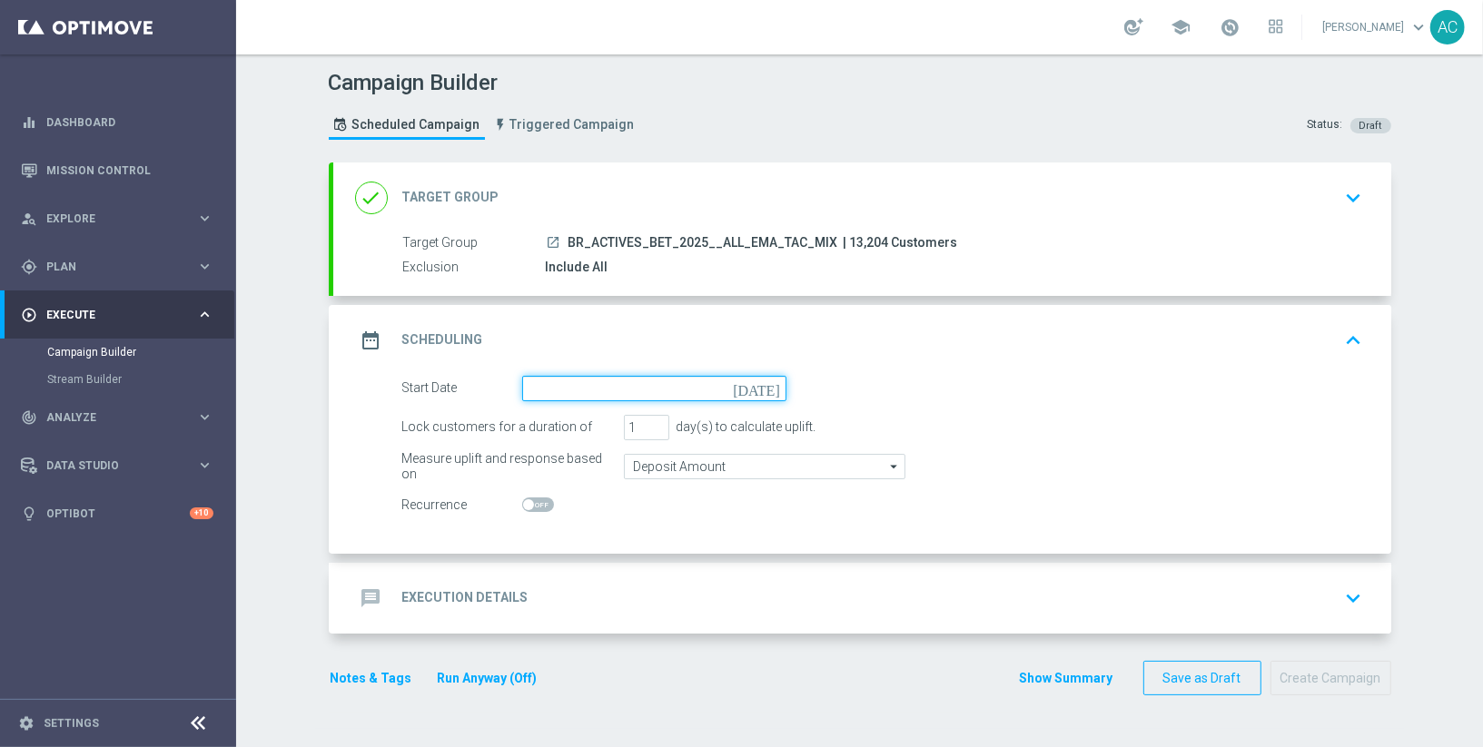
click at [686, 387] on input at bounding box center [654, 388] width 264 height 25
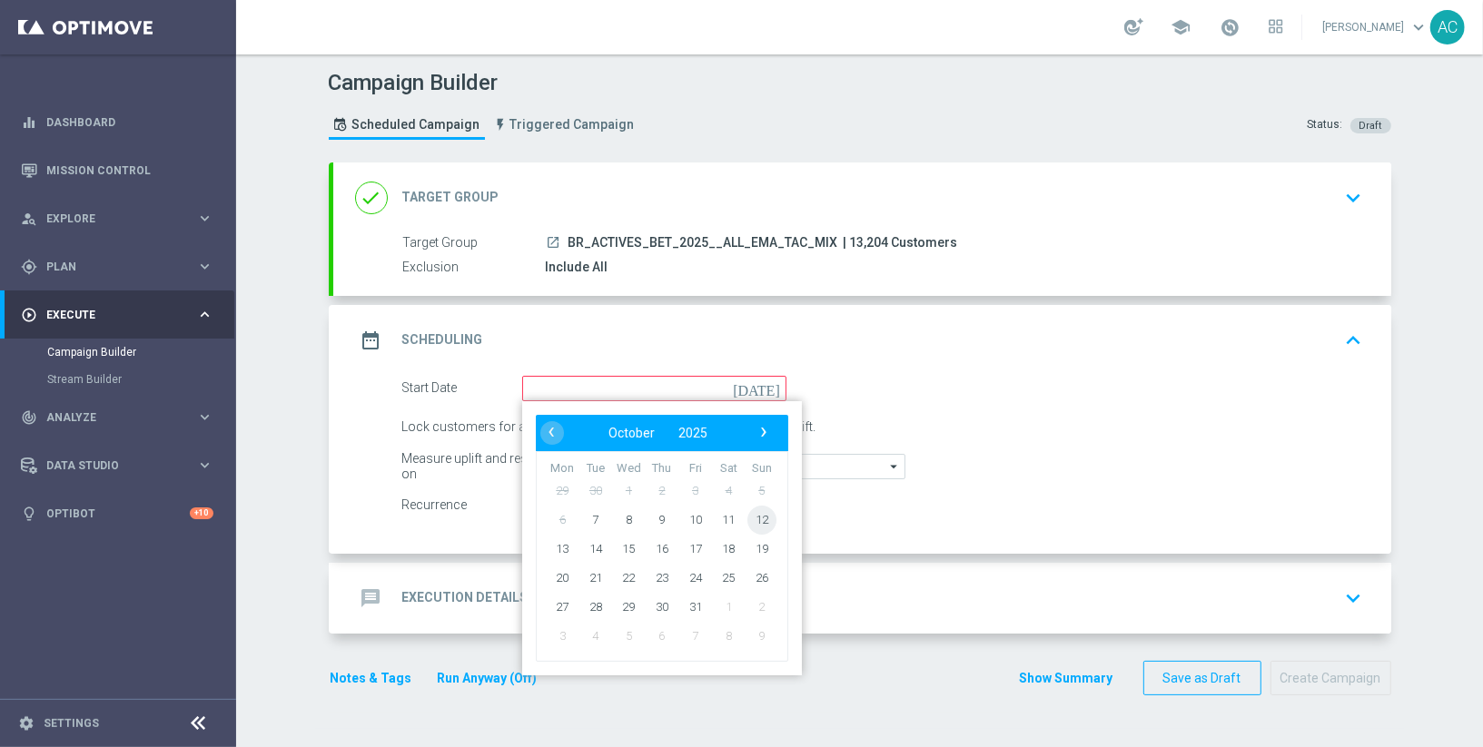
click at [764, 521] on span "12" at bounding box center [760, 519] width 29 height 29
type input "12 Oct 2025"
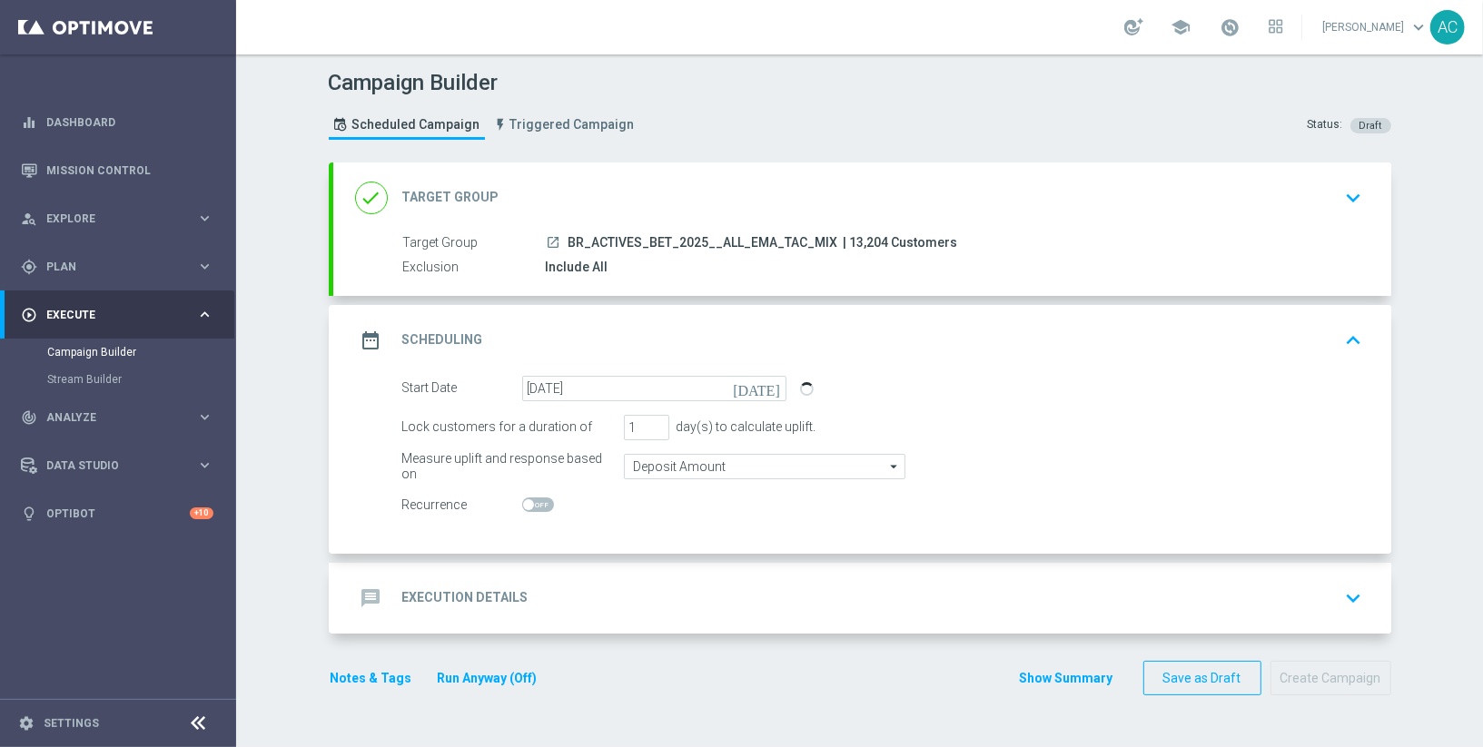
click at [487, 582] on div "message Execution Details" at bounding box center [441, 598] width 173 height 33
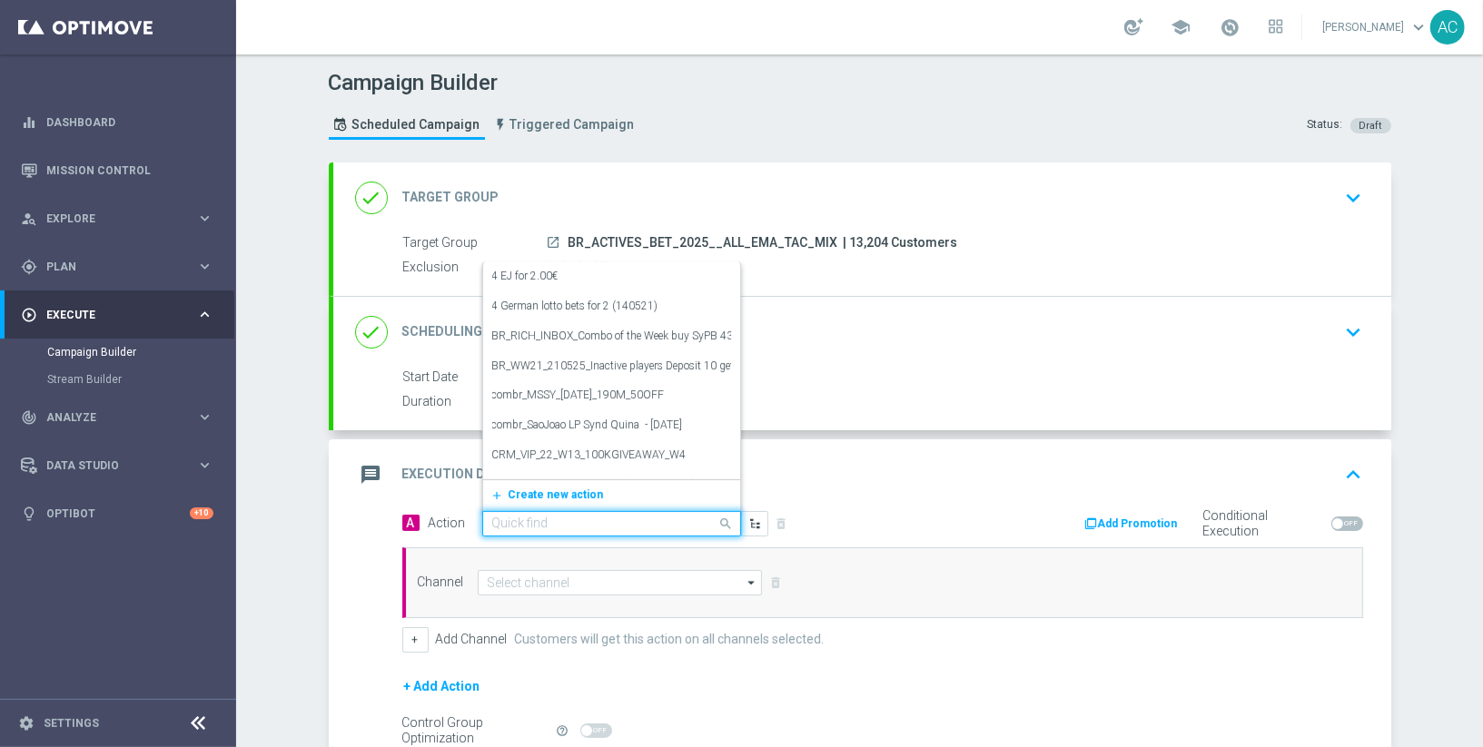
click at [653, 518] on input "text" at bounding box center [593, 524] width 202 height 15
paste input "BR_CAS__PAYOUT__ALL_EMA_TAC_SP"
type input "BR_CAS__PAYOUT__ALL_EMA_TAC_SP"
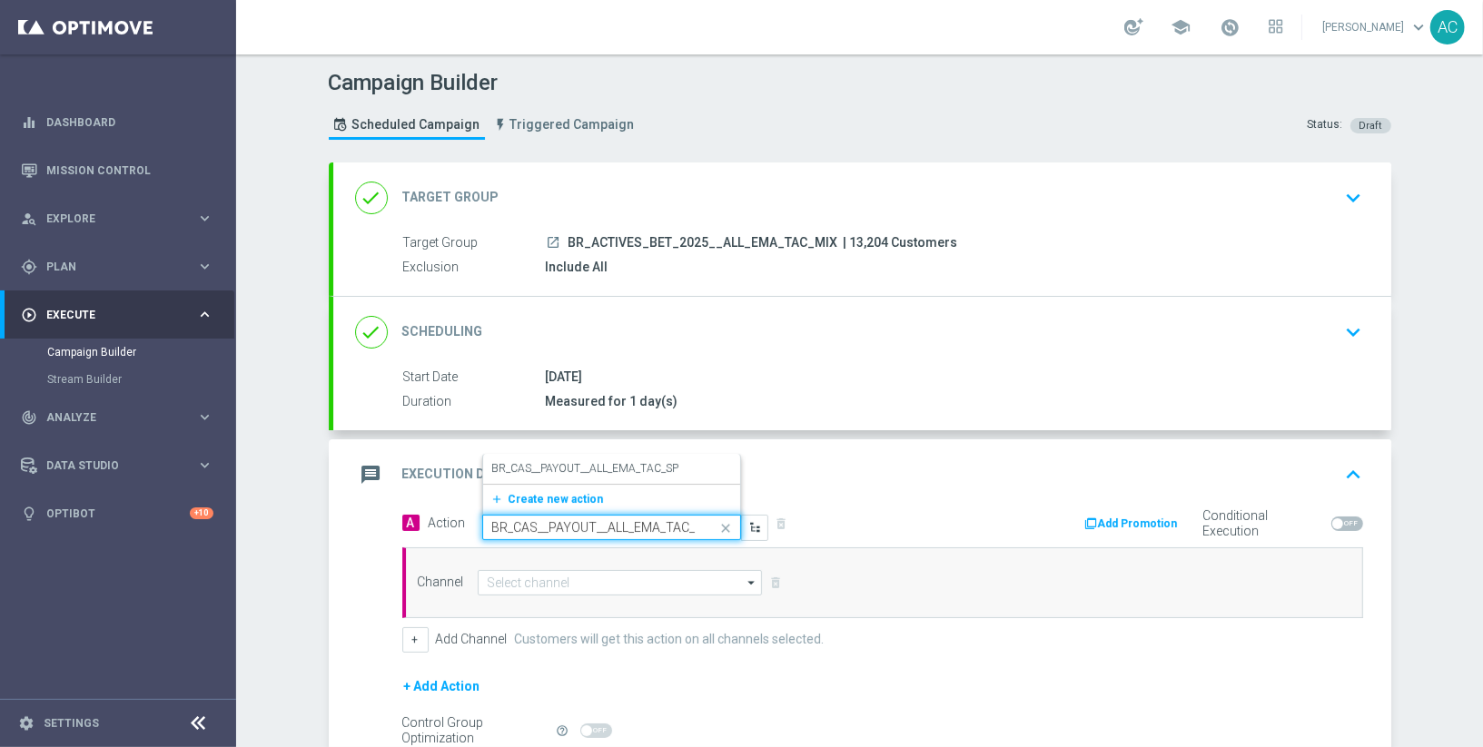
scroll to position [0, 12]
click at [577, 467] on label "BR_CAS__PAYOUT__ALL_EMA_TAC_SP" at bounding box center [585, 468] width 187 height 15
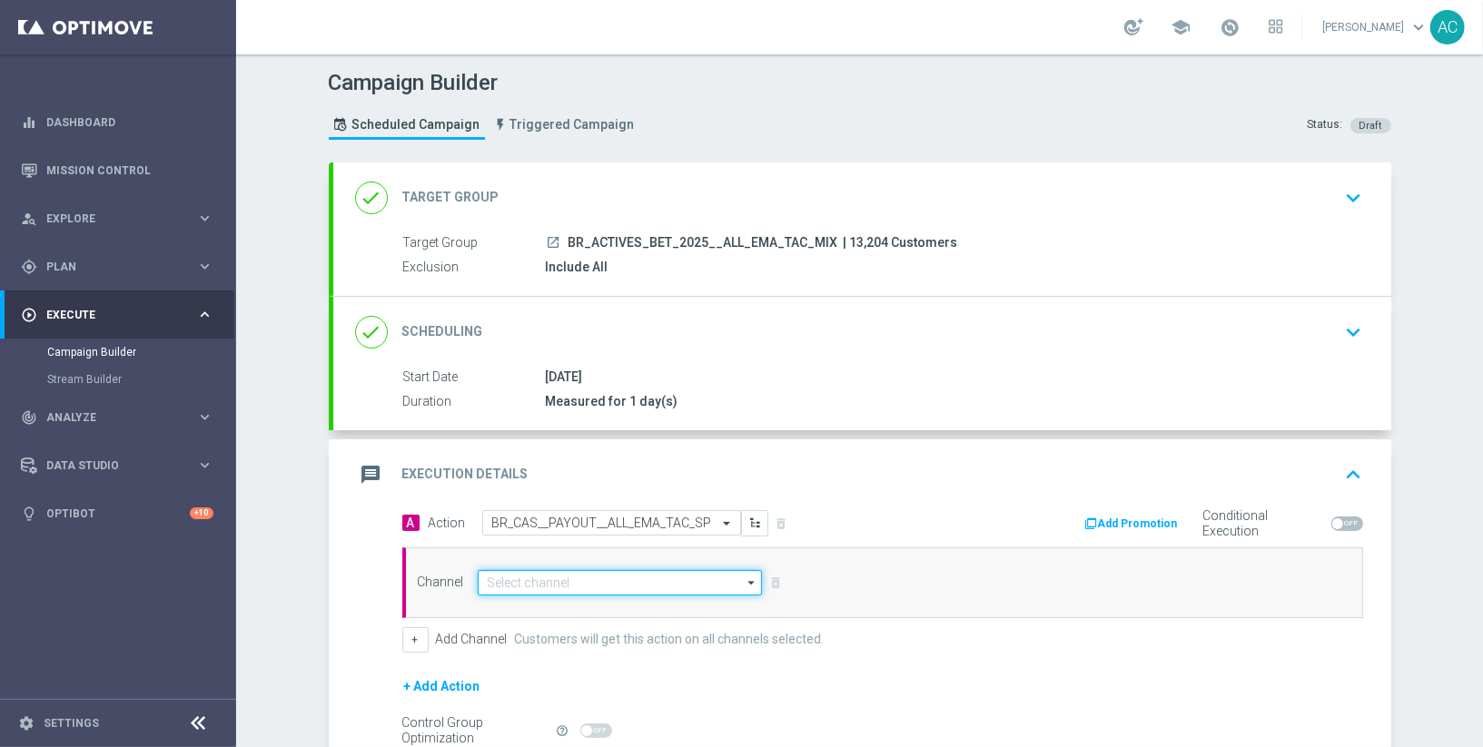
click at [571, 571] on input at bounding box center [620, 582] width 285 height 25
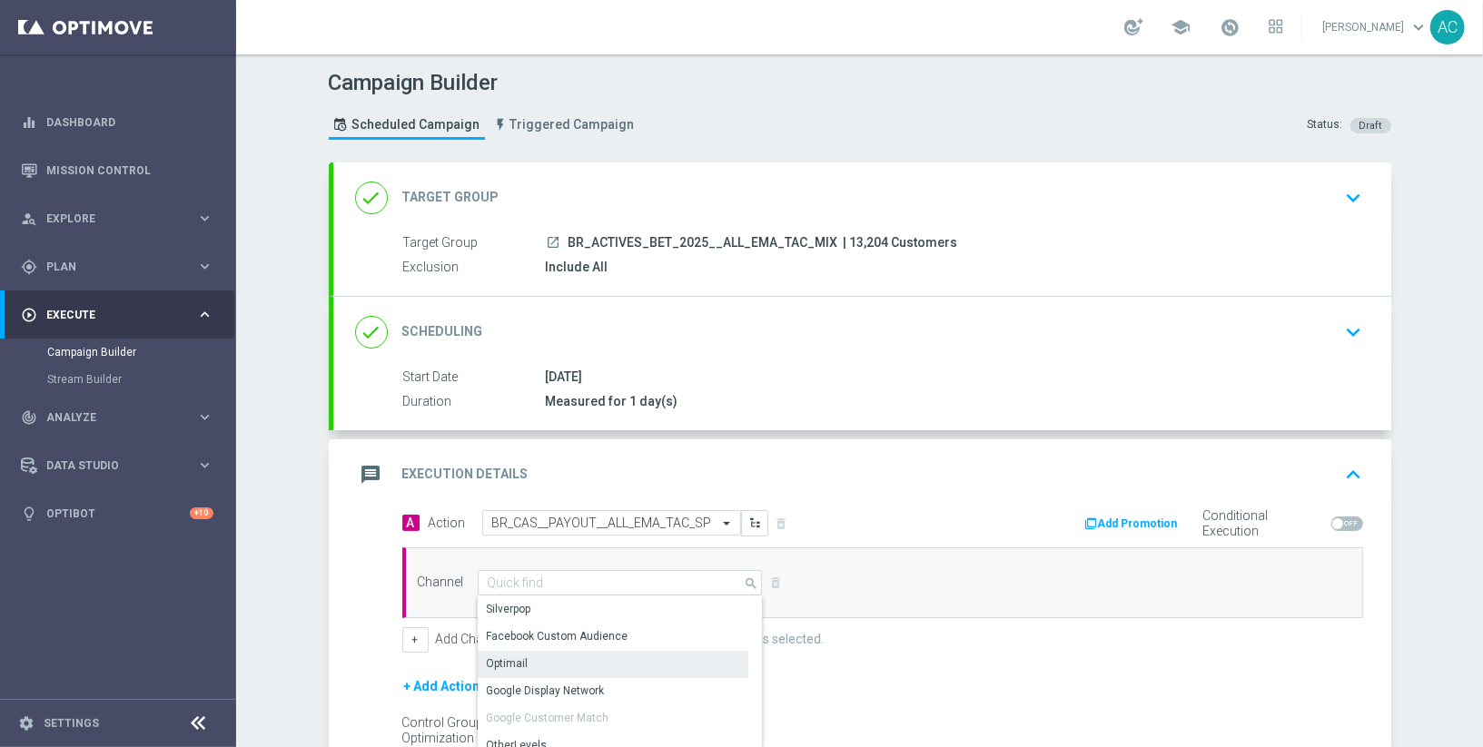
click at [554, 666] on div "Optimail" at bounding box center [614, 663] width 272 height 25
type input "Optimail"
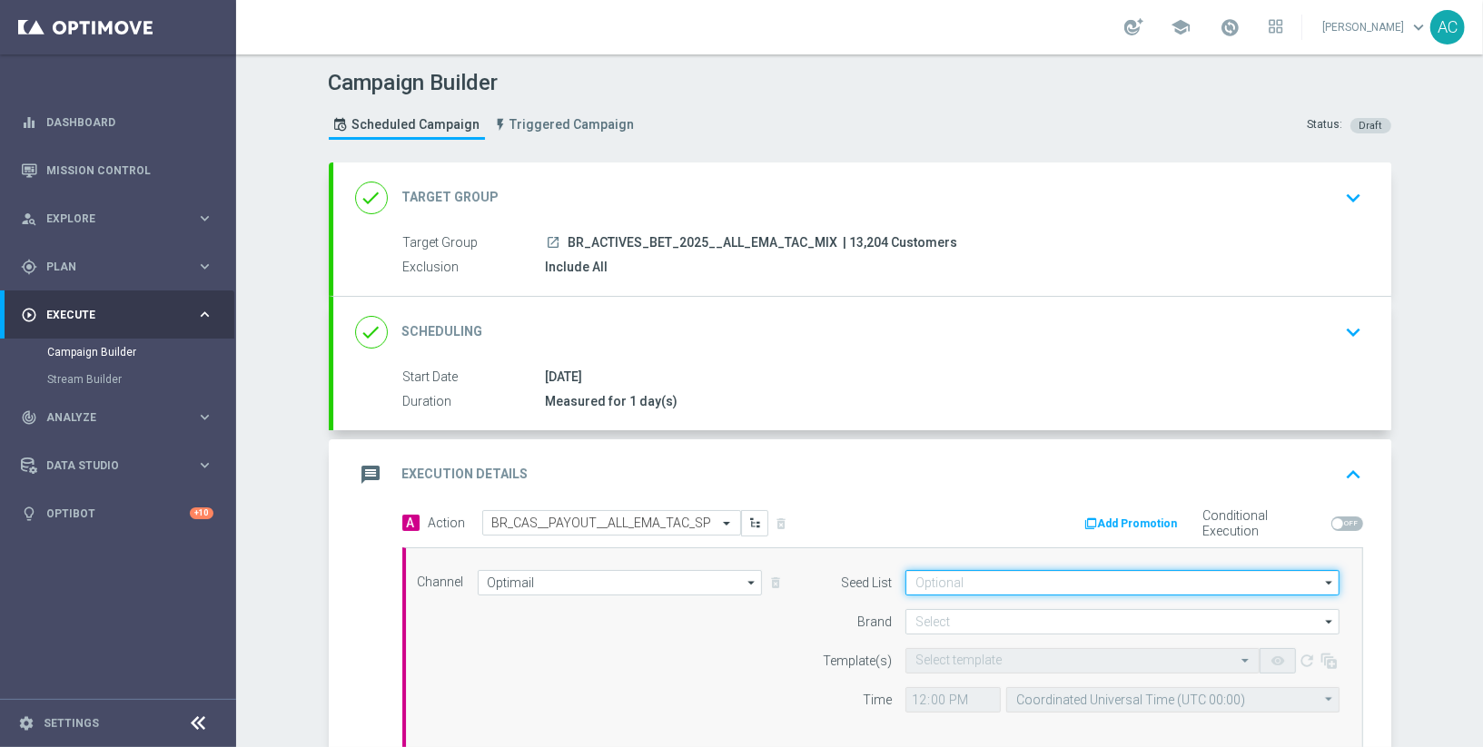
click at [988, 582] on input at bounding box center [1122, 582] width 434 height 25
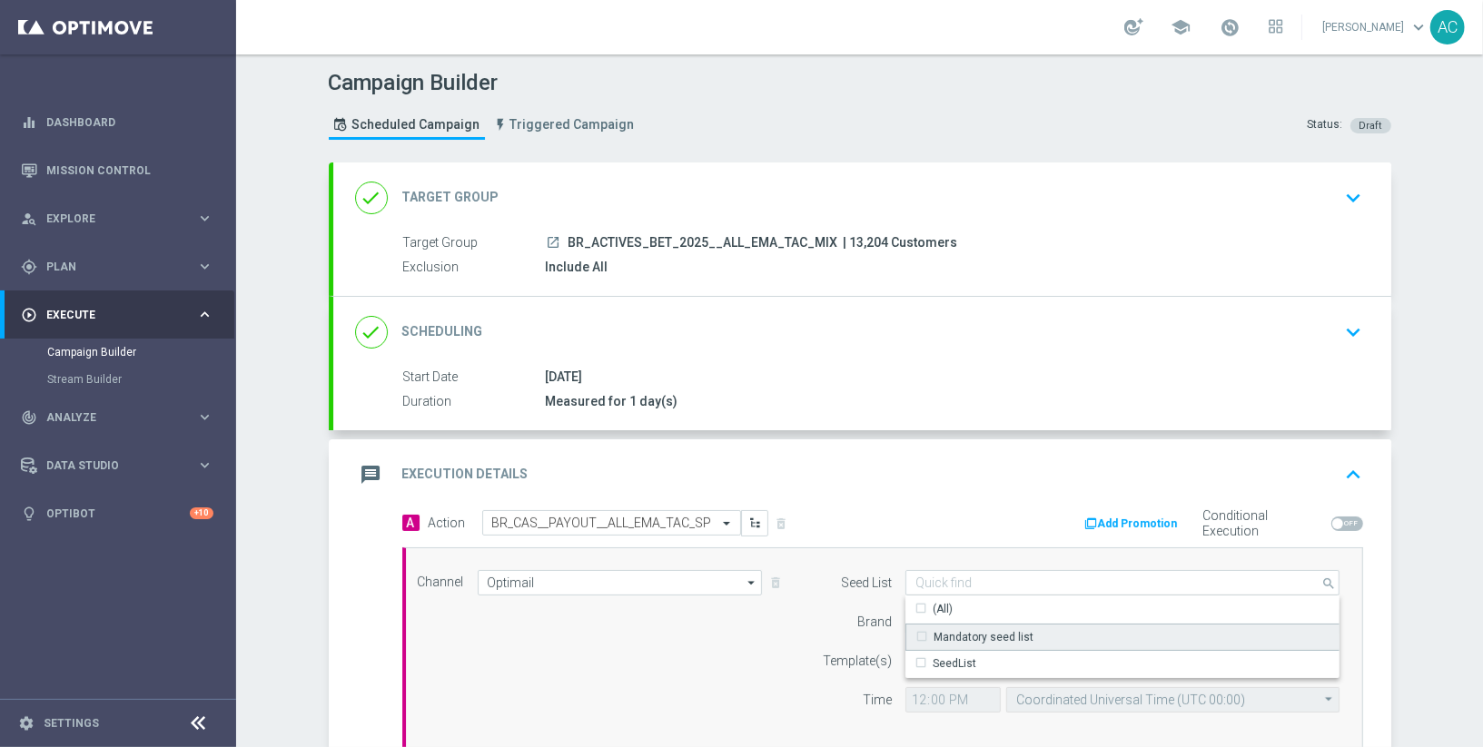
click at [976, 632] on div "Mandatory seed list" at bounding box center [983, 637] width 100 height 16
click at [671, 657] on div "Channel Optimail Optimail arrow_drop_down Show Selected 0 of NaN Silverpop" at bounding box center [879, 648] width 950 height 156
type input "Mandatory seed list"
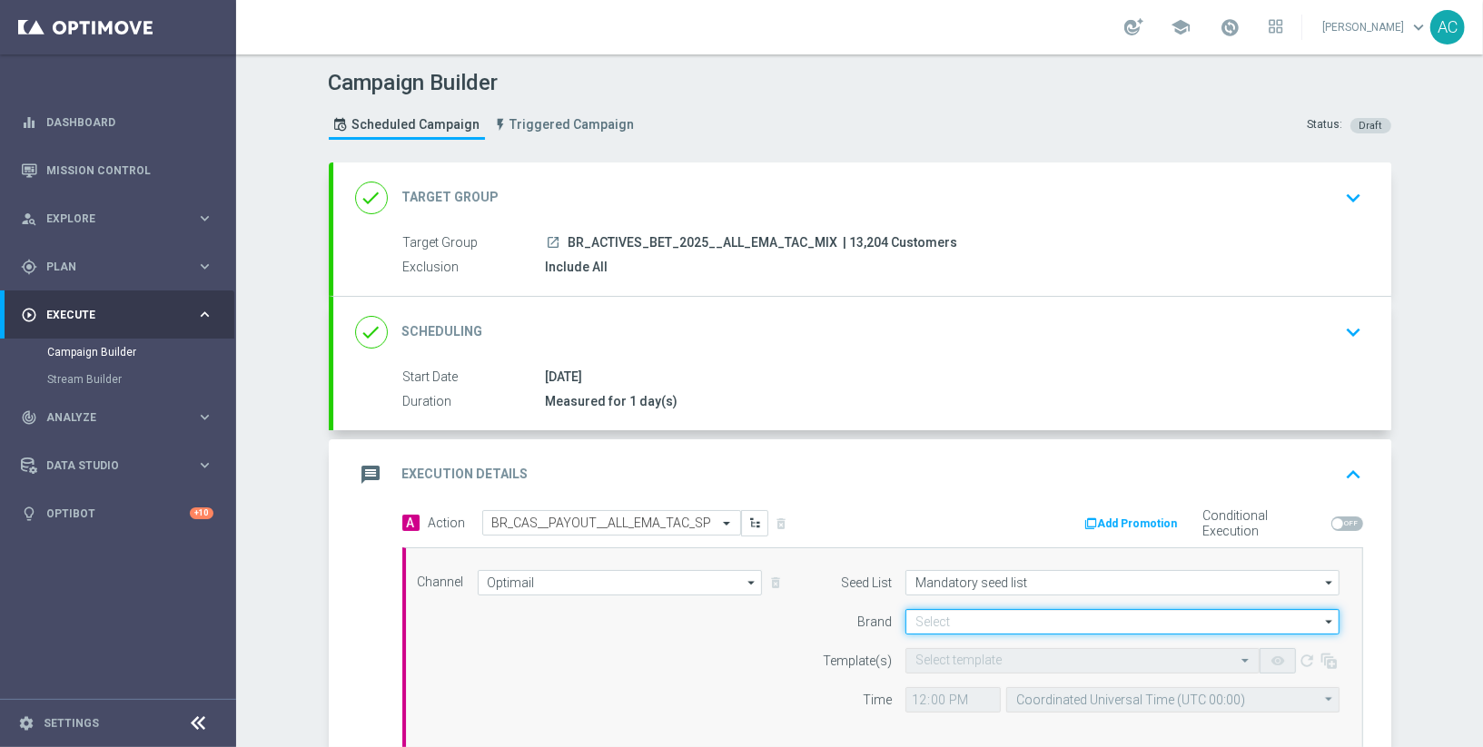
click at [1001, 617] on input at bounding box center [1122, 621] width 434 height 25
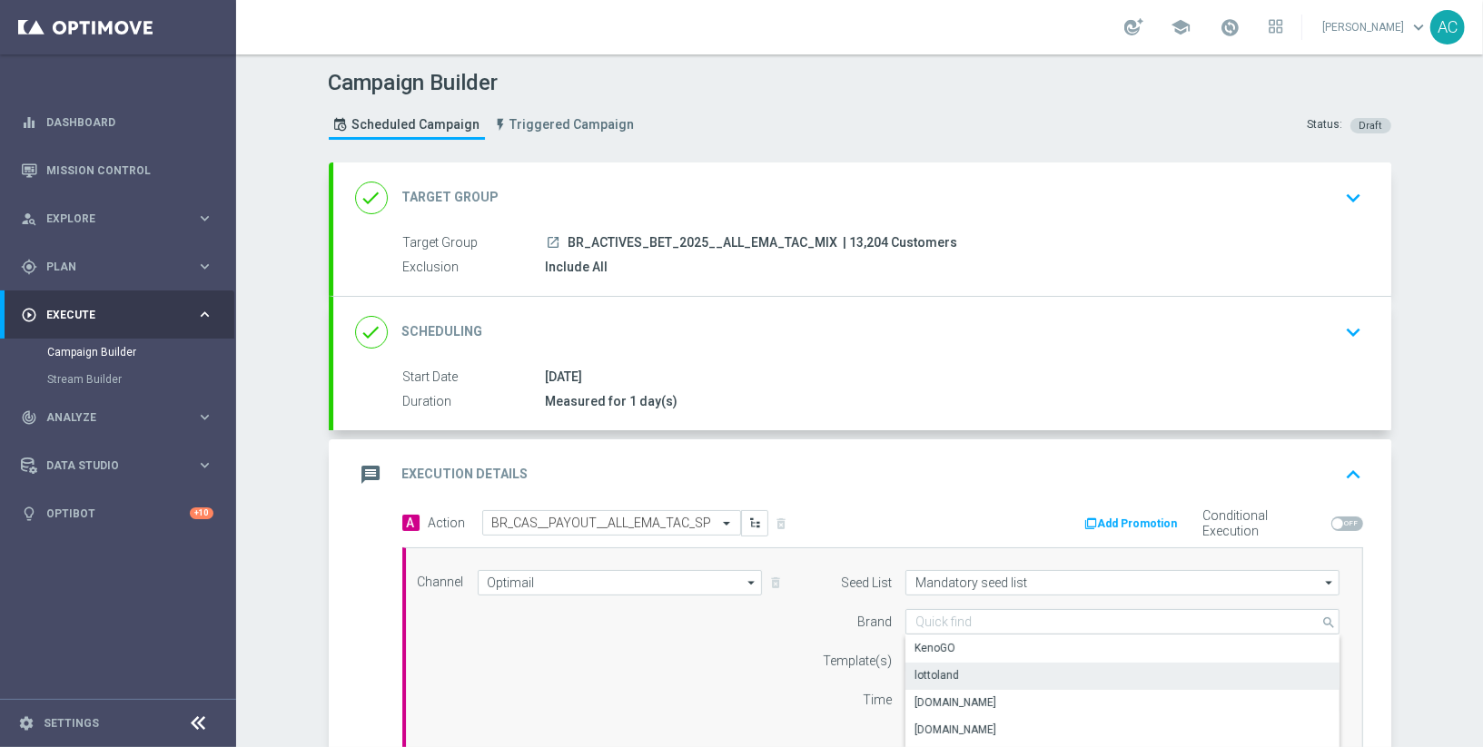
click at [984, 666] on div "lottoland" at bounding box center [1122, 675] width 435 height 25
type input "lottoland"
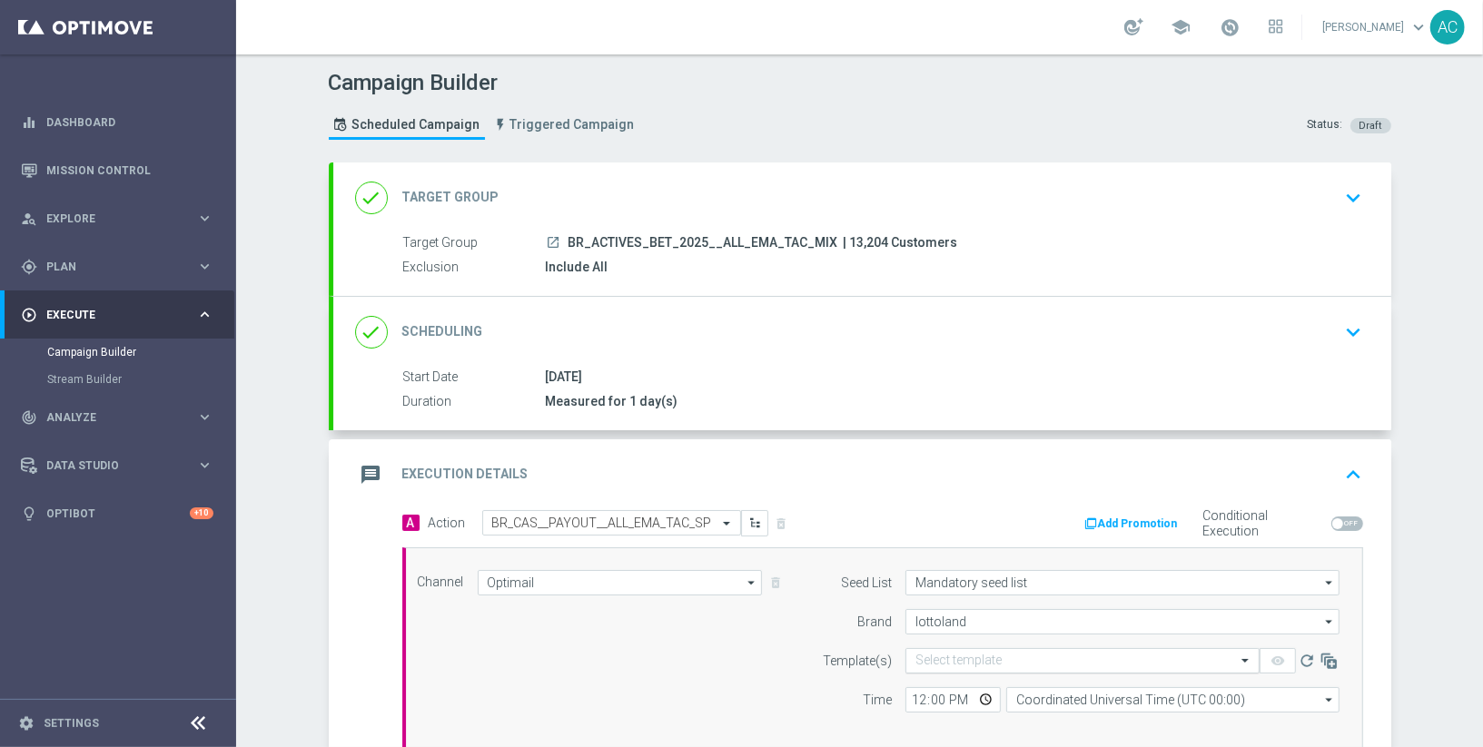
click at [1011, 655] on input "text" at bounding box center [1064, 661] width 298 height 15
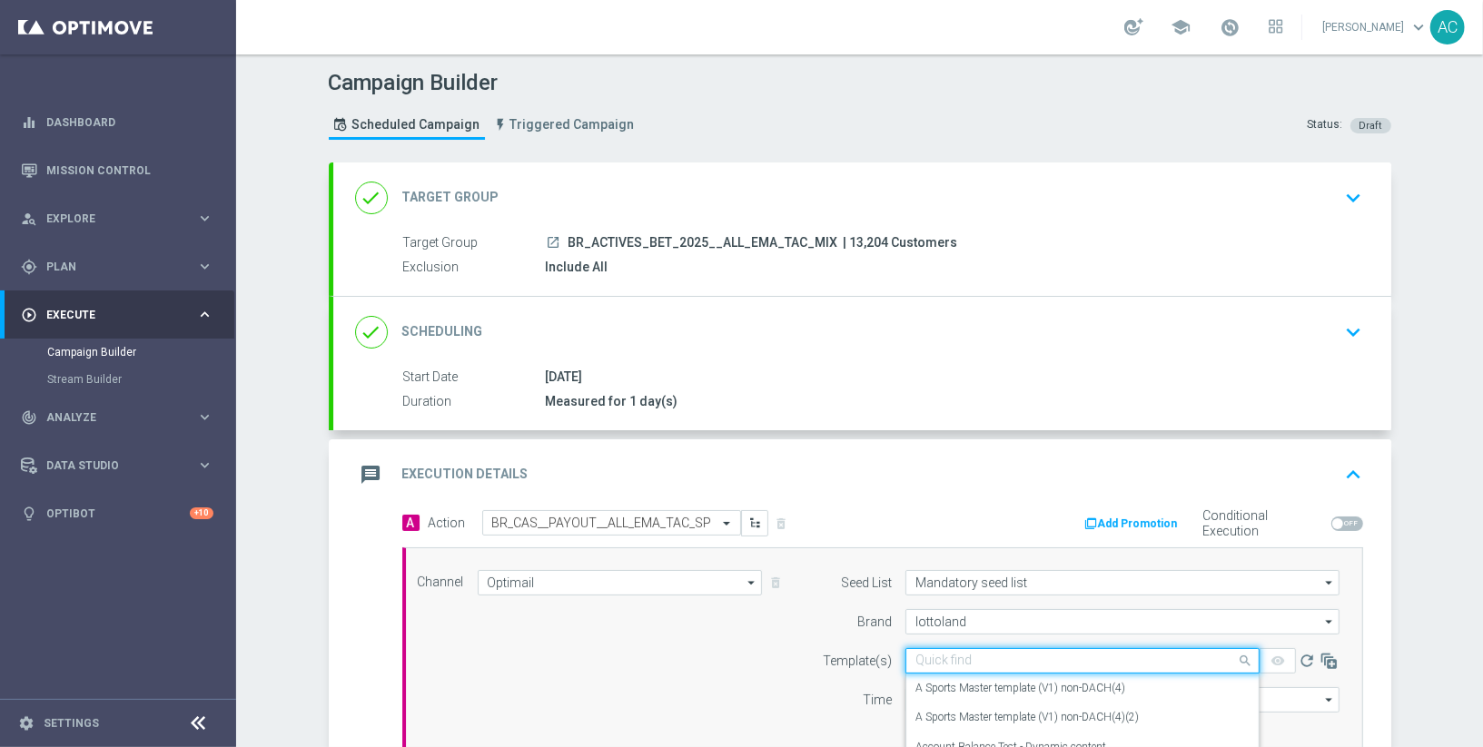
paste input "BR_CAS__PAYOUT__ALL_EMA_TAC_SP"
type input "BR_CAS__PAYOUT__ALL_EMA_TAC_SP"
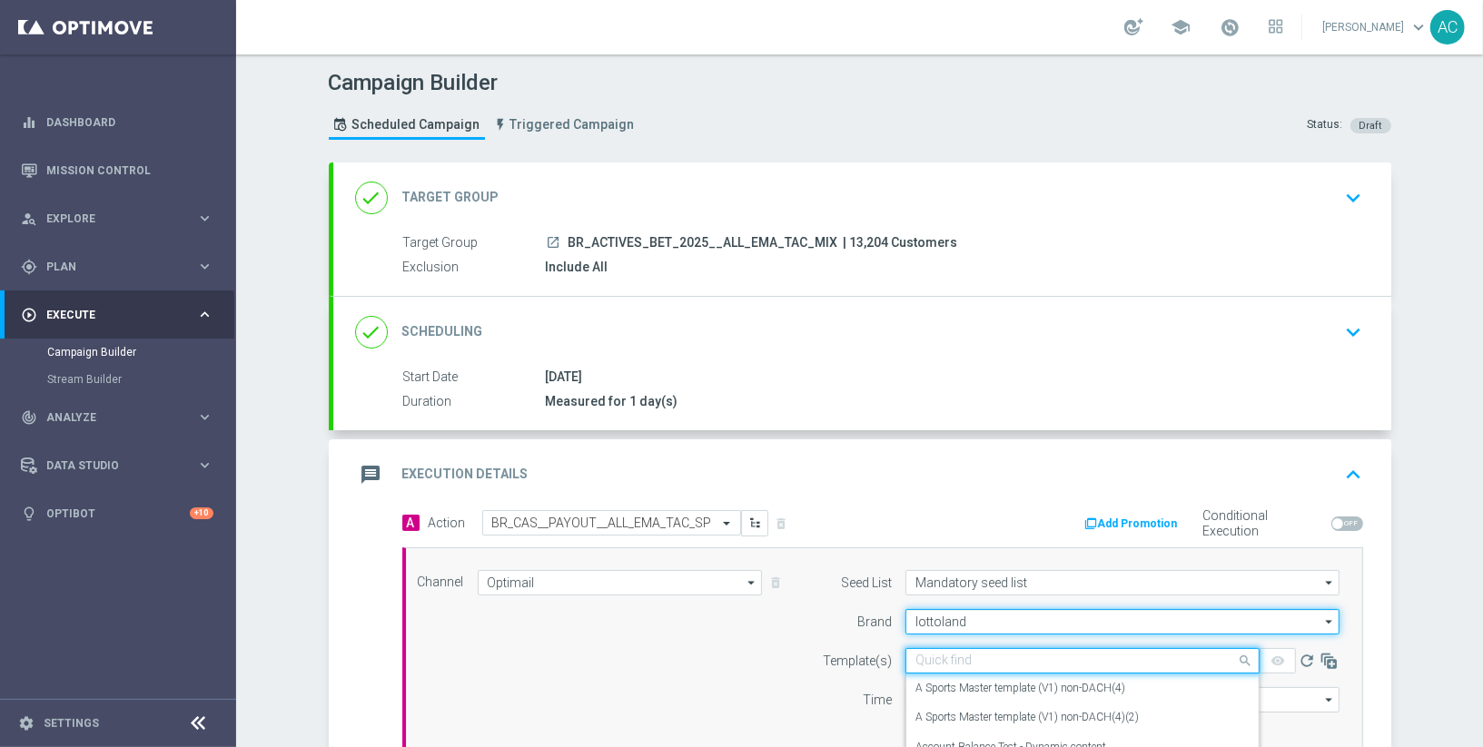
click at [1004, 617] on input "lottoland" at bounding box center [1122, 621] width 434 height 25
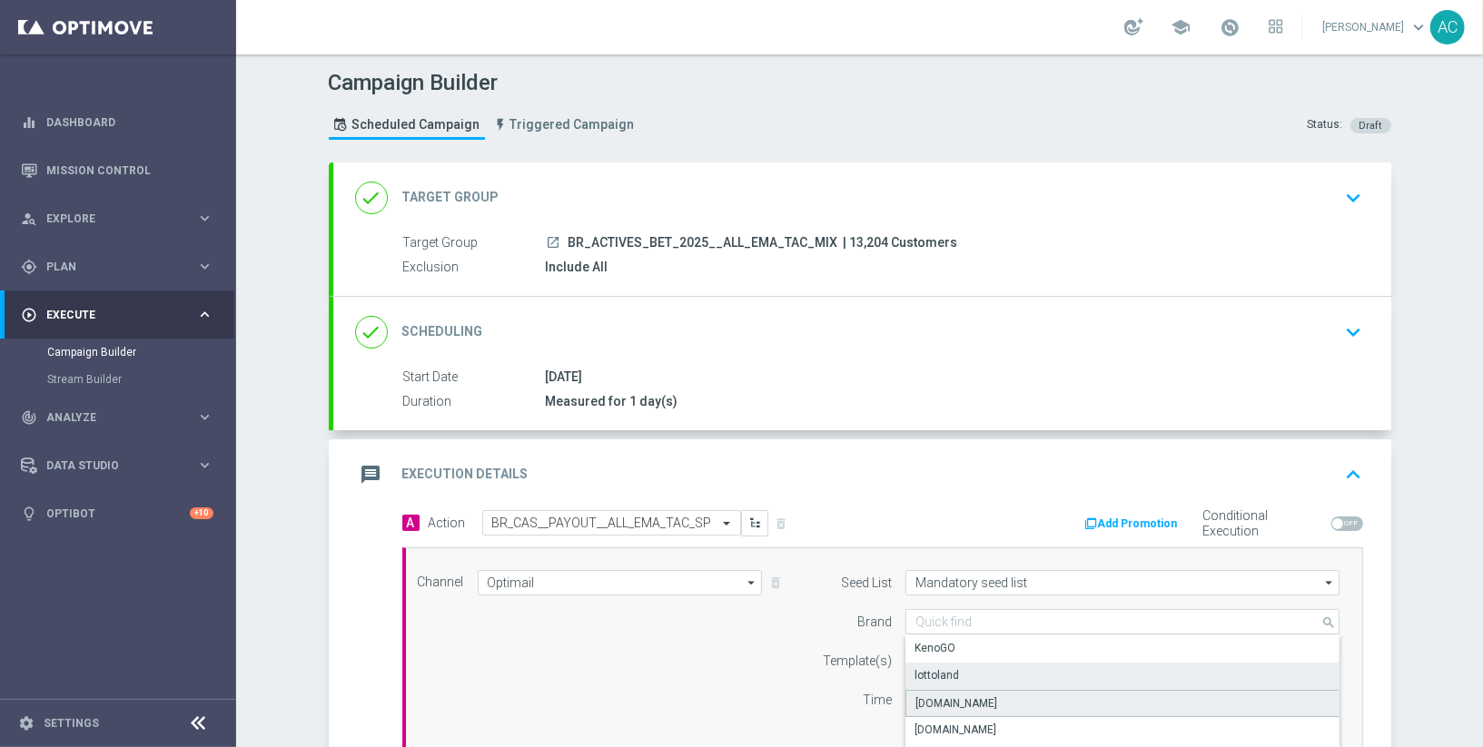
click at [1013, 697] on div "Lottoland.bet.br" at bounding box center [1122, 703] width 435 height 27
type input "Lottoland.bet.br"
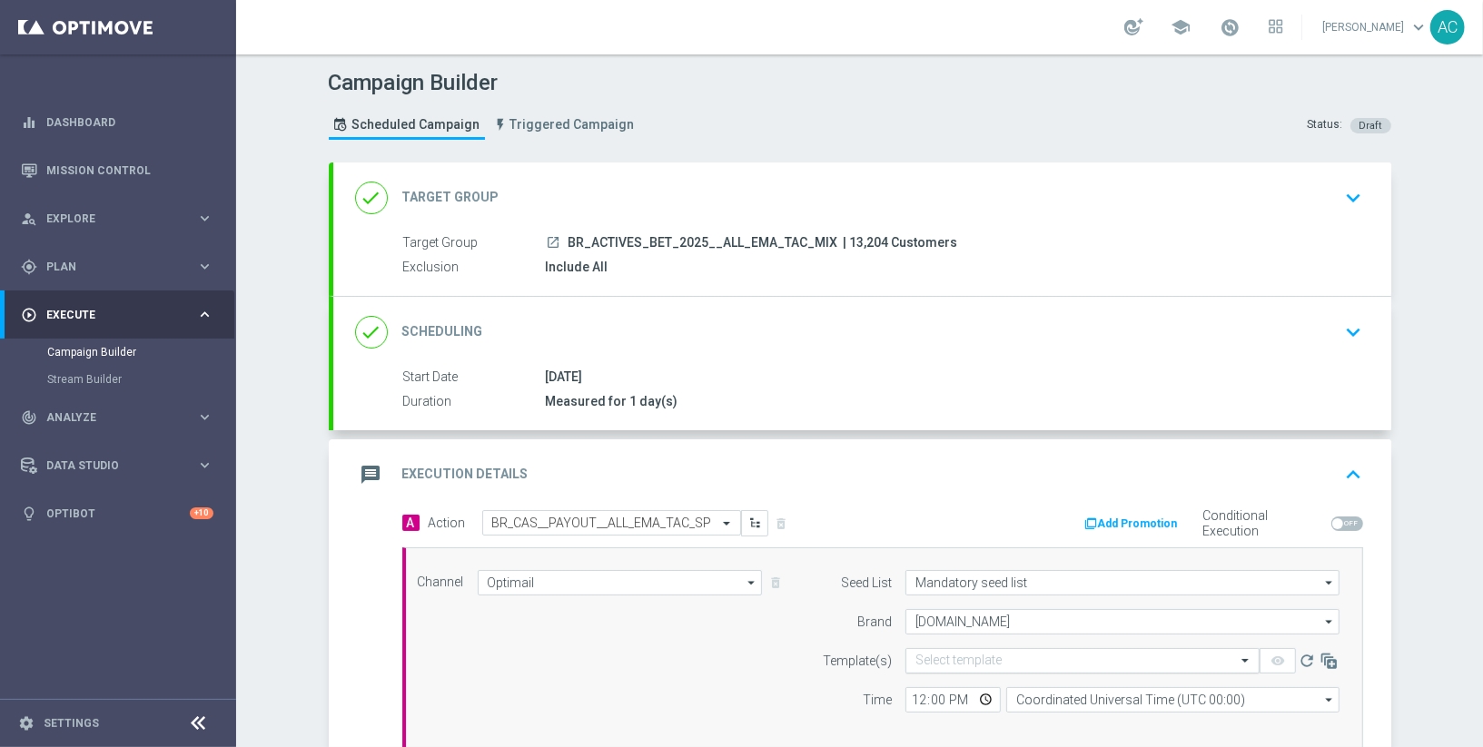
click at [1044, 660] on input "text" at bounding box center [1064, 661] width 298 height 15
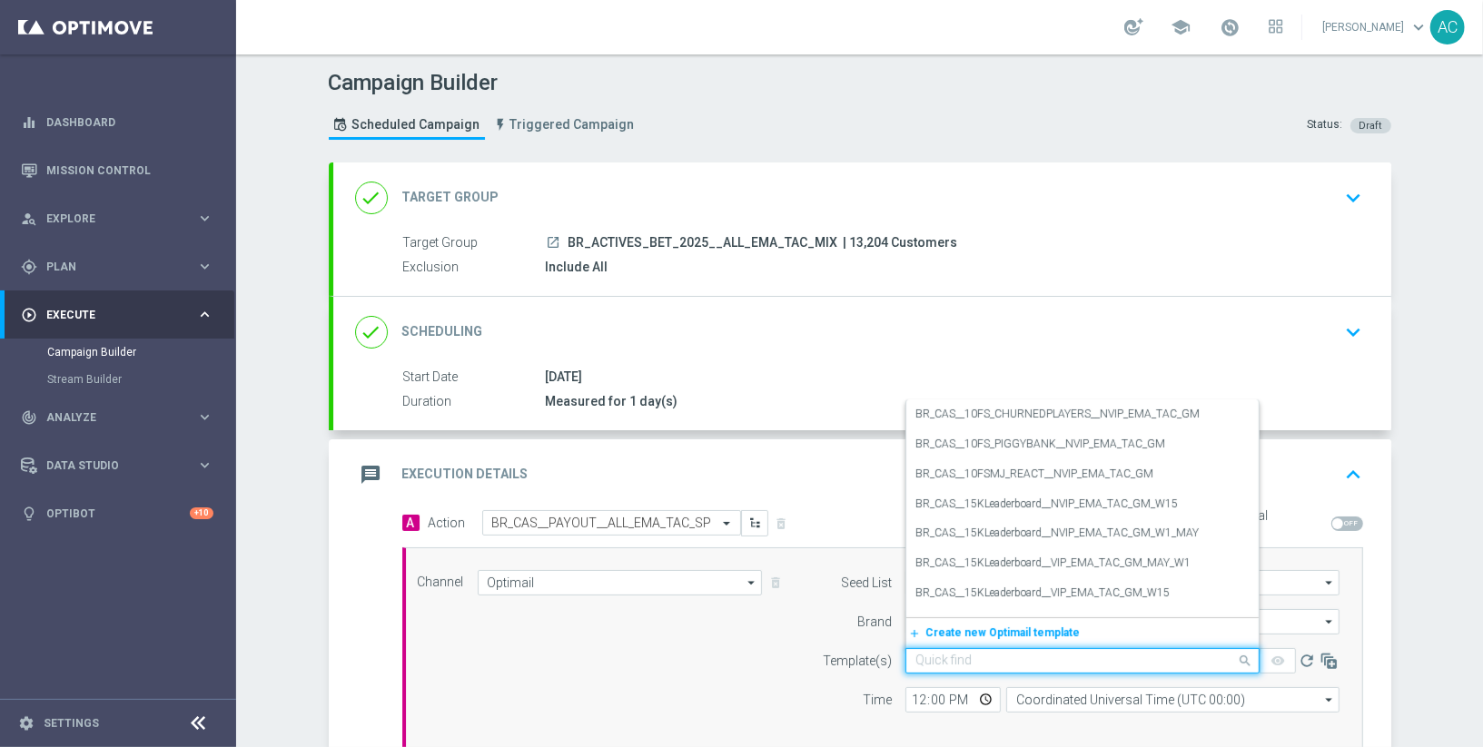
paste input "BR_CAS__PAYOUT__ALL_EMA_TAC_SP"
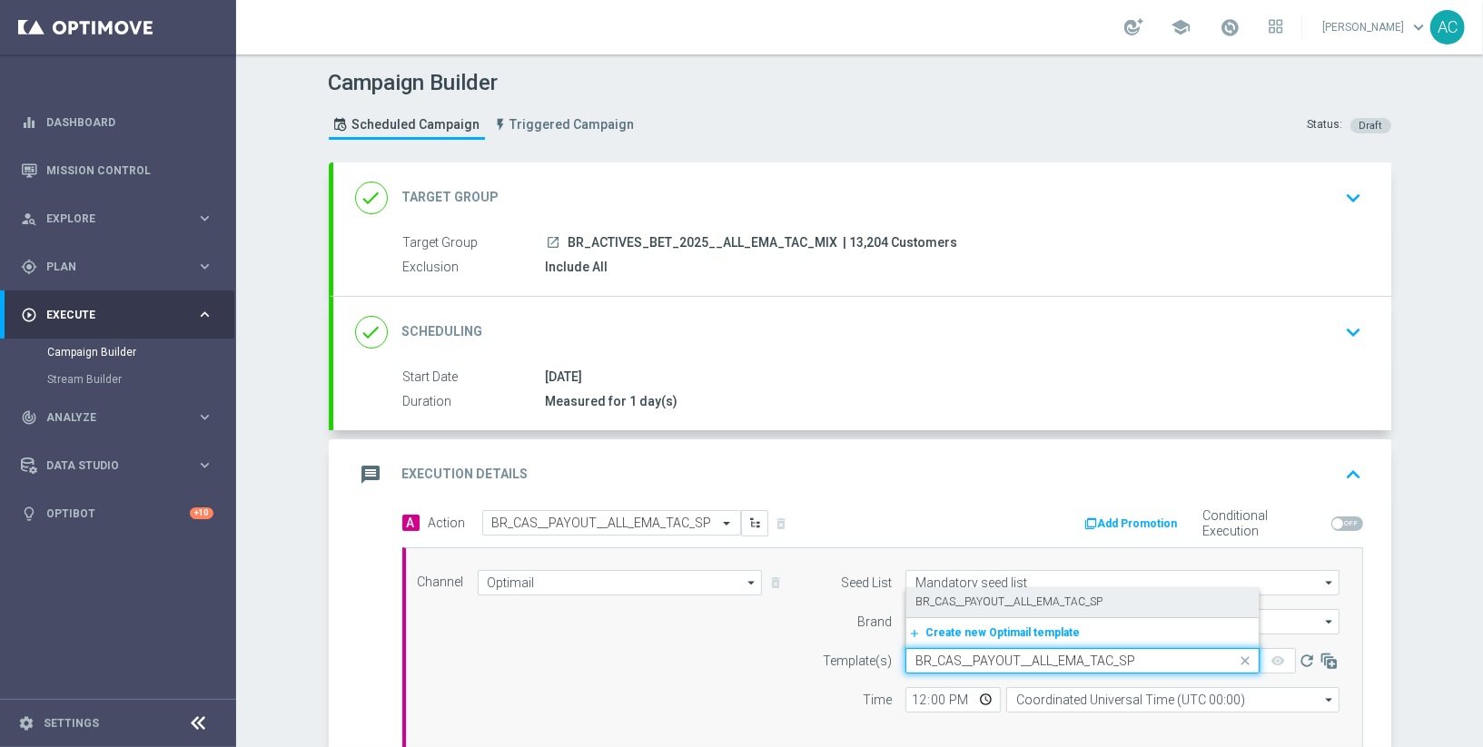
click at [1037, 591] on div "BR_CAS__PAYOUT__ALL_EMA_TAC_SP" at bounding box center [1082, 602] width 334 height 30
type input "BR_CAS__PAYOUT__ALL_EMA_TAC_SP"
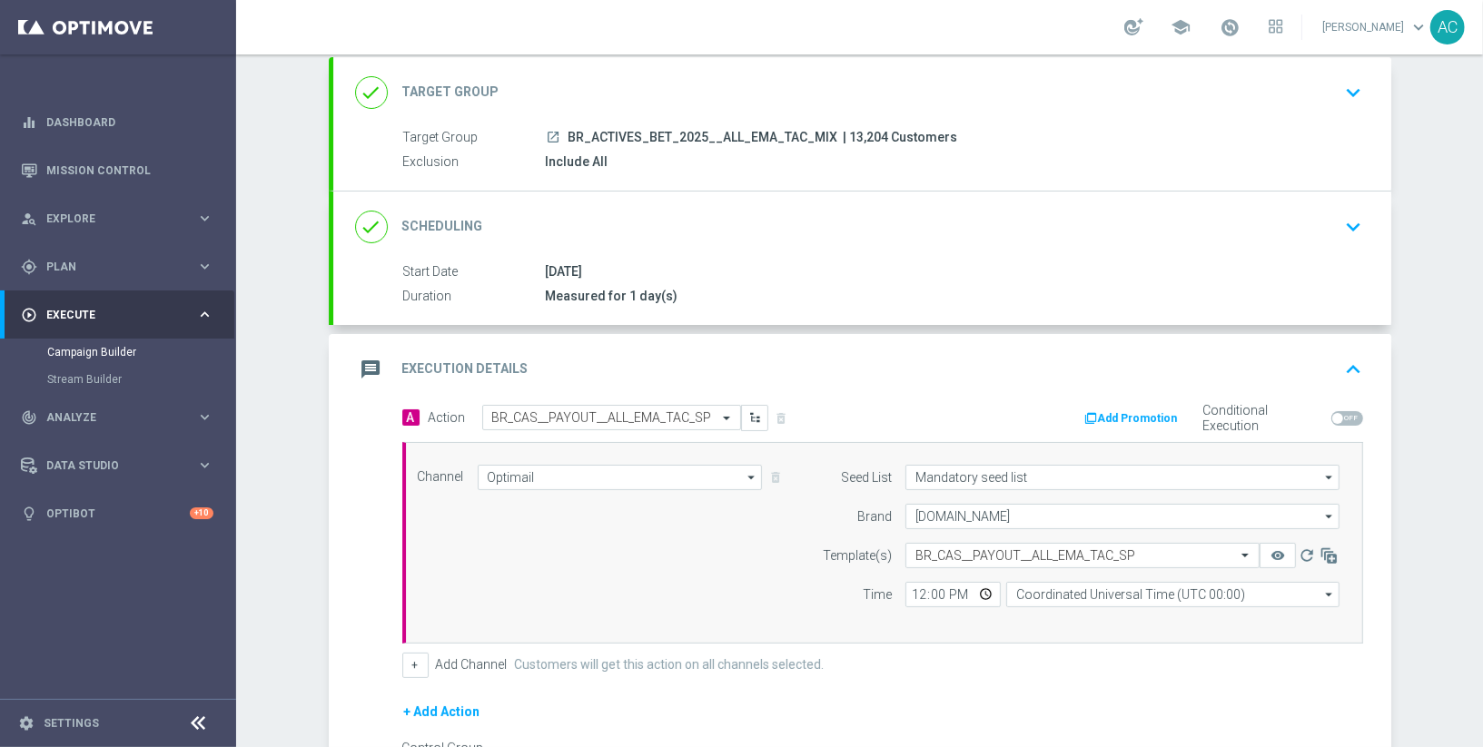
scroll to position [107, 0]
click at [914, 588] on input "12:00" at bounding box center [952, 592] width 95 height 25
type input "10:00"
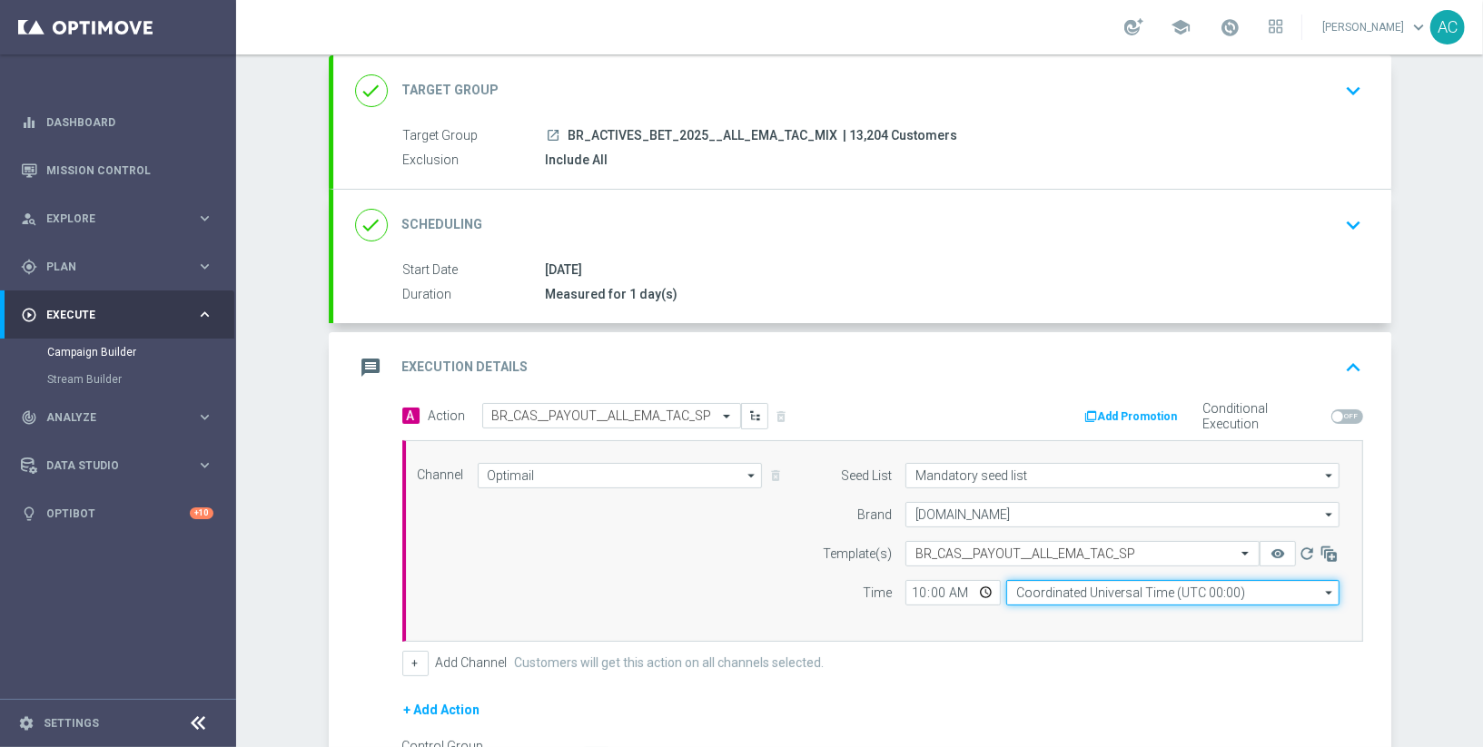
click at [1076, 588] on input "Coordinated Universal Time (UTC 00:00)" at bounding box center [1172, 592] width 333 height 25
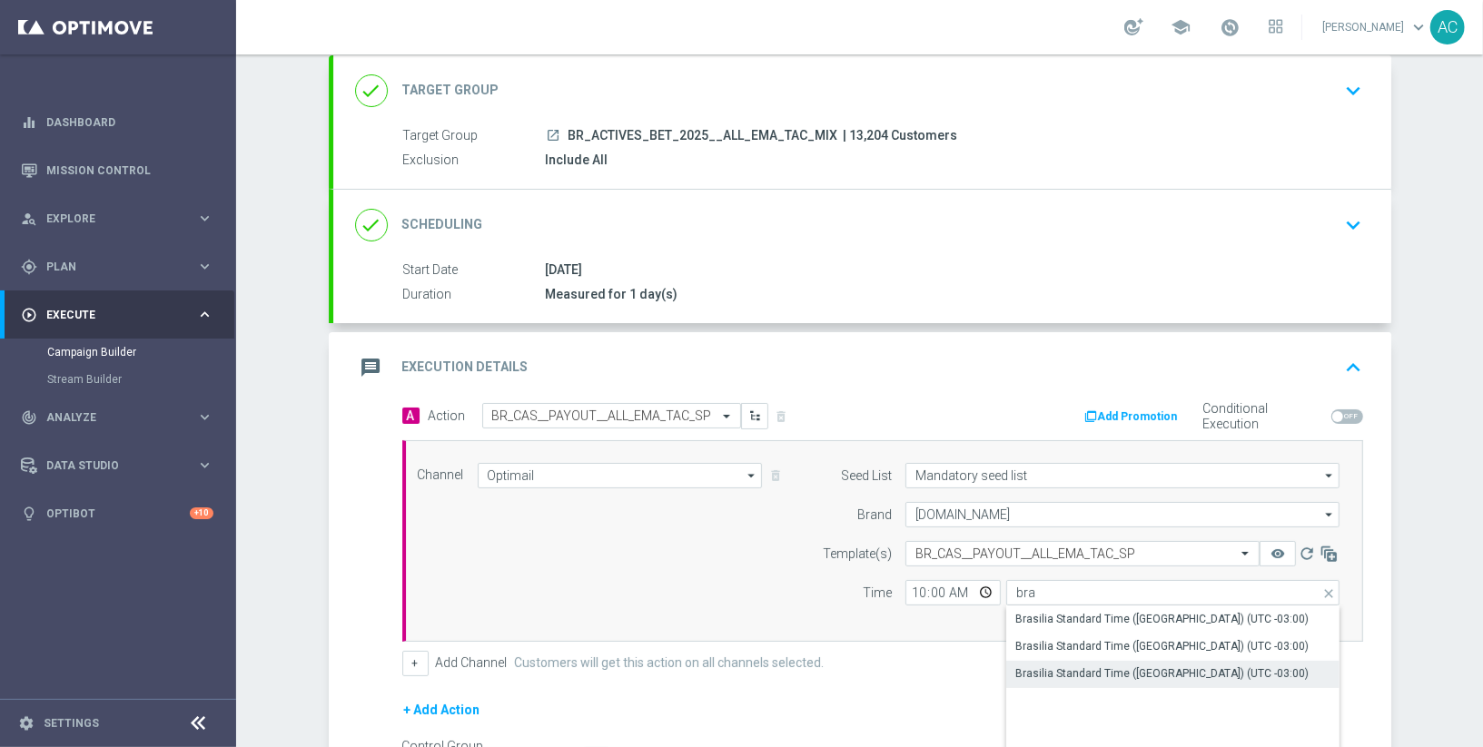
click at [1178, 672] on div "Brasilia Standard Time (Sao Paulo) (UTC -03:00)" at bounding box center [1161, 674] width 293 height 16
type input "Brasilia Standard Time (Sao Paulo) (UTC -03:00)"
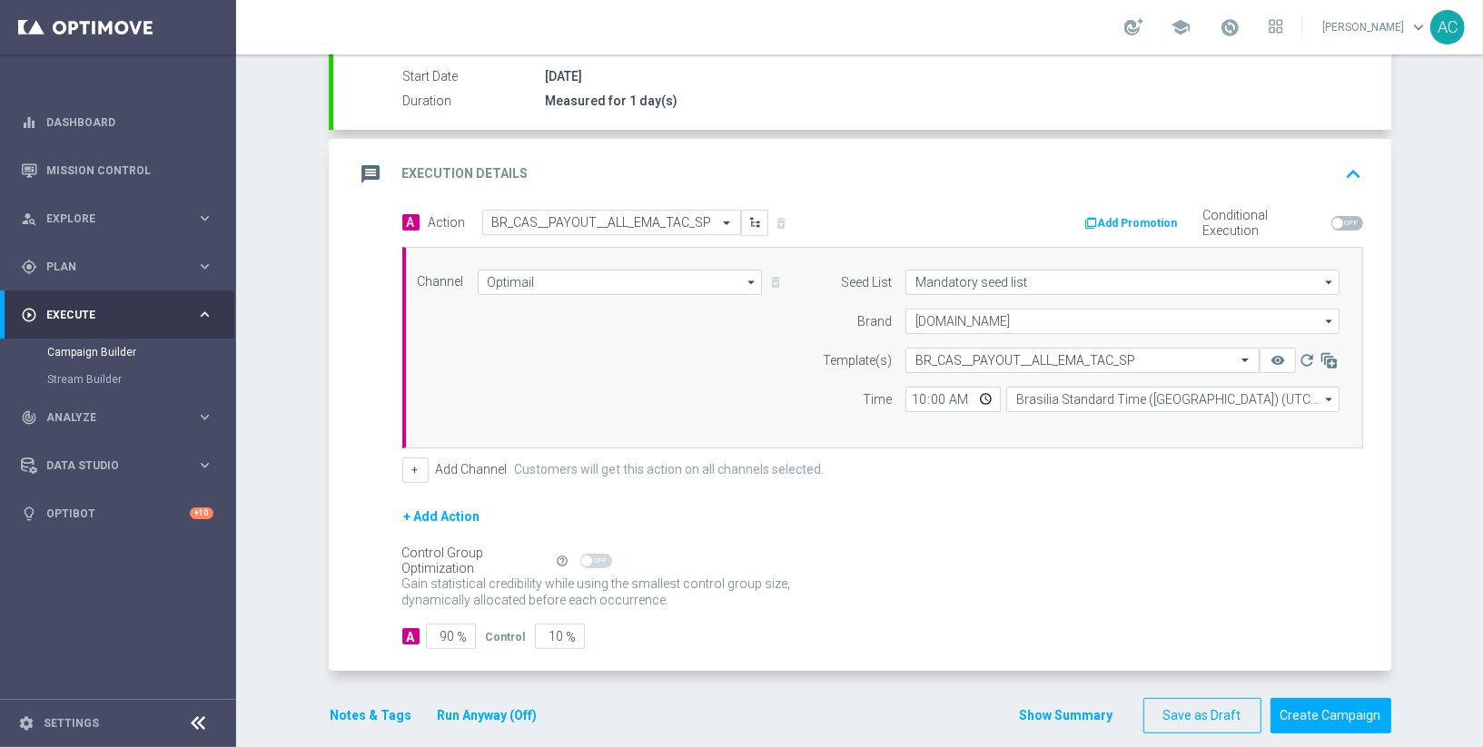
scroll to position [315, 0]
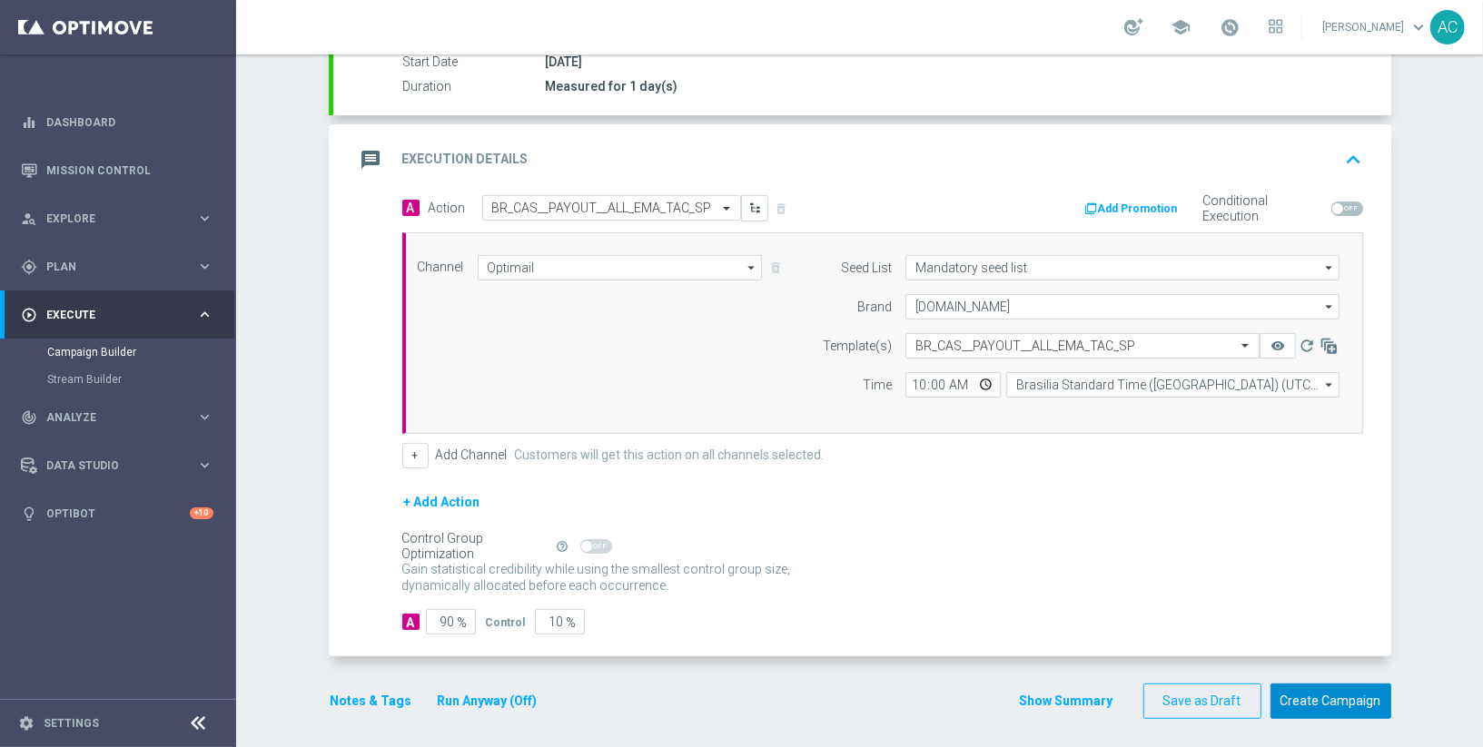
click at [1334, 689] on button "Create Campaign" at bounding box center [1330, 701] width 121 height 35
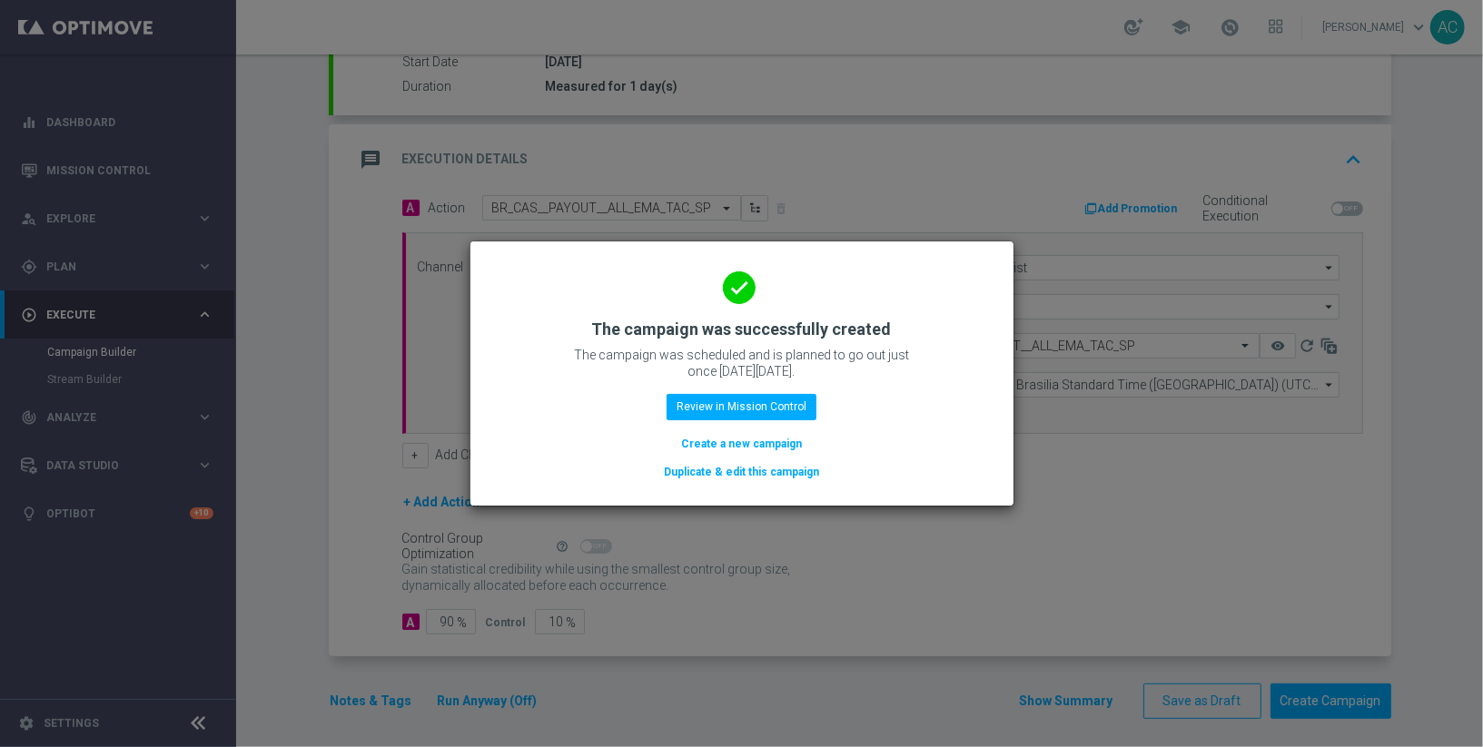
click at [717, 444] on button "Create a new campaign" at bounding box center [741, 444] width 124 height 20
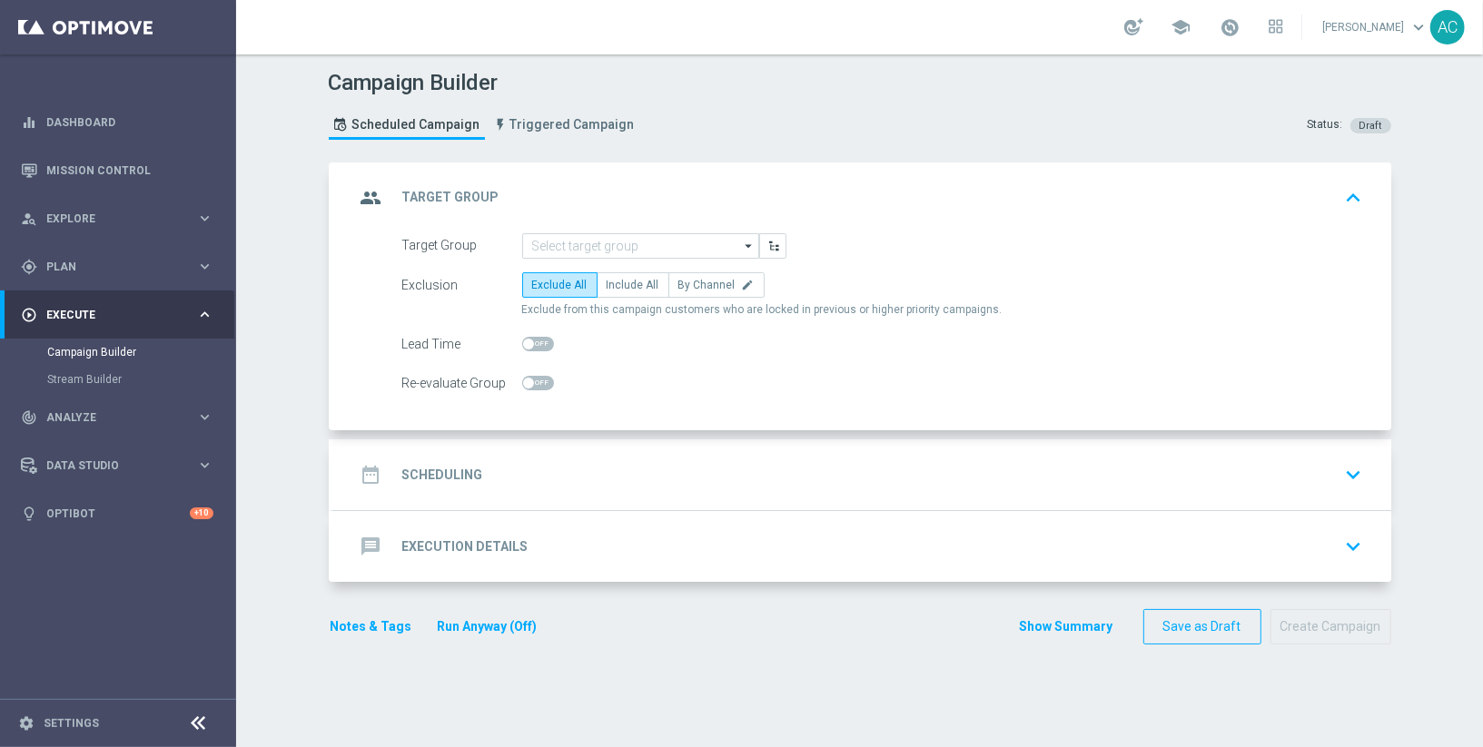
scroll to position [0, 0]
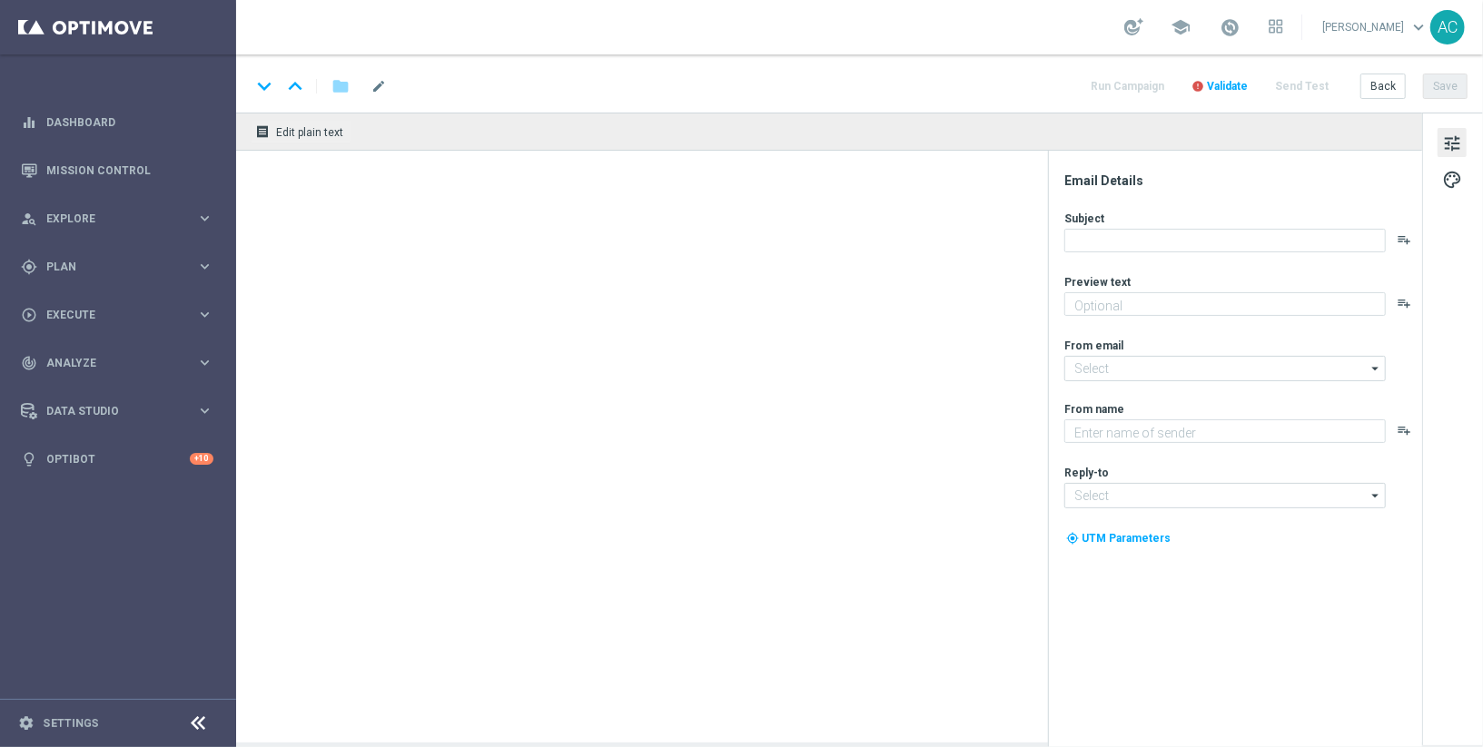
type textarea "Aposte nos jogos selecionados e garanta até 25% em cashback!"
type textarea "Lottoland"
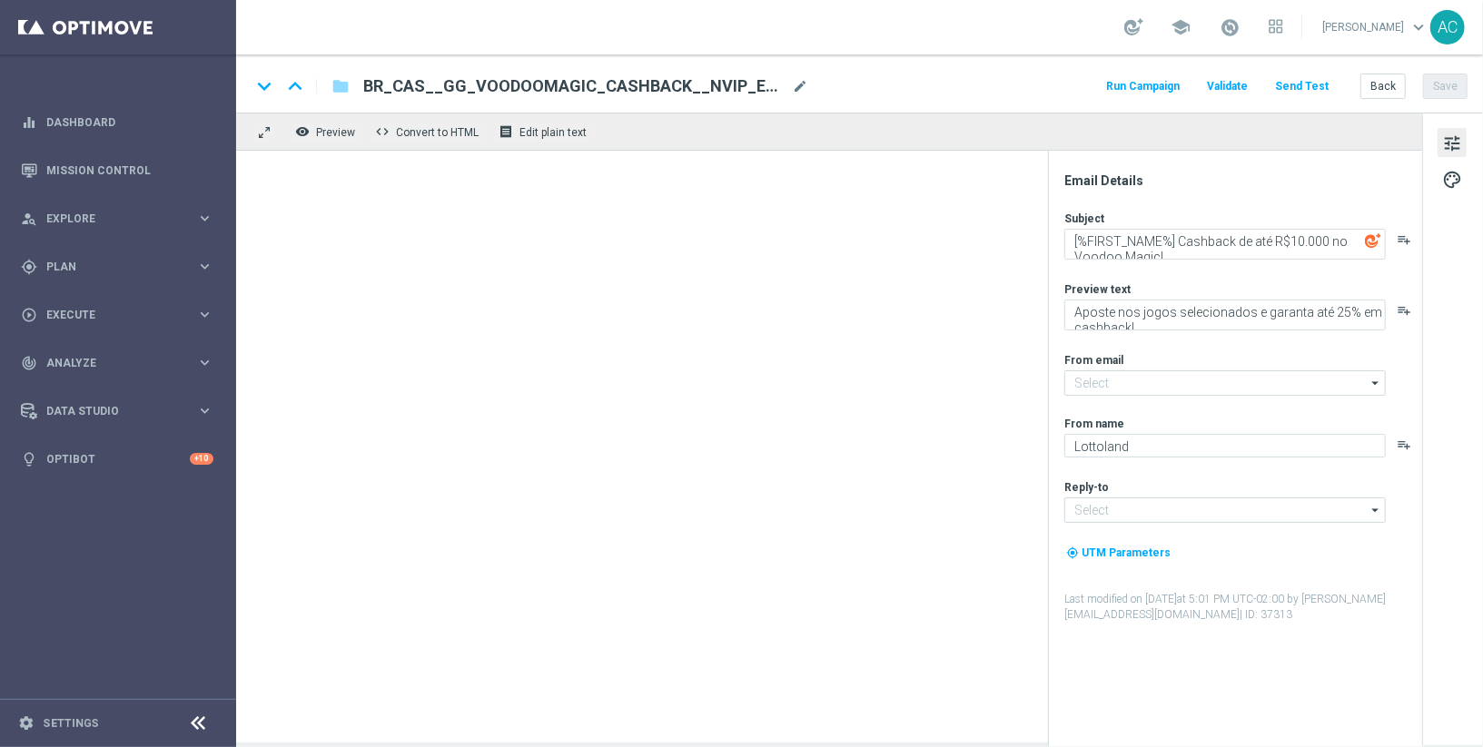
type input "[EMAIL_ADDRESS][DOMAIN_NAME]"
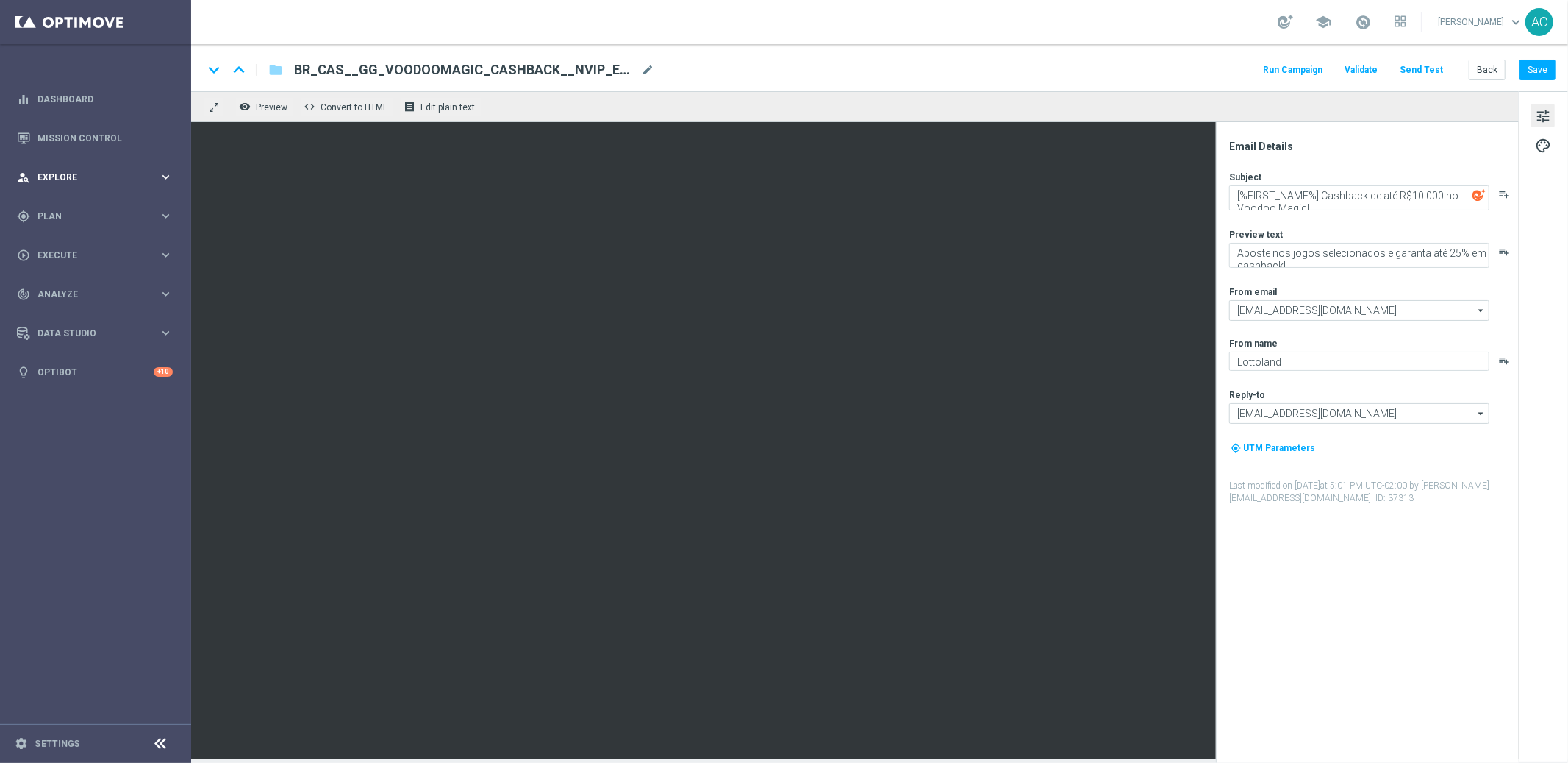
click at [77, 173] on span "Explore" at bounding box center [98, 177] width 121 height 9
click at [80, 399] on div "gps_fixed Plan keyboard_arrow_right" at bounding box center [95, 392] width 189 height 39
click at [60, 335] on link "Streams" at bounding box center [96, 335] width 115 height 12
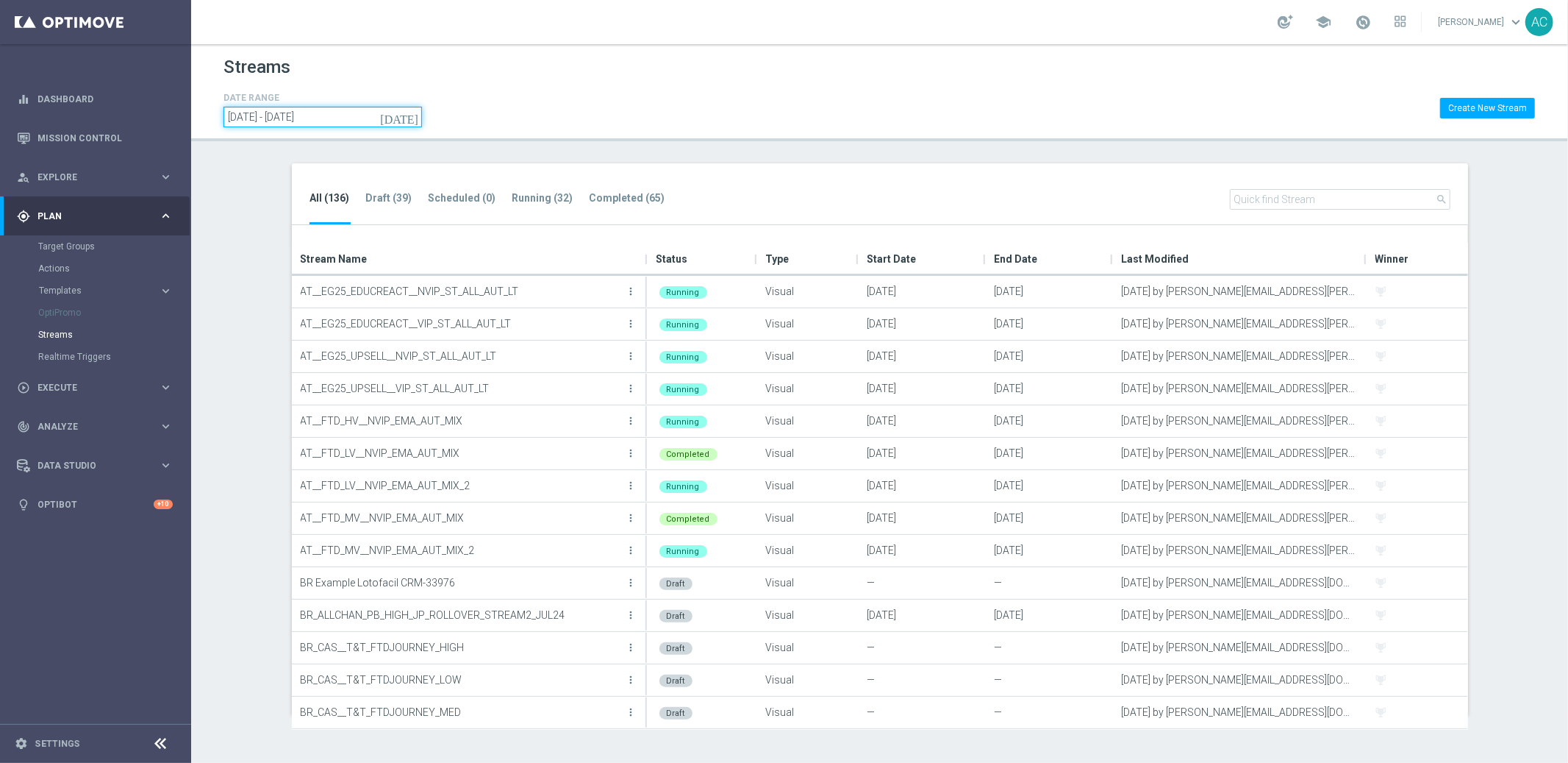
click at [359, 122] on input "[DATE] - [DATE]" at bounding box center [322, 117] width 198 height 20
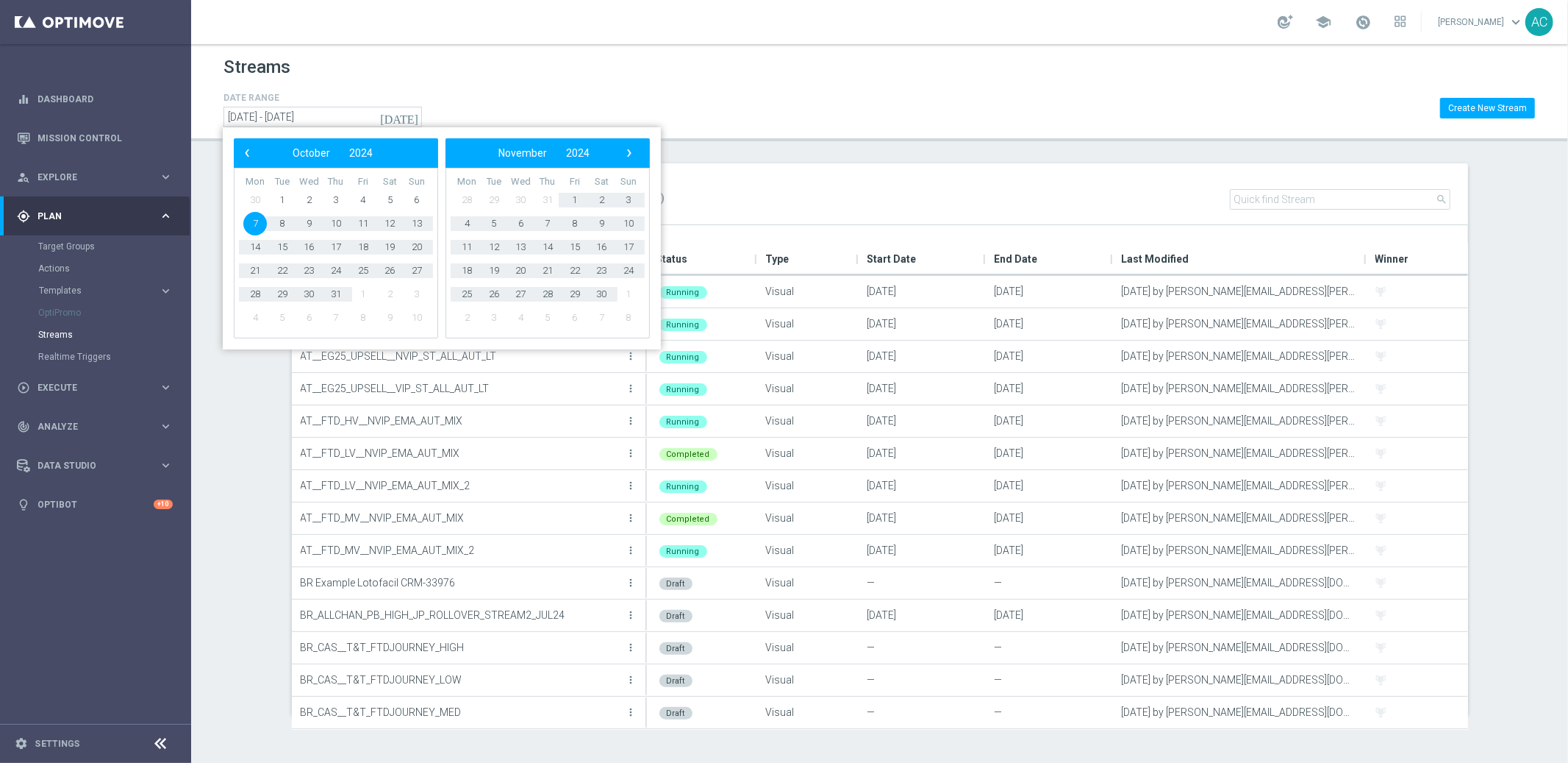
click at [828, 99] on div "DATE RANGE [DATE] [DATE] - [DATE] Create New Stream" at bounding box center [879, 108] width 1312 height 38
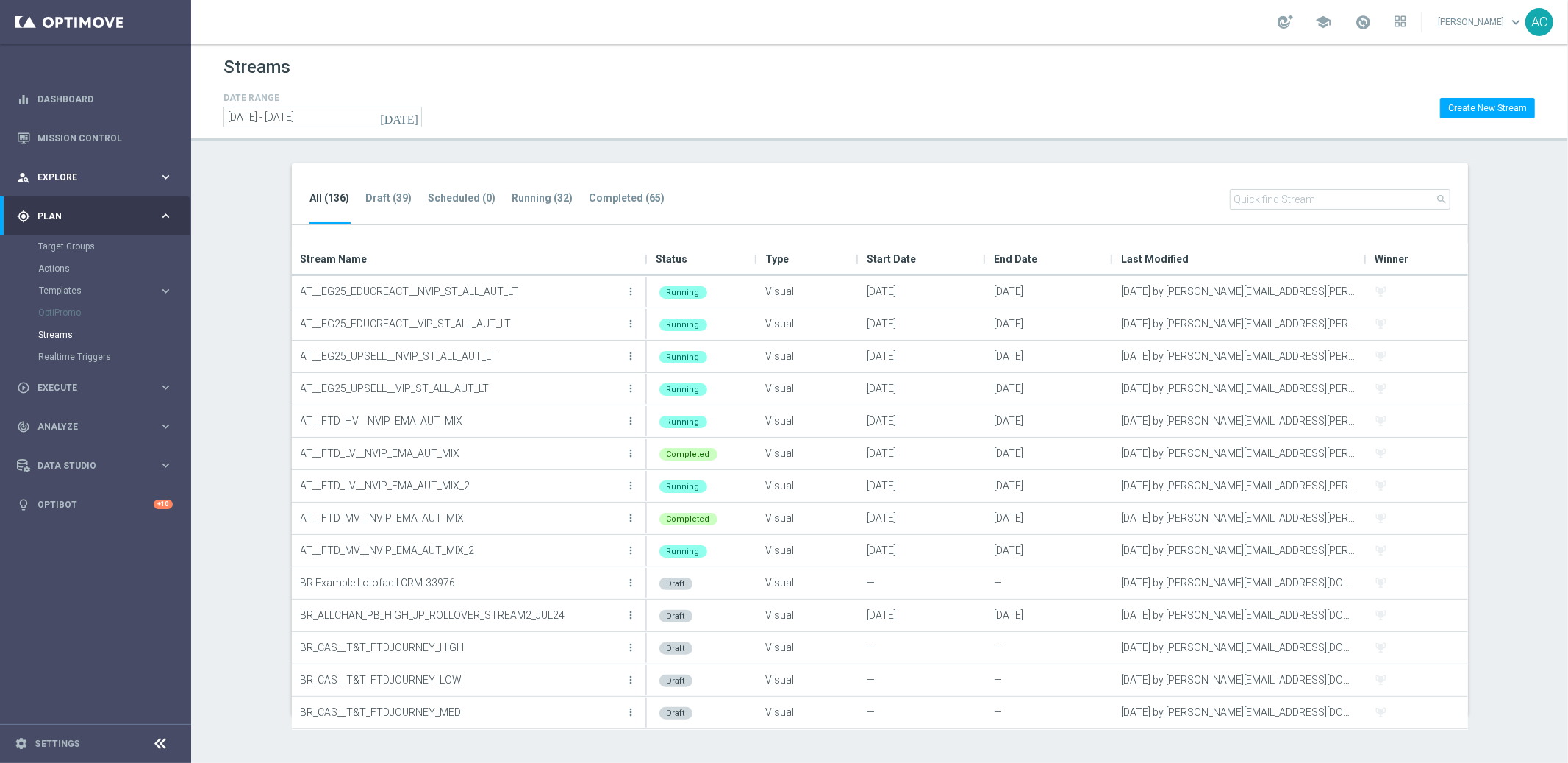
click at [134, 174] on span "Explore" at bounding box center [98, 177] width 121 height 9
